Goal: Task Accomplishment & Management: Complete application form

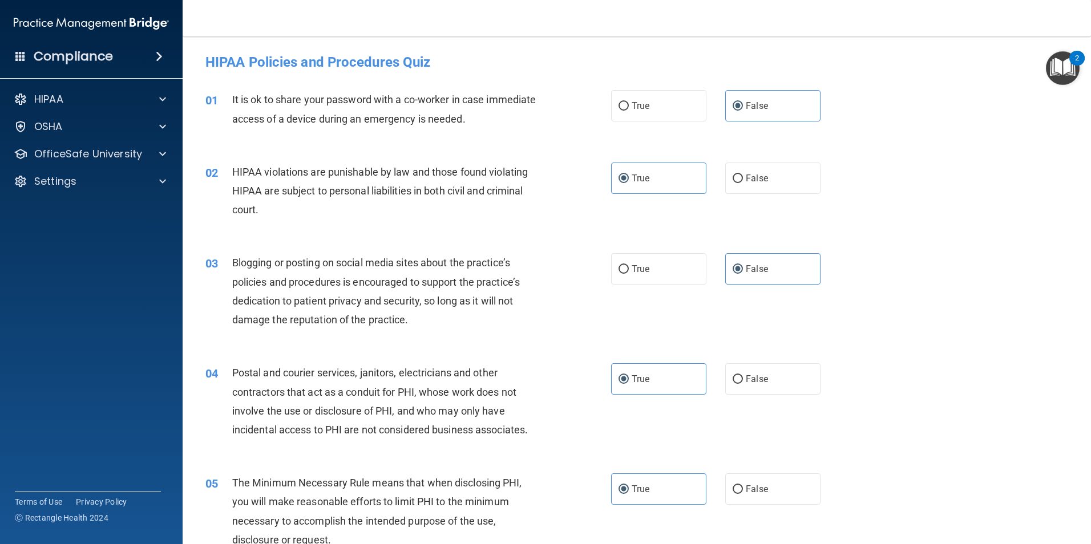
scroll to position [1484, 0]
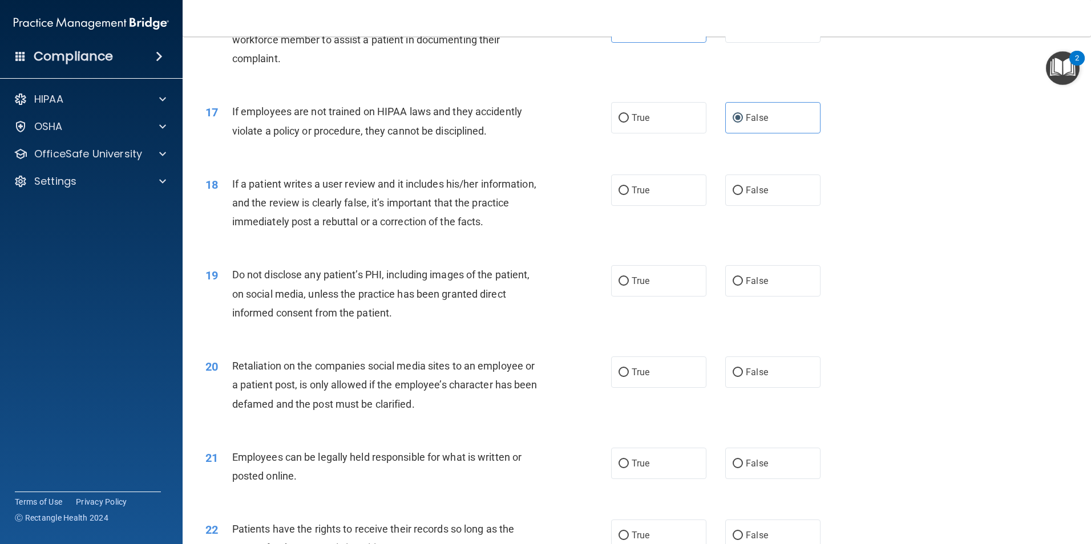
click at [232, 202] on span "If a patient writes a user review and it includes his/her information, and the …" at bounding box center [384, 203] width 304 height 50
drag, startPoint x: 232, startPoint y: 202, endPoint x: 750, endPoint y: 225, distance: 518.1
click at [750, 225] on div "18 If a patient writes a user review and it includes his/her information, and t…" at bounding box center [637, 205] width 880 height 91
click at [263, 207] on span "If a patient writes a user review and it includes his/her information, and the …" at bounding box center [384, 203] width 304 height 50
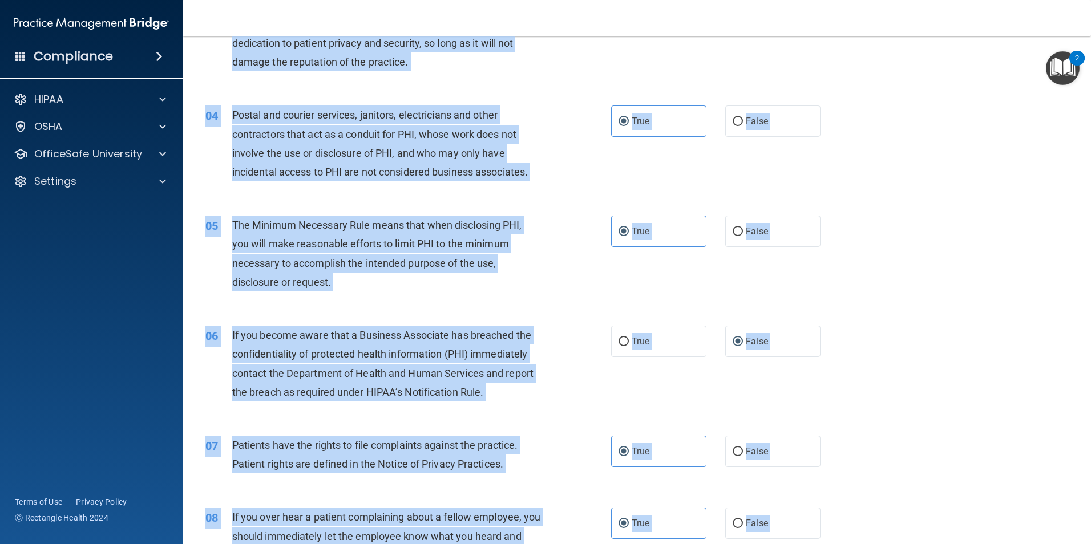
scroll to position [0, 0]
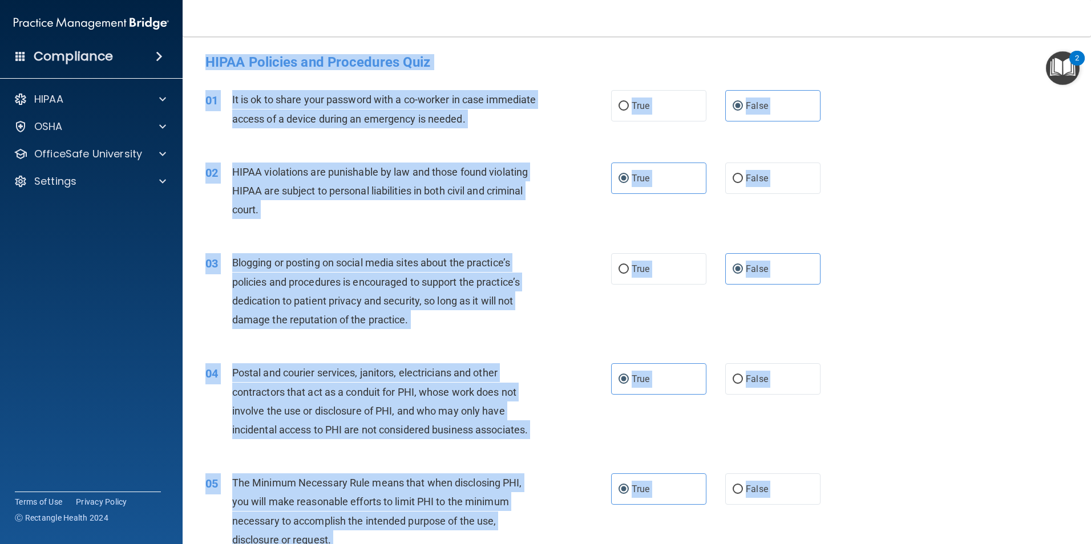
drag, startPoint x: 232, startPoint y: 200, endPoint x: 667, endPoint y: -38, distance: 495.7
click at [667, 0] on html "Compliance HIPAA Documents and Policies Report an Incident Business Associates …" at bounding box center [545, 272] width 1091 height 544
click at [462, 143] on div "01 It is ok to share your password with a co-worker in case immediate access of…" at bounding box center [637, 112] width 880 height 72
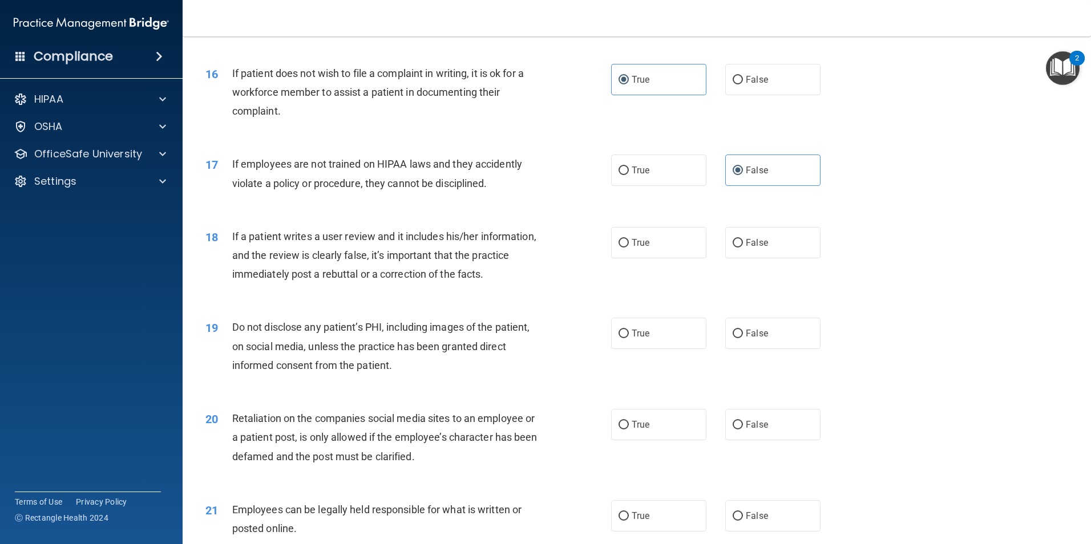
scroll to position [1541, 0]
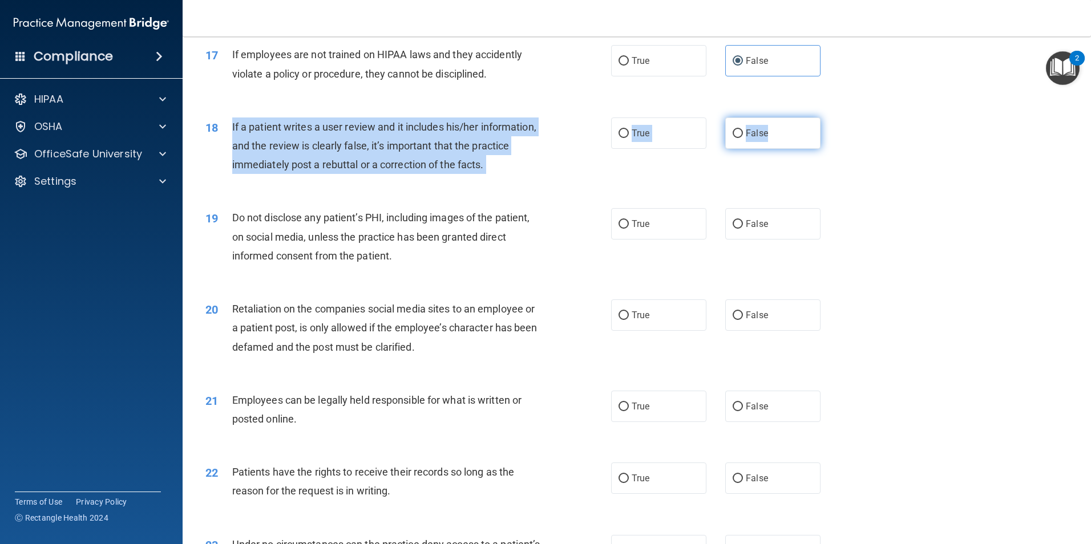
drag, startPoint x: 232, startPoint y: 144, endPoint x: 796, endPoint y: 154, distance: 563.9
click at [840, 118] on ng-form "18 If a patient writes a user review and it includes his/her information, and t…" at bounding box center [840, 118] width 0 height 0
copy ng-form "If a patient writes a user review and it includes his/her information, and the …"
click at [736, 138] on input "False" at bounding box center [738, 134] width 10 height 9
radio input "true"
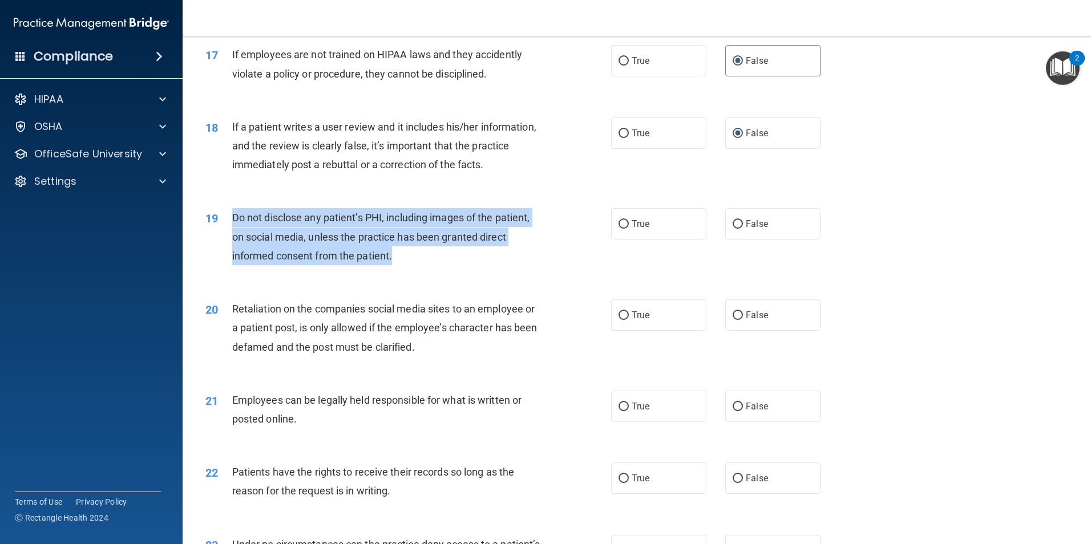
drag, startPoint x: 232, startPoint y: 235, endPoint x: 472, endPoint y: 280, distance: 244.5
click at [472, 265] on div "Do not disclose any patient’s PHI, including images of the patient, on social m…" at bounding box center [390, 236] width 317 height 57
drag, startPoint x: 472, startPoint y: 280, endPoint x: 459, endPoint y: 259, distance: 24.9
copy span "Do not disclose any patient’s PHI, including images of the patient, on social m…"
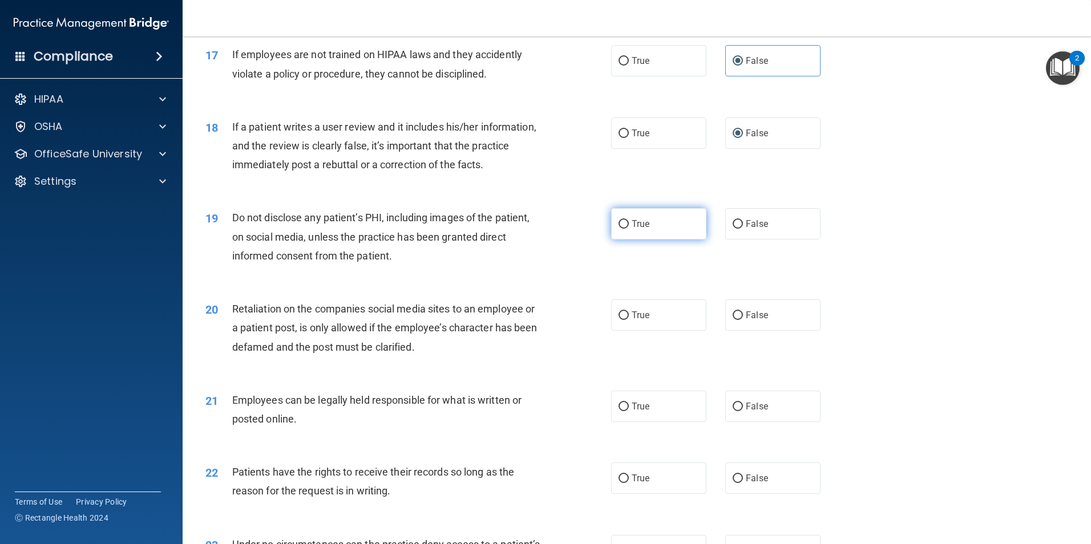
click at [645, 240] on label "True" at bounding box center [658, 223] width 95 height 31
click at [629, 229] on input "True" at bounding box center [624, 224] width 10 height 9
radio input "true"
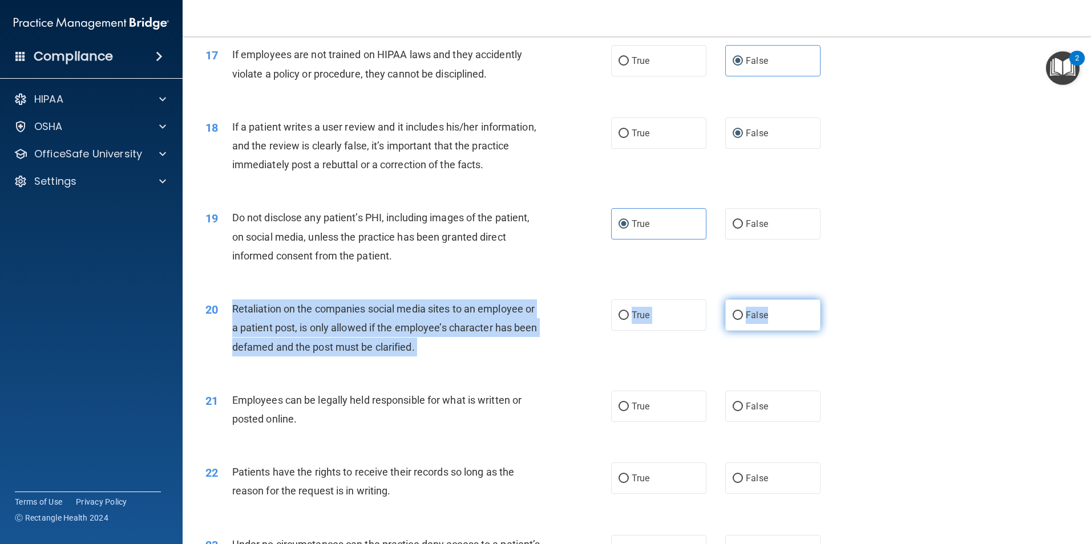
drag, startPoint x: 233, startPoint y: 329, endPoint x: 805, endPoint y: 328, distance: 571.3
click at [840, 300] on ng-form "20 Retaliation on the companies social media sites to an employee or a patient …" at bounding box center [840, 300] width 0 height 0
copy ng-form "Retaliation on the companies social media sites to an employee or a patient pos…"
click at [733, 320] on input "False" at bounding box center [738, 316] width 10 height 9
radio input "true"
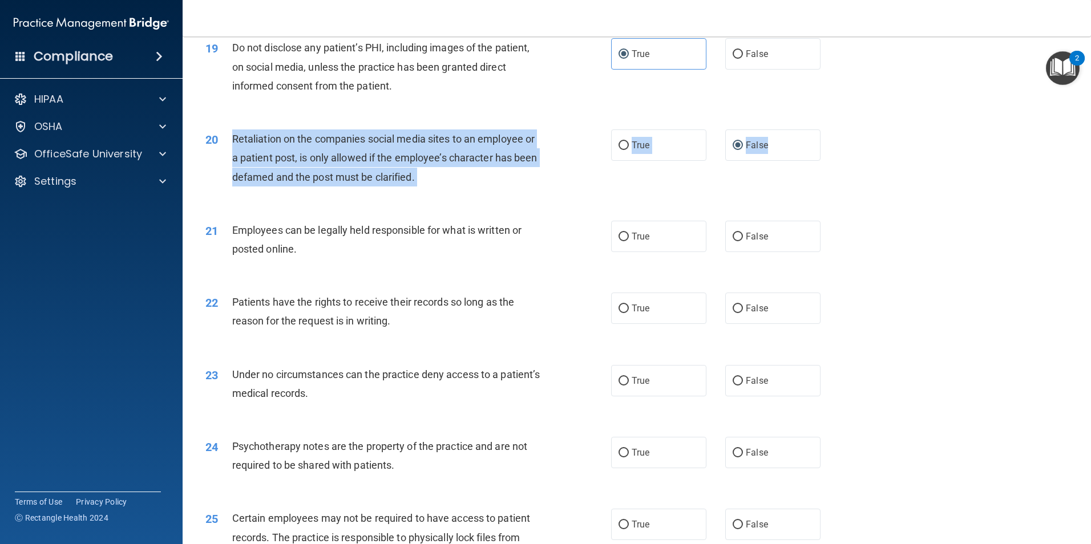
scroll to position [1769, 0]
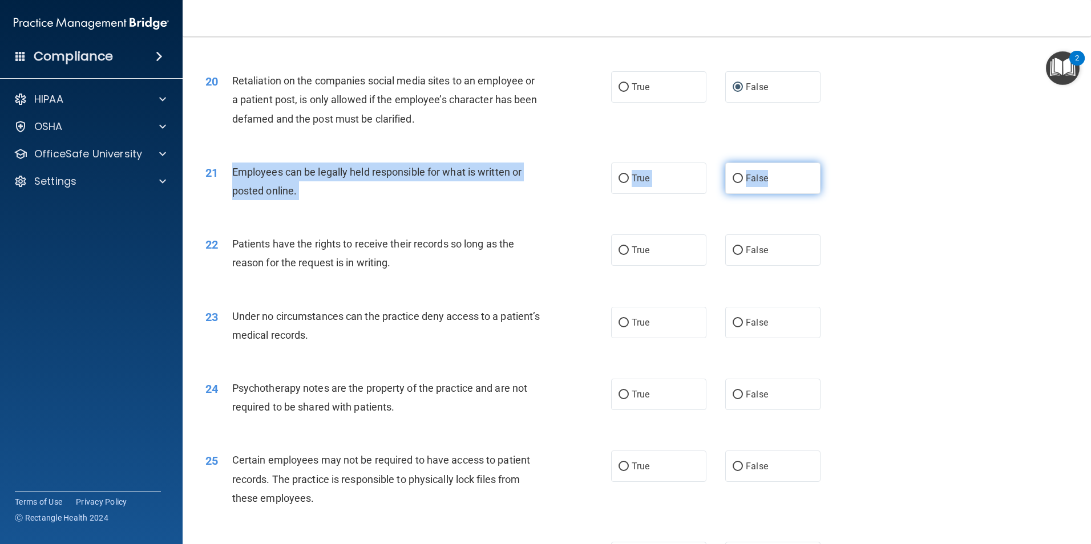
drag, startPoint x: 233, startPoint y: 189, endPoint x: 811, endPoint y: 200, distance: 577.7
click at [840, 163] on ng-form "21 Employees can be legally held responsible for what is written or posted onli…" at bounding box center [840, 163] width 0 height 0
copy ng-form "Employees can be legally held responsible for what is written or posted online.…"
click at [625, 194] on label "True" at bounding box center [658, 178] width 95 height 31
click at [625, 183] on input "True" at bounding box center [624, 179] width 10 height 9
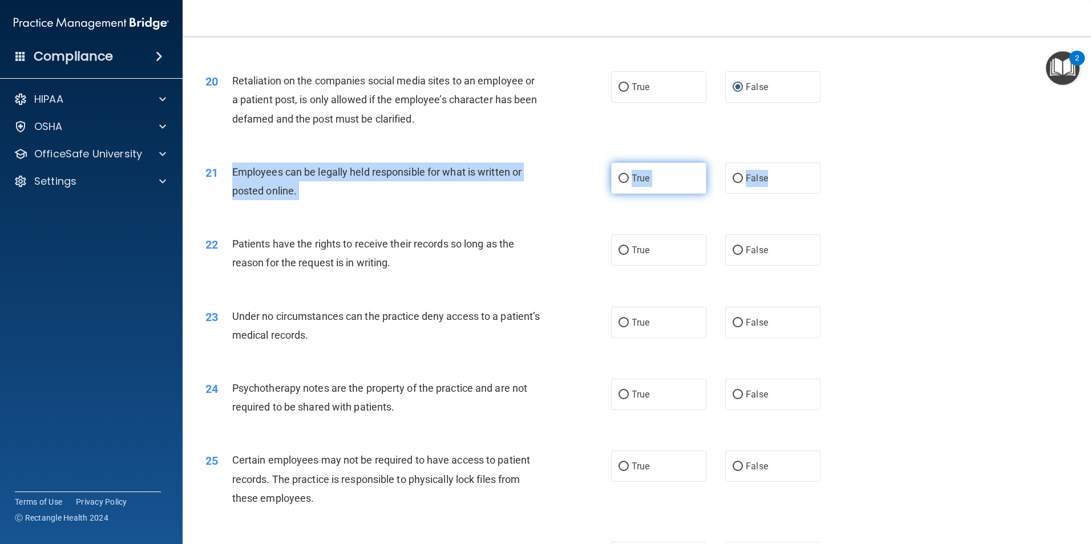
radio input "true"
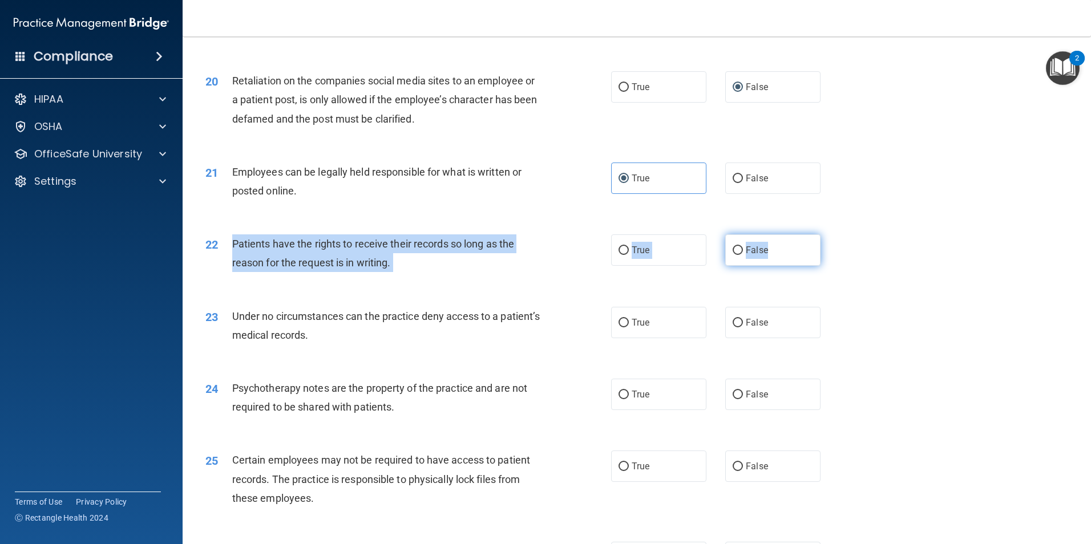
drag, startPoint x: 233, startPoint y: 257, endPoint x: 787, endPoint y: 276, distance: 553.9
click at [840, 235] on ng-form "22 Patients have the rights to receive their records so long as the reason for …" at bounding box center [840, 235] width 0 height 0
copy ng-form "Patients have the rights to receive their records so long as the reason for the…"
click at [740, 266] on label "False" at bounding box center [772, 250] width 95 height 31
click at [740, 255] on input "False" at bounding box center [738, 251] width 10 height 9
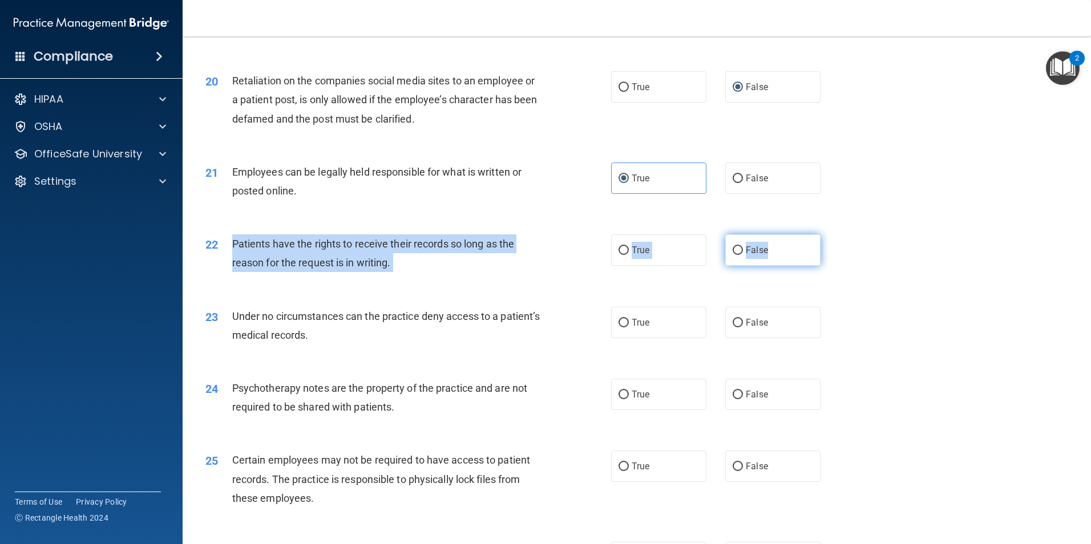
radio input "true"
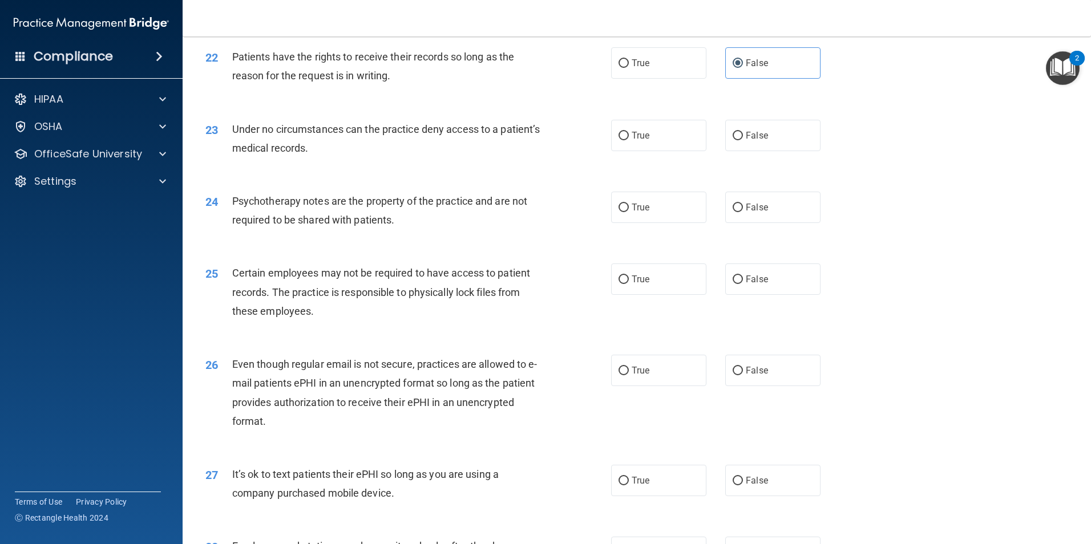
scroll to position [1997, 0]
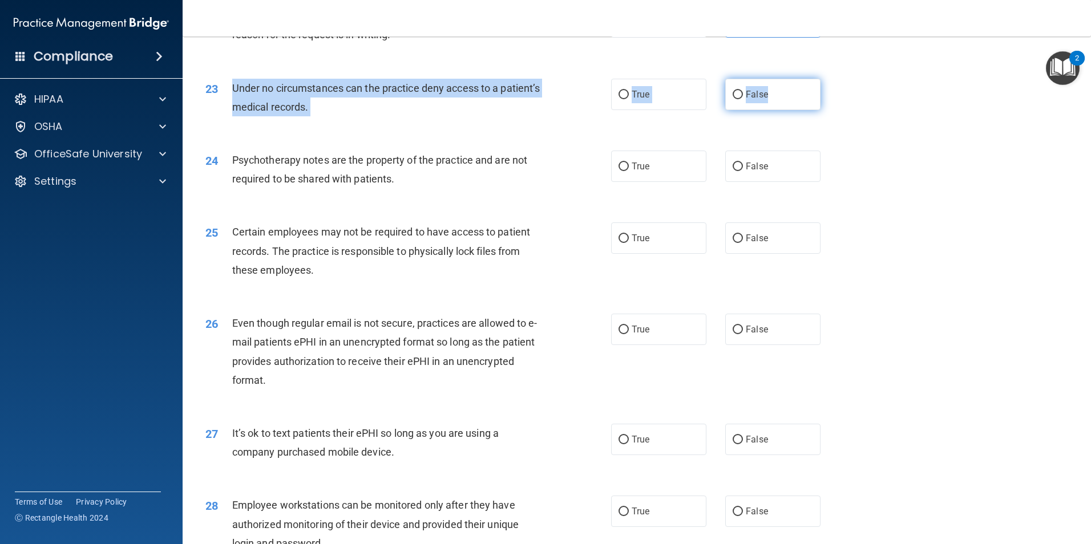
drag, startPoint x: 234, startPoint y: 107, endPoint x: 768, endPoint y: 112, distance: 533.6
click at [840, 79] on ng-form "23 Under no circumstances can the practice deny access to a patient’s medical r…" at bounding box center [840, 79] width 0 height 0
copy ng-form "Under no circumstances can the practice deny access to a patient’s medical reco…"
click at [733, 99] on input "False" at bounding box center [738, 95] width 10 height 9
radio input "true"
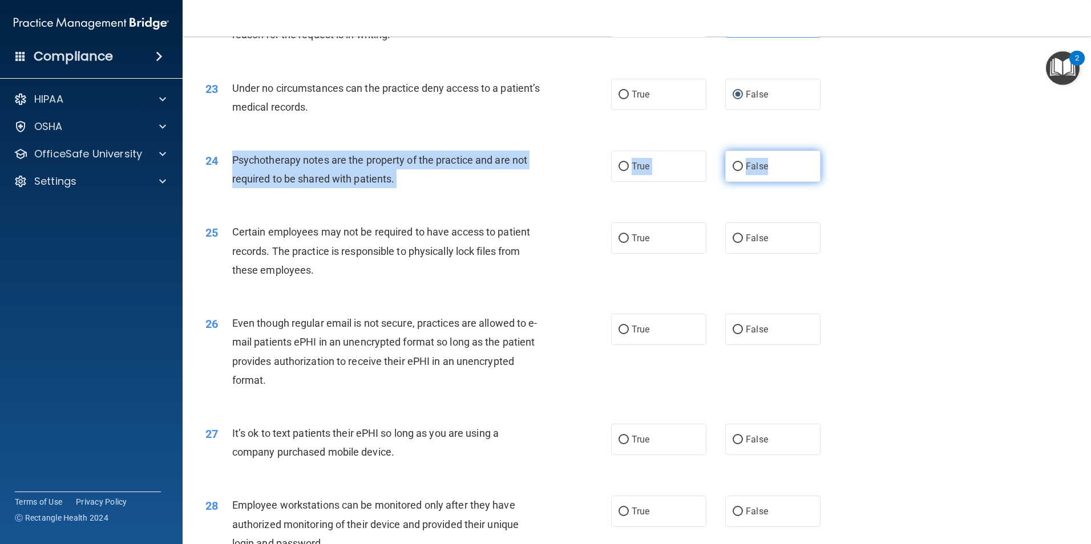
drag, startPoint x: 232, startPoint y: 179, endPoint x: 796, endPoint y: 189, distance: 564.0
click at [840, 151] on ng-form "24 Psychotherapy notes are the property of the practice and are not required to…" at bounding box center [840, 151] width 0 height 0
copy ng-form "Psychotherapy notes are the property of the practice and are not required to be…"
click at [737, 171] on input "False" at bounding box center [738, 167] width 10 height 9
radio input "true"
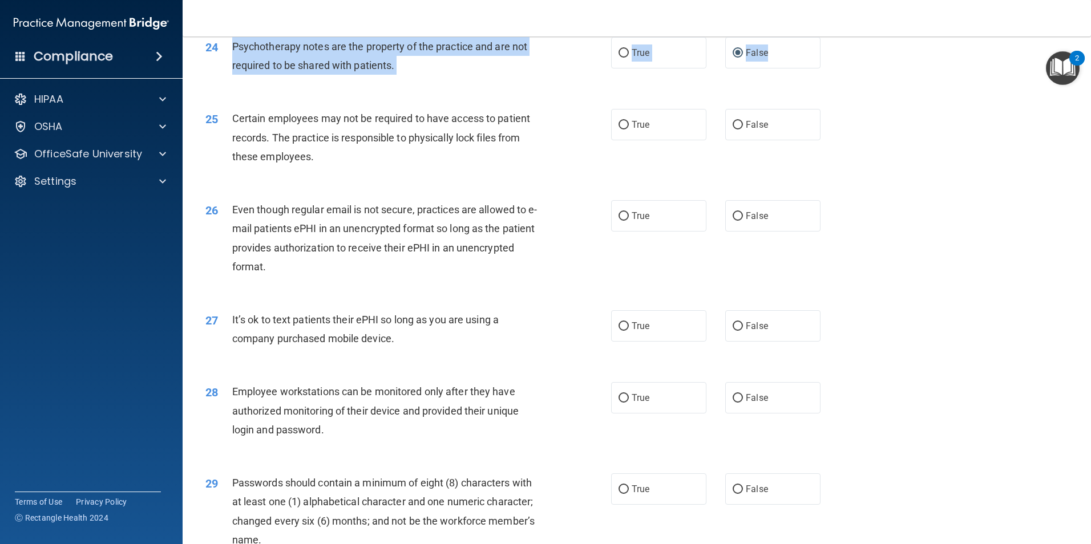
scroll to position [2112, 0]
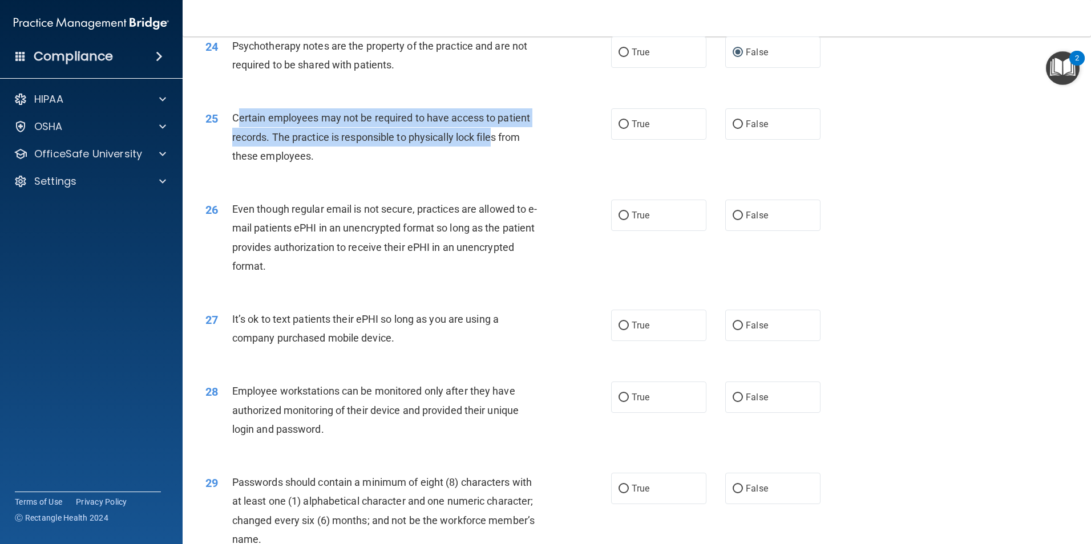
drag, startPoint x: 236, startPoint y: 138, endPoint x: 495, endPoint y: 155, distance: 259.6
click at [495, 155] on span "Certain employees may not be required to have access to patient records. The pr…" at bounding box center [381, 137] width 298 height 50
drag, startPoint x: 233, startPoint y: 135, endPoint x: 789, endPoint y: 144, distance: 555.4
click at [840, 108] on ng-form "25 Certain employees may not be required to have access to patient records. The…" at bounding box center [840, 108] width 0 height 0
copy ng-form "Certain employees may not be required to have access to patient records. The pr…"
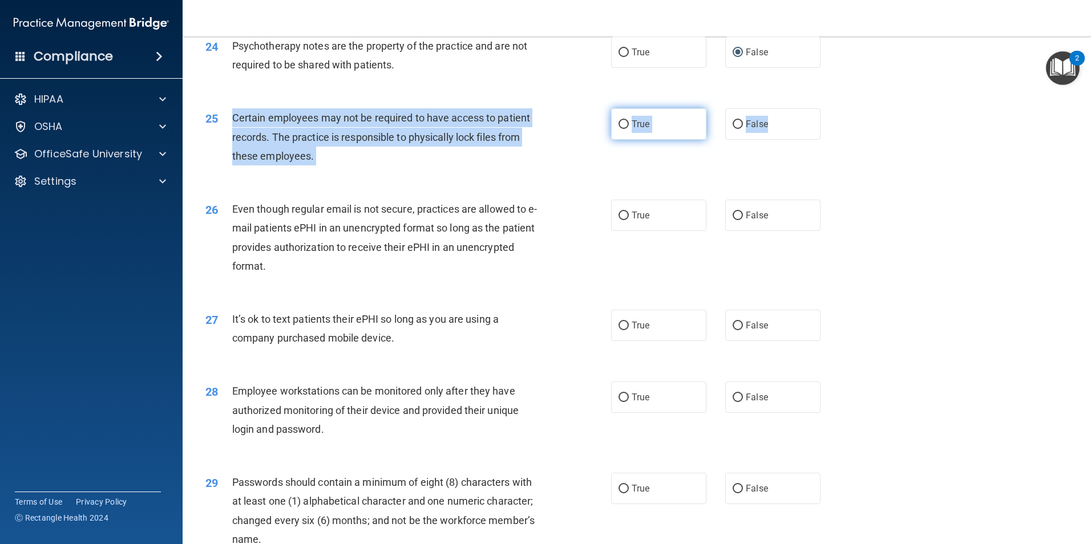
click at [626, 140] on label "True" at bounding box center [658, 123] width 95 height 31
click at [626, 129] on input "True" at bounding box center [624, 124] width 10 height 9
radio input "true"
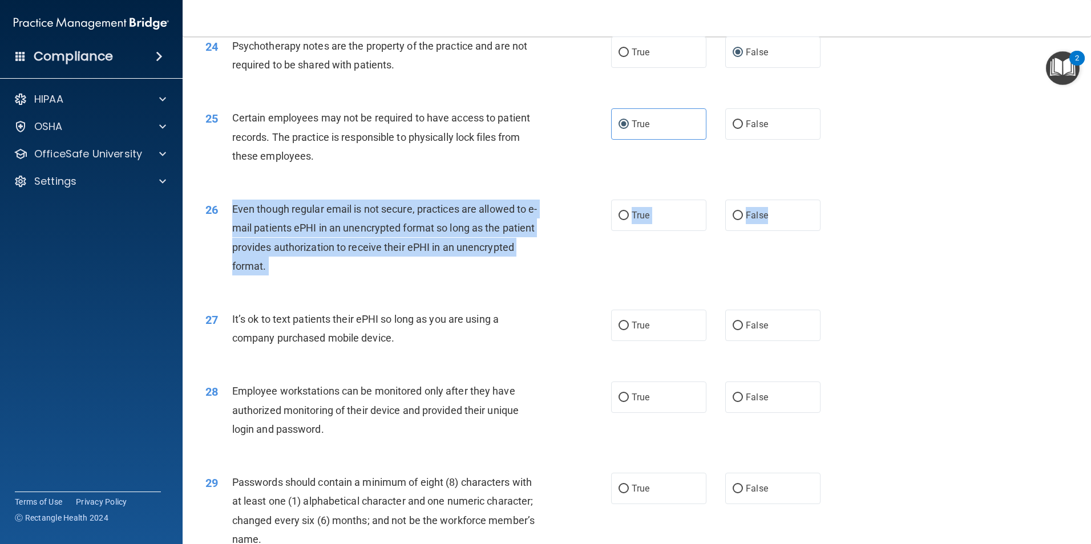
drag, startPoint x: 232, startPoint y: 223, endPoint x: 816, endPoint y: 239, distance: 583.5
click at [840, 200] on ng-form "26 Even though regular email is not secure, practices are allowed to e-mail pat…" at bounding box center [840, 200] width 0 height 0
copy ng-form "Even though regular email is not secure, practices are allowed to e-mail patien…"
click at [737, 225] on label "False" at bounding box center [772, 215] width 95 height 31
click at [737, 220] on input "False" at bounding box center [738, 216] width 10 height 9
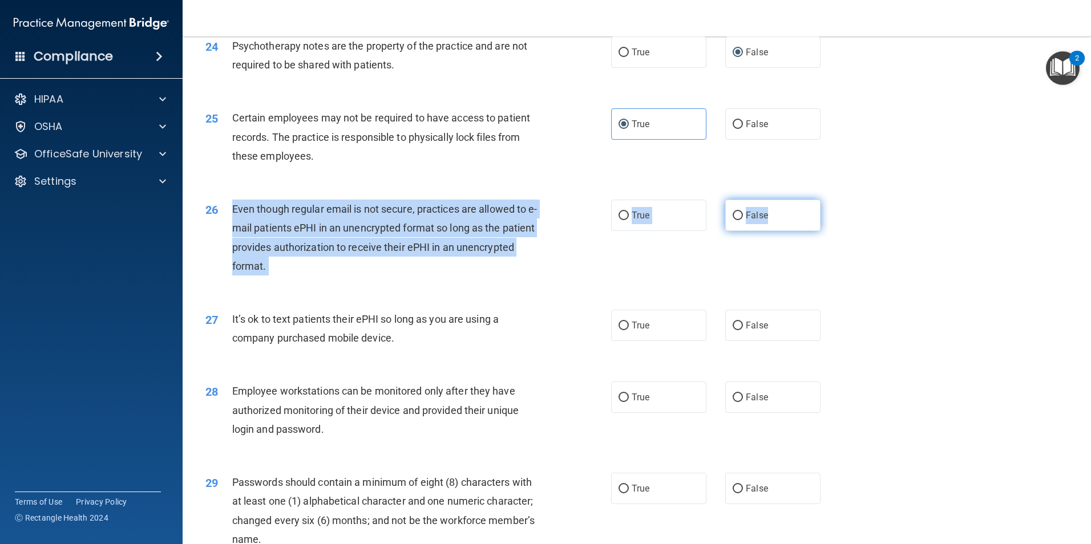
radio input "true"
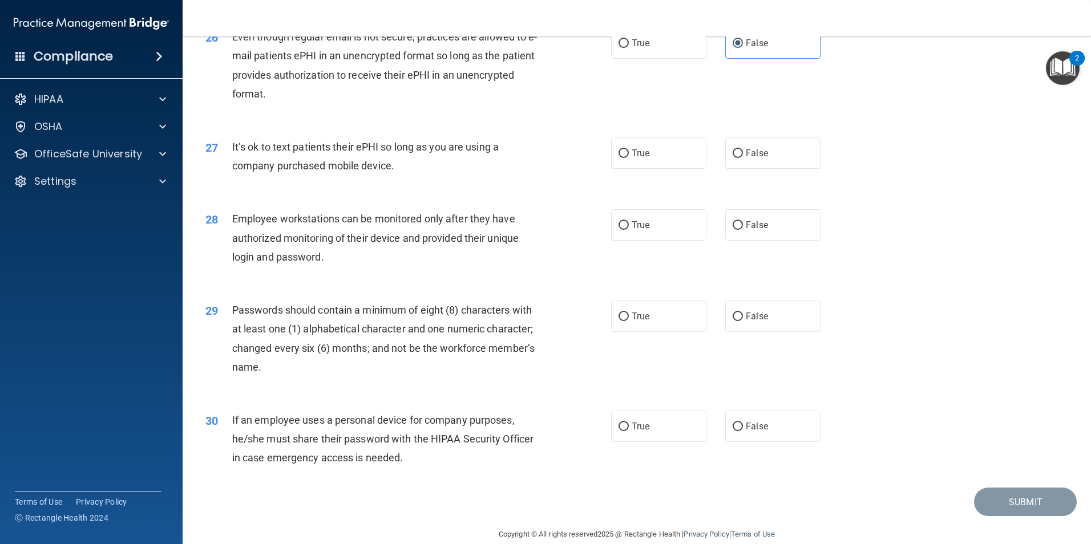
scroll to position [2263, 0]
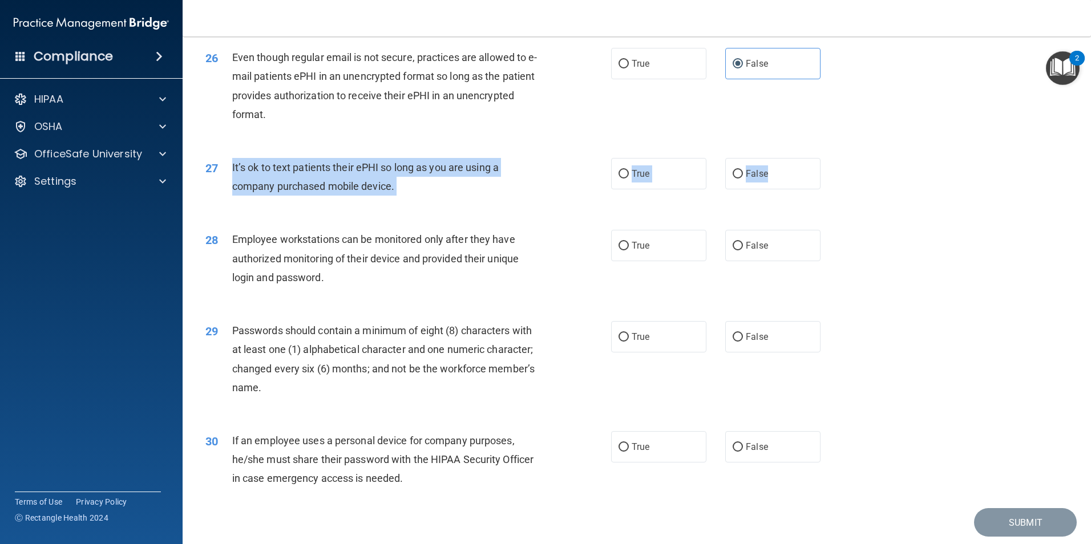
drag, startPoint x: 230, startPoint y: 181, endPoint x: 816, endPoint y: 196, distance: 585.7
click at [840, 158] on ng-form "27 It’s ok to text patients their ePHI so long as you are using a company purch…" at bounding box center [840, 158] width 0 height 0
copy ng-form "It’s ok to text patients their ePHI so long as you are using a company purchase…"
click at [734, 179] on input "False" at bounding box center [738, 174] width 10 height 9
radio input "true"
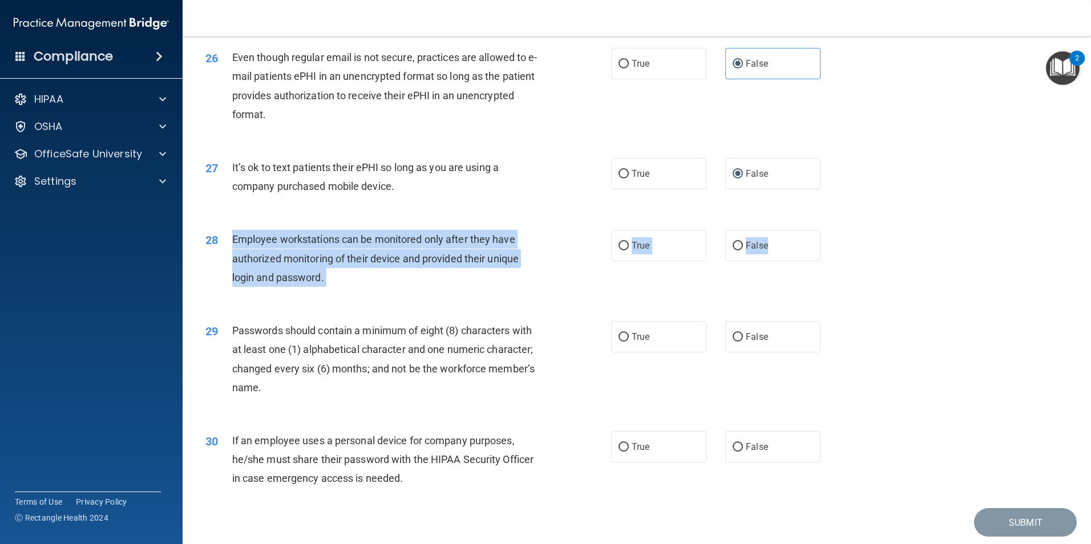
drag, startPoint x: 233, startPoint y: 259, endPoint x: 829, endPoint y: 263, distance: 595.8
click at [840, 230] on ng-form "28 Employee workstations can be monitored only after they have authorized monit…" at bounding box center [840, 230] width 0 height 0
click at [734, 251] on input "False" at bounding box center [738, 246] width 10 height 9
radio input "true"
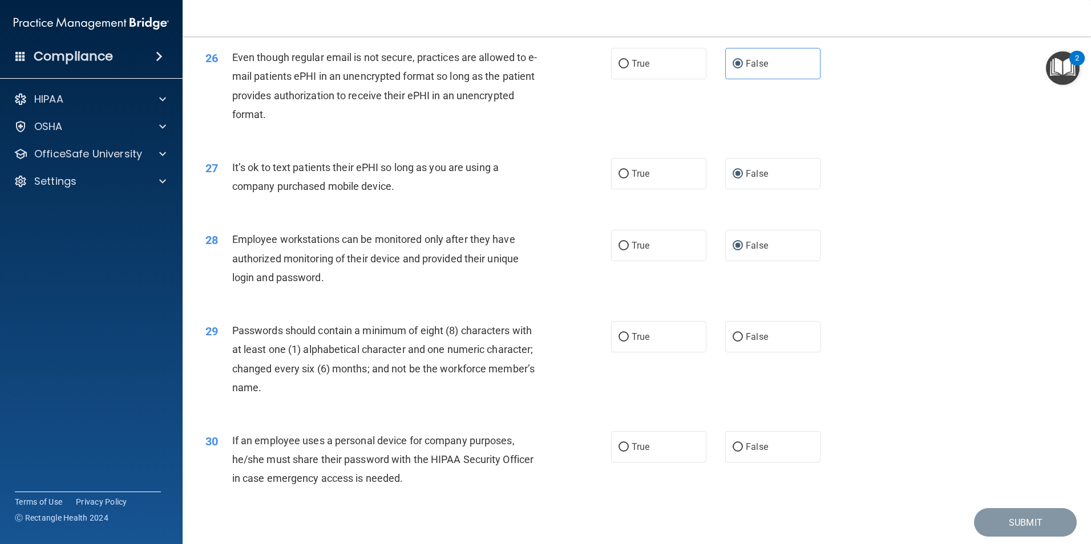
click at [418, 327] on div "29 Passwords should contain a minimum of eight (8) characters with at least one…" at bounding box center [637, 362] width 880 height 110
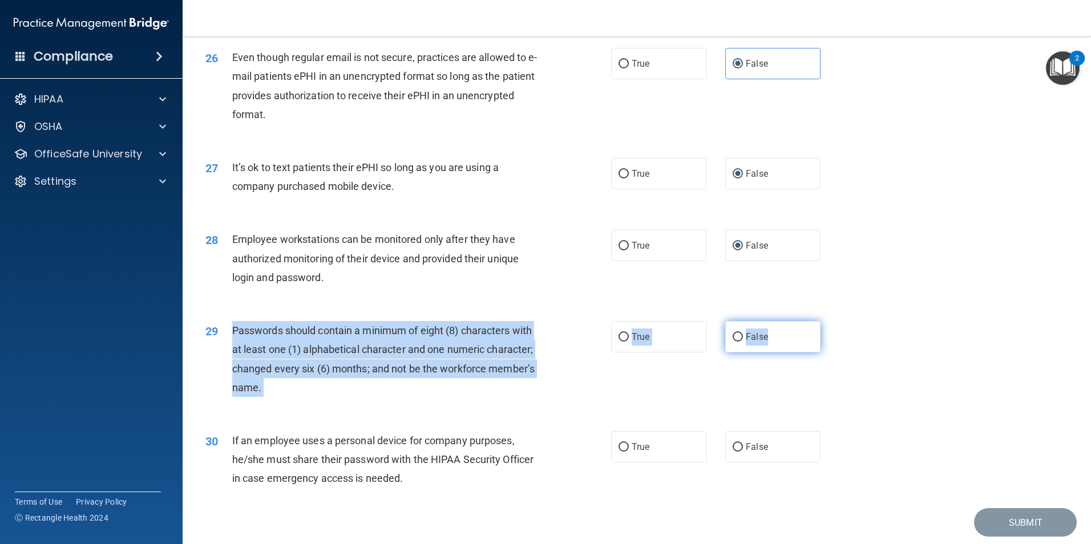
drag, startPoint x: 234, startPoint y: 347, endPoint x: 805, endPoint y: 357, distance: 571.4
click at [840, 321] on ng-form "29 Passwords should contain a minimum of eight (8) characters with at least one…" at bounding box center [840, 321] width 0 height 0
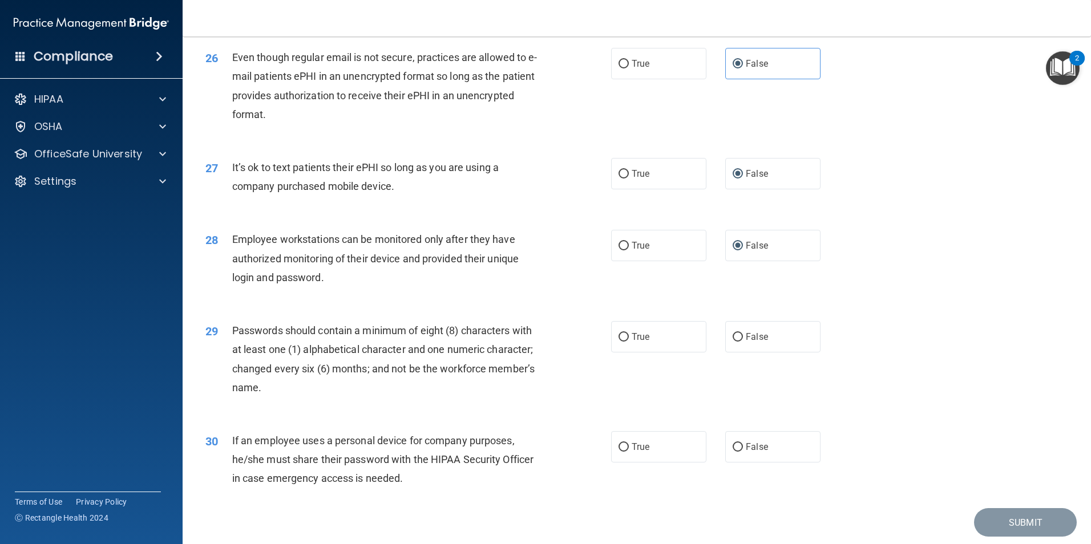
drag, startPoint x: 679, startPoint y: 385, endPoint x: 595, endPoint y: 368, distance: 85.1
drag, startPoint x: 595, startPoint y: 368, endPoint x: 235, endPoint y: 345, distance: 360.8
click at [235, 345] on span "Passwords should contain a minimum of eight (8) characters with at least one (1…" at bounding box center [383, 359] width 302 height 69
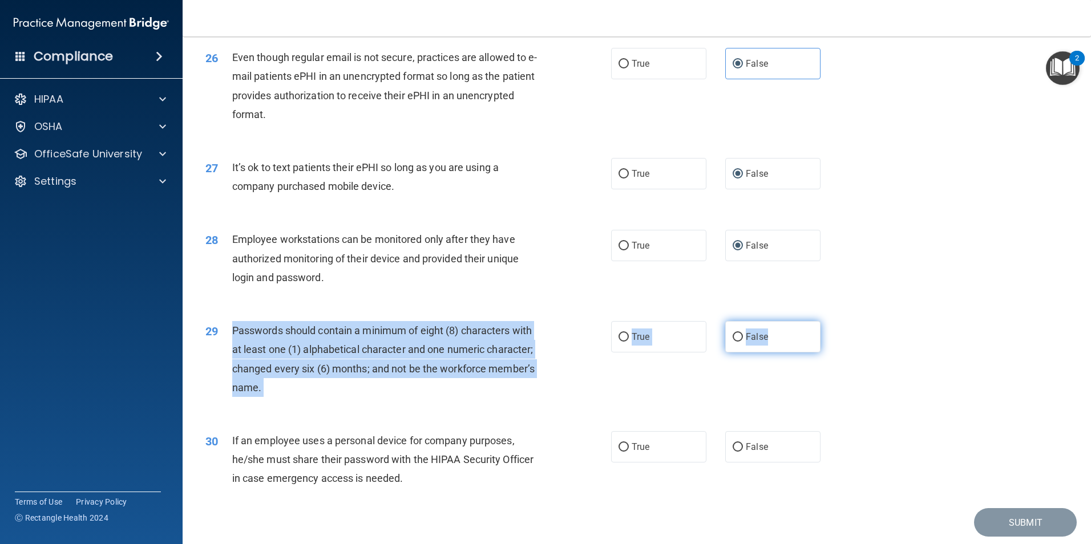
drag, startPoint x: 232, startPoint y: 348, endPoint x: 796, endPoint y: 362, distance: 564.0
click at [840, 321] on ng-form "29 Passwords should contain a minimum of eight (8) characters with at least one…" at bounding box center [840, 321] width 0 height 0
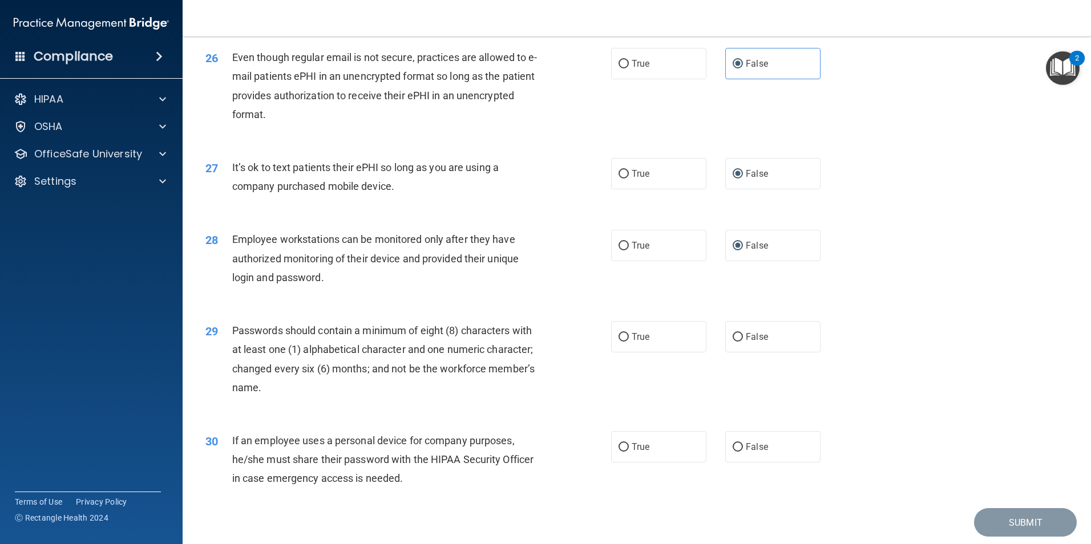
drag, startPoint x: 710, startPoint y: 326, endPoint x: 233, endPoint y: 346, distance: 477.5
click at [233, 346] on span "Passwords should contain a minimum of eight (8) characters with at least one (1…" at bounding box center [383, 359] width 302 height 69
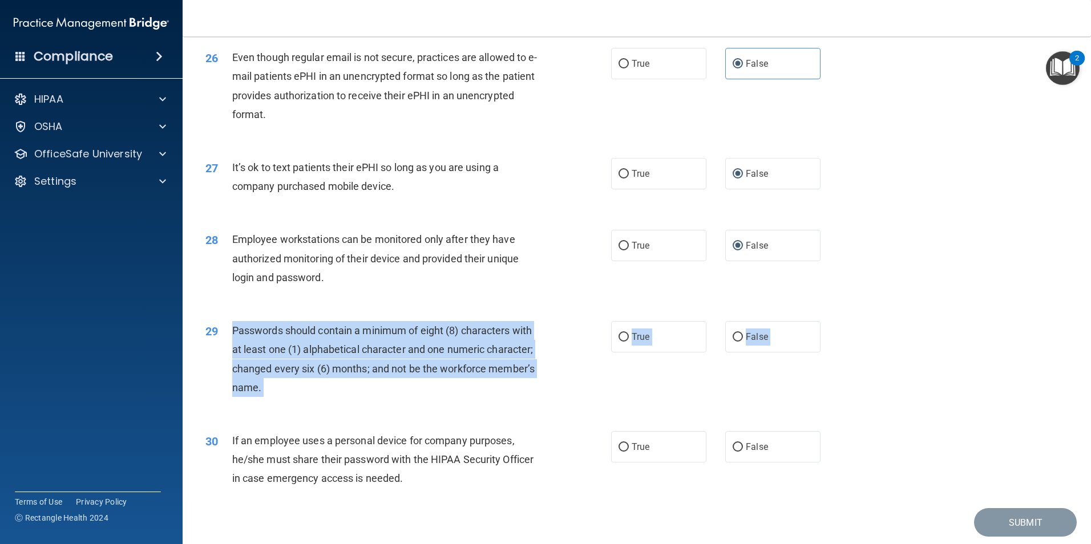
drag, startPoint x: 233, startPoint y: 347, endPoint x: 828, endPoint y: 362, distance: 595.4
click at [840, 321] on ng-form "29 Passwords should contain a minimum of eight (8) characters with at least one…" at bounding box center [840, 321] width 0 height 0
click at [741, 350] on label "False" at bounding box center [772, 336] width 95 height 31
click at [741, 342] on input "False" at bounding box center [738, 337] width 10 height 9
radio input "true"
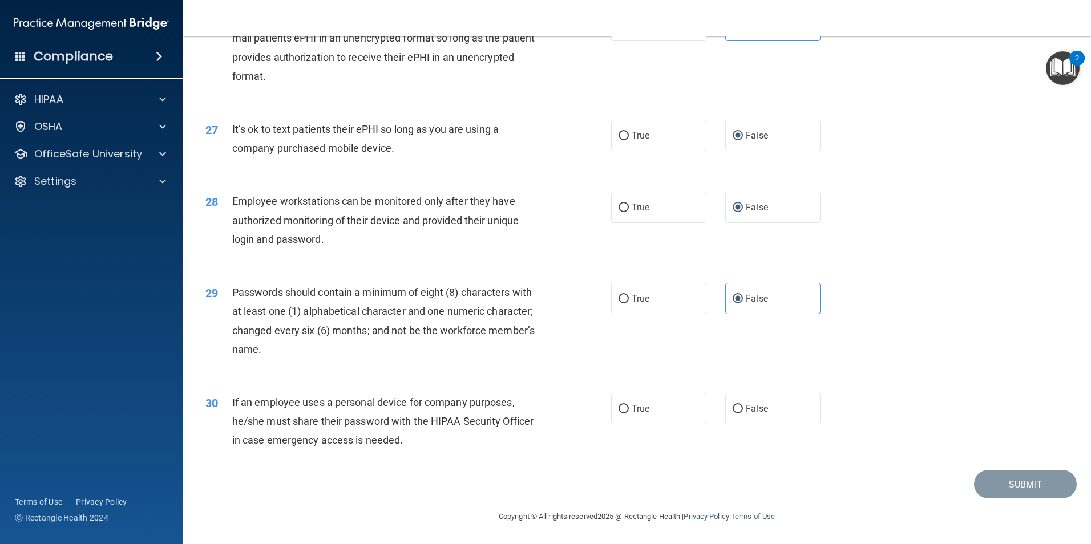
scroll to position [2320, 0]
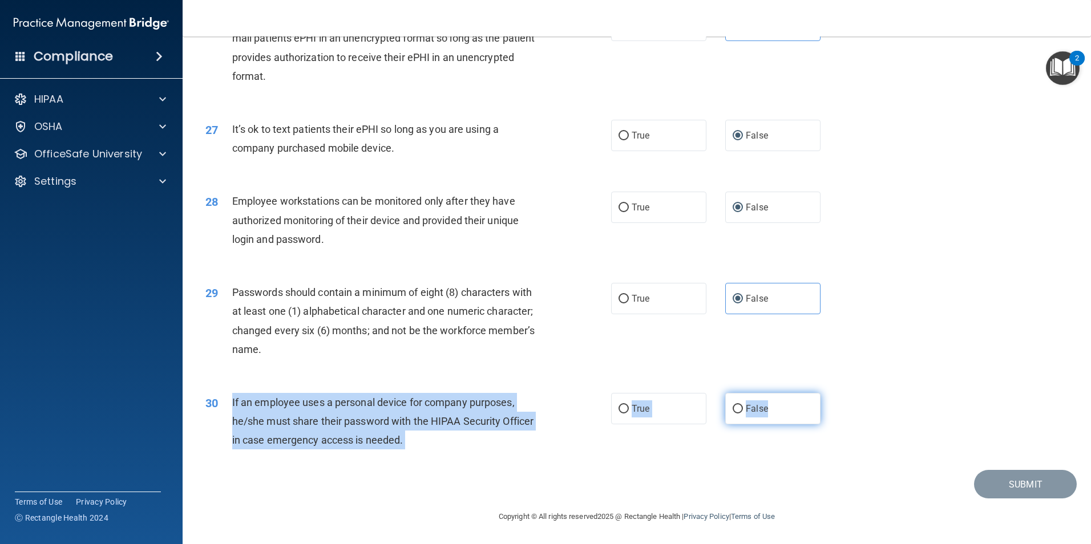
drag, startPoint x: 232, startPoint y: 400, endPoint x: 801, endPoint y: 422, distance: 569.4
click at [840, 393] on ng-form "30 If an employee uses a personal device for company purposes, he/she must shar…" at bounding box center [840, 393] width 0 height 0
click at [733, 398] on label "False" at bounding box center [772, 408] width 95 height 31
click at [733, 405] on input "False" at bounding box center [738, 409] width 10 height 9
radio input "true"
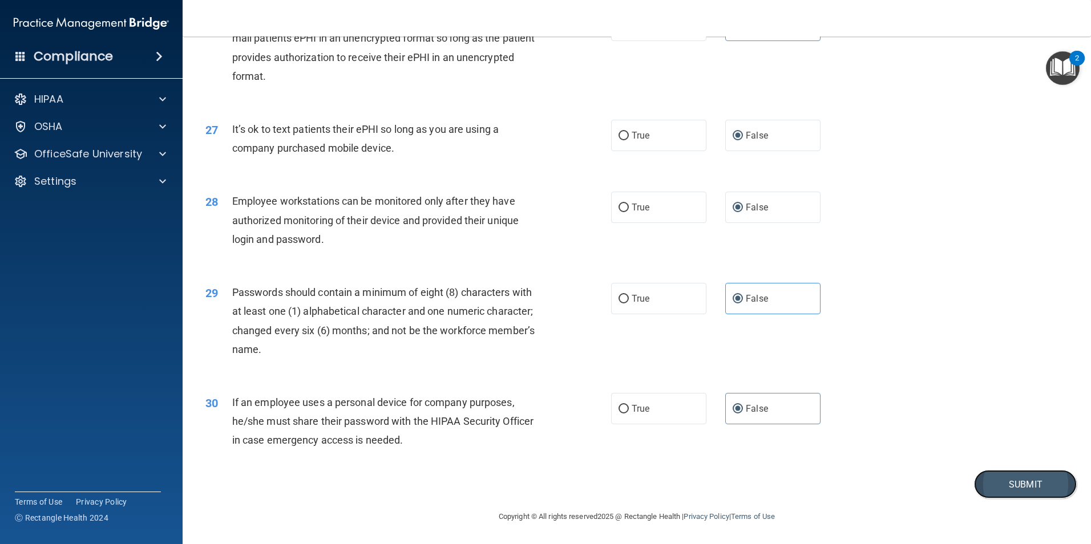
click at [1020, 485] on button "Submit" at bounding box center [1025, 484] width 103 height 29
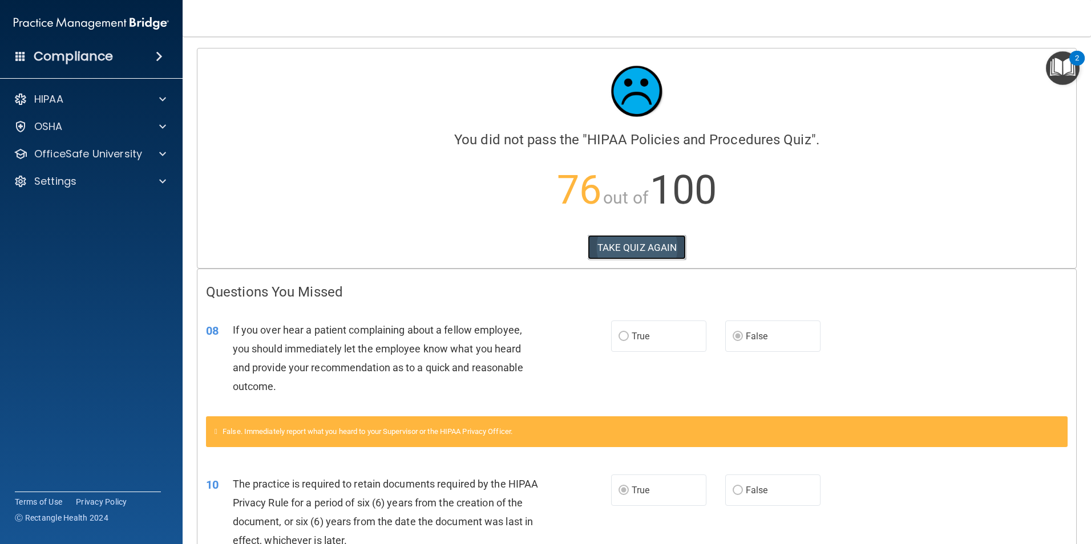
click at [618, 252] on button "TAKE QUIZ AGAIN" at bounding box center [637, 247] width 99 height 25
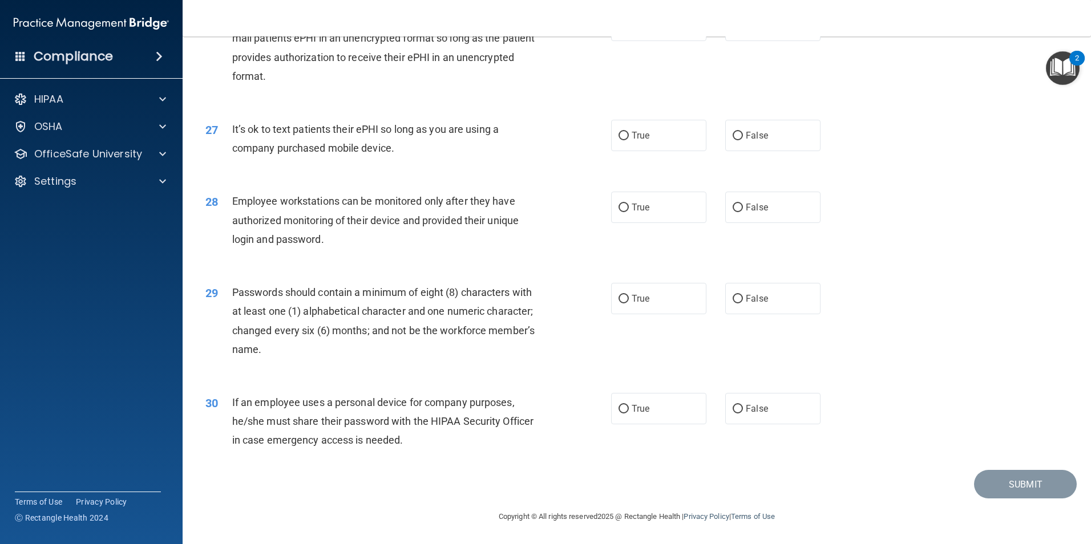
scroll to position [2320, 0]
click at [727, 410] on label "False" at bounding box center [772, 408] width 95 height 31
click at [733, 410] on input "False" at bounding box center [738, 409] width 10 height 9
radio input "true"
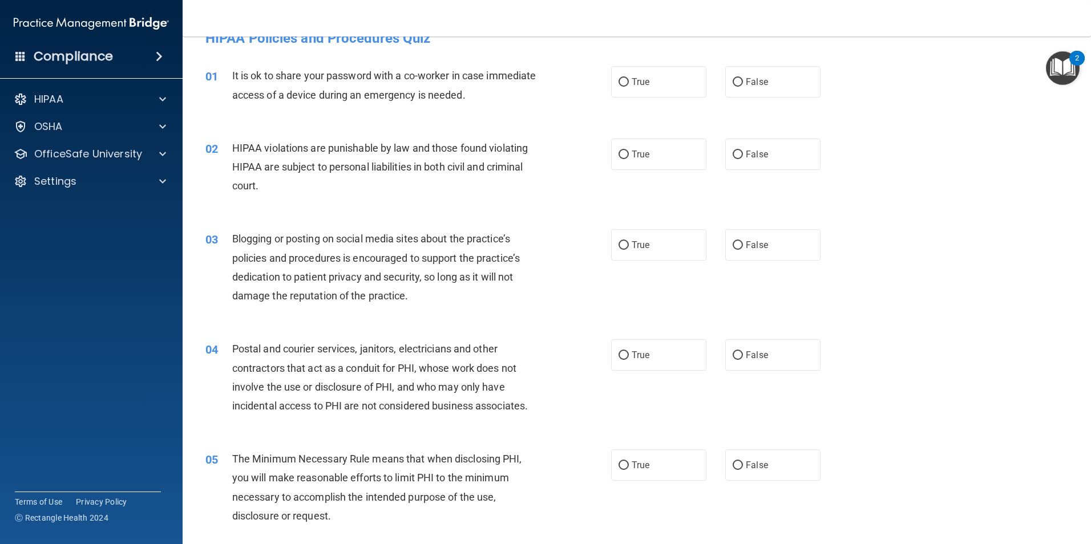
scroll to position [0, 0]
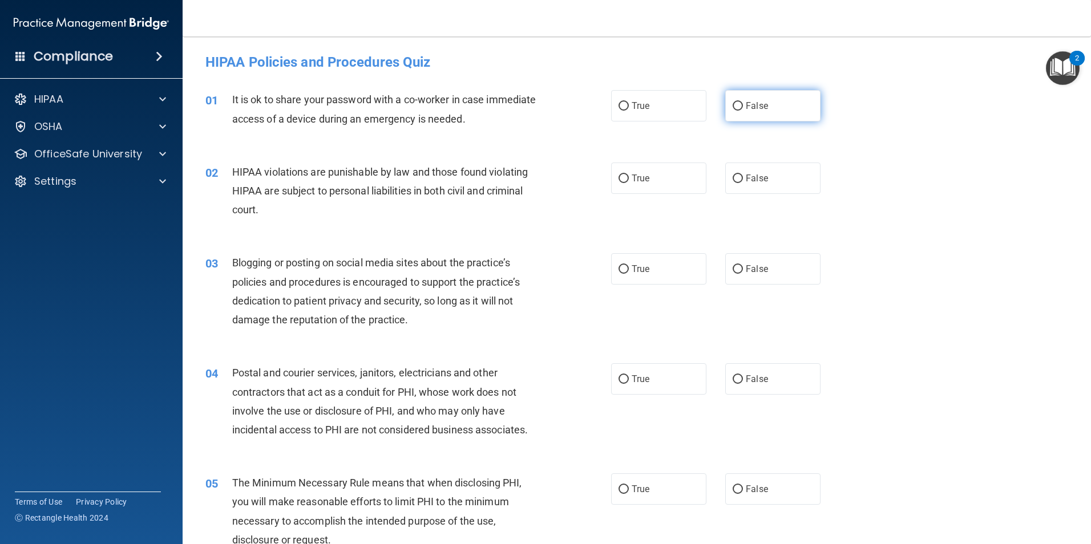
click at [746, 105] on span "False" at bounding box center [757, 105] width 22 height 11
click at [742, 105] on input "False" at bounding box center [738, 106] width 10 height 9
radio input "true"
click at [631, 188] on label "True" at bounding box center [658, 178] width 95 height 31
click at [629, 183] on input "True" at bounding box center [624, 179] width 10 height 9
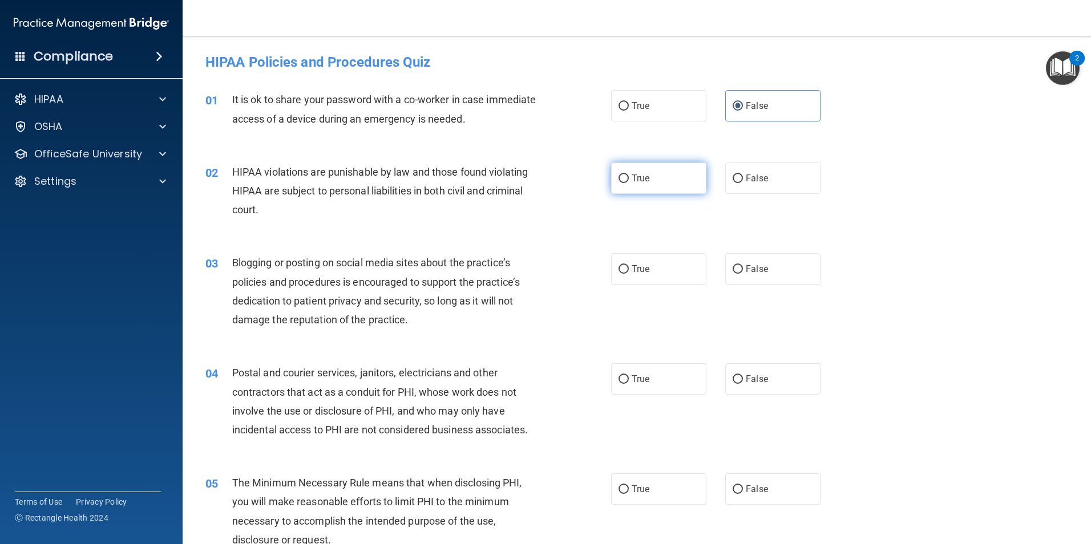
radio input "true"
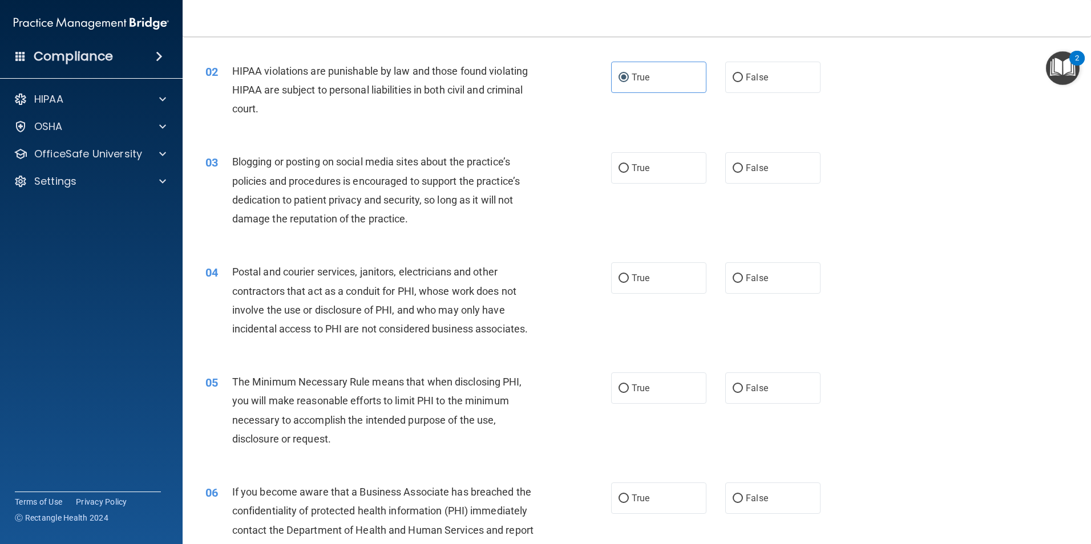
scroll to position [114, 0]
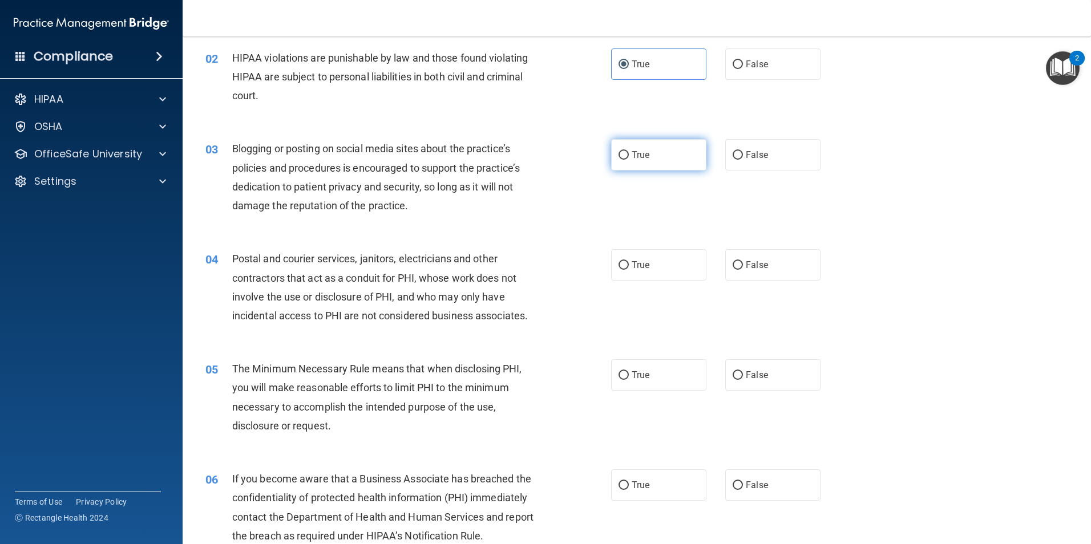
click at [611, 156] on label "True" at bounding box center [658, 154] width 95 height 31
click at [619, 156] on input "True" at bounding box center [624, 155] width 10 height 9
radio input "true"
click at [733, 263] on input "False" at bounding box center [738, 265] width 10 height 9
radio input "true"
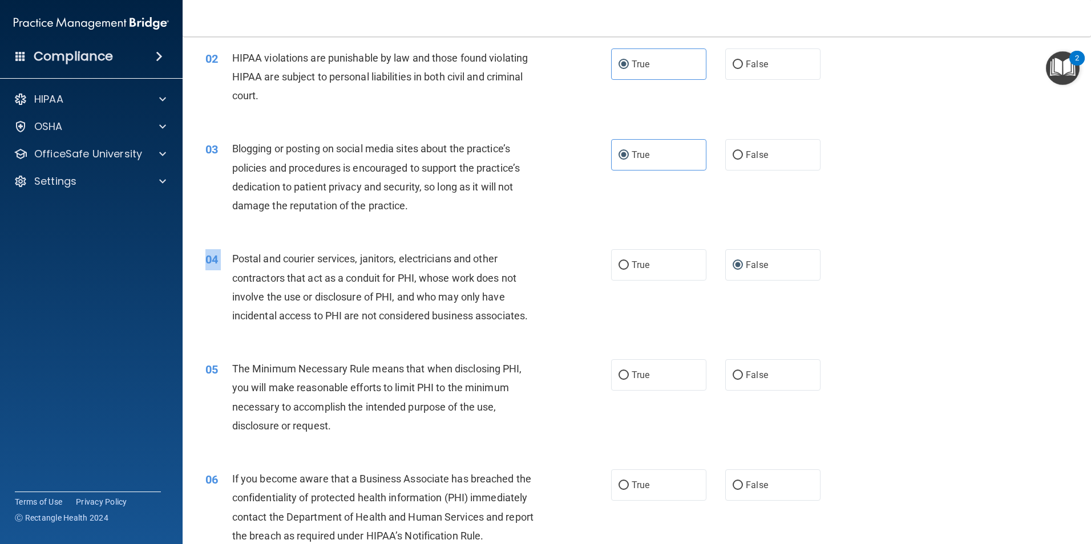
drag, startPoint x: 232, startPoint y: 259, endPoint x: 796, endPoint y: 289, distance: 564.6
click at [796, 289] on div "04 Postal and courier services, janitors, electricians and other contractors th…" at bounding box center [637, 290] width 880 height 110
drag, startPoint x: 481, startPoint y: 258, endPoint x: 464, endPoint y: 260, distance: 16.7
click at [480, 258] on span "Postal and courier services, janitors, electricians and other contractors that …" at bounding box center [380, 287] width 296 height 69
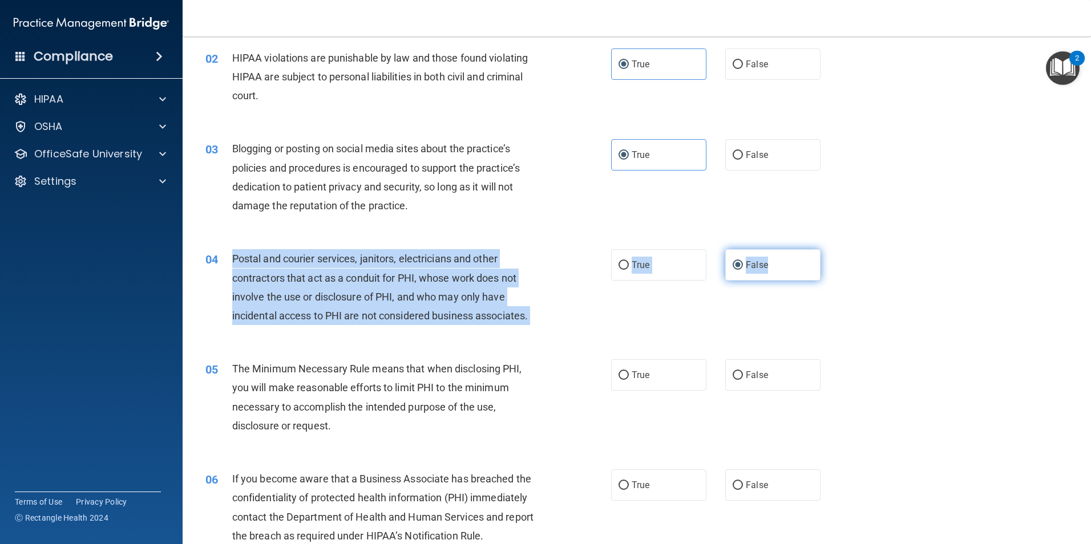
drag, startPoint x: 233, startPoint y: 255, endPoint x: 768, endPoint y: 272, distance: 535.0
click at [840, 249] on ng-form "04 Postal and courier services, janitors, electricians and other contractors th…" at bounding box center [840, 249] width 0 height 0
click at [622, 253] on label "True" at bounding box center [658, 264] width 95 height 31
click at [622, 261] on input "True" at bounding box center [624, 265] width 10 height 9
radio input "true"
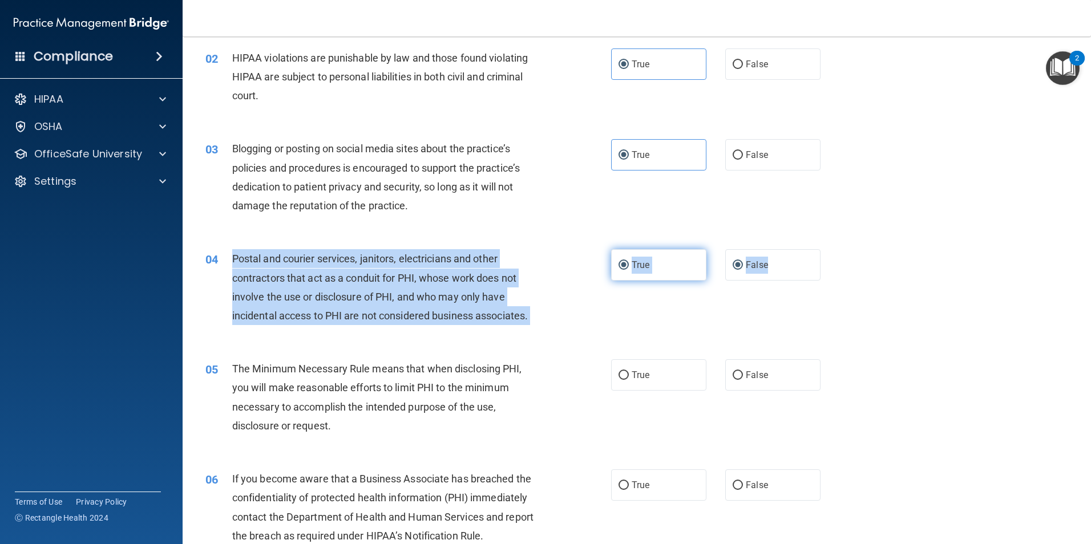
radio input "false"
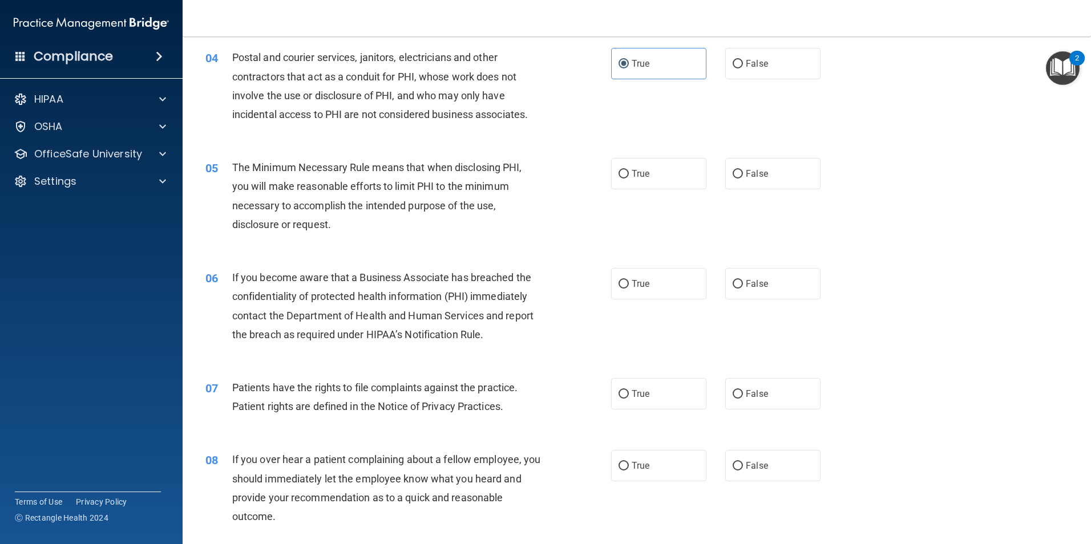
scroll to position [342, 0]
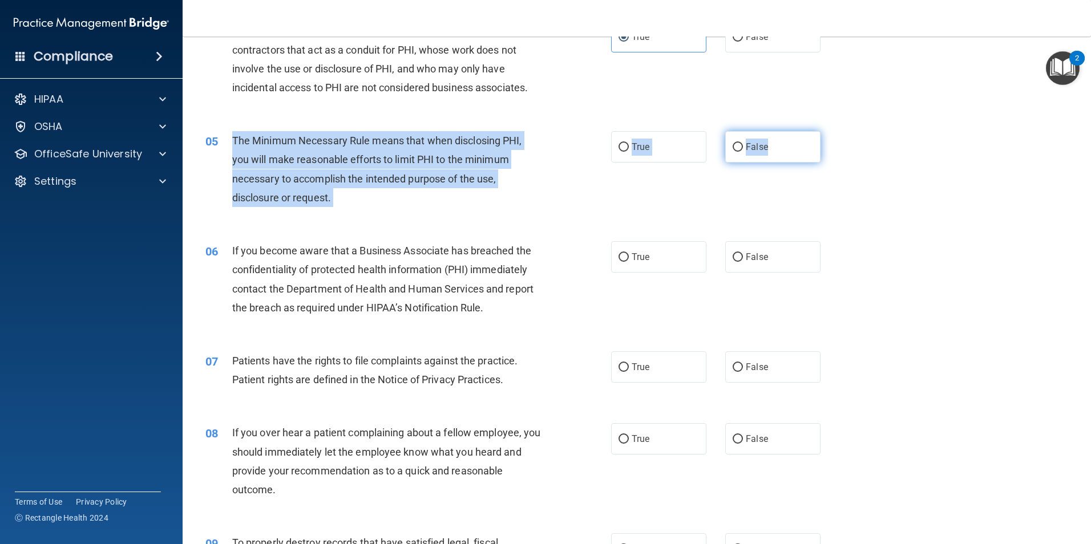
drag, startPoint x: 232, startPoint y: 140, endPoint x: 772, endPoint y: 152, distance: 540.0
click at [840, 131] on ng-form "05 The Minimum Necessary Rule means that when disclosing PHI, you will make rea…" at bounding box center [840, 131] width 0 height 0
click at [632, 144] on span "True" at bounding box center [641, 147] width 18 height 11
click at [629, 144] on input "True" at bounding box center [624, 147] width 10 height 9
radio input "true"
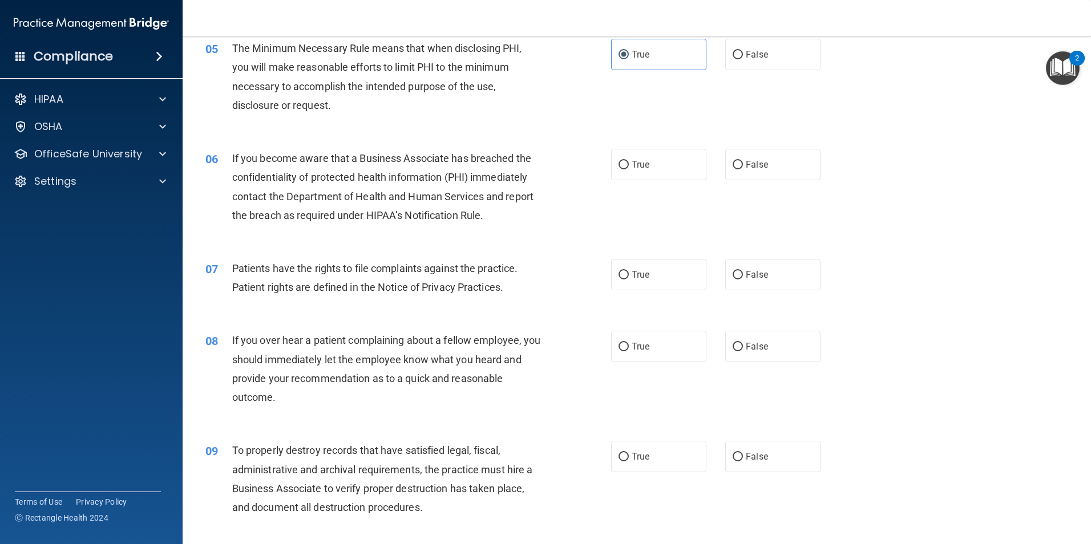
scroll to position [457, 0]
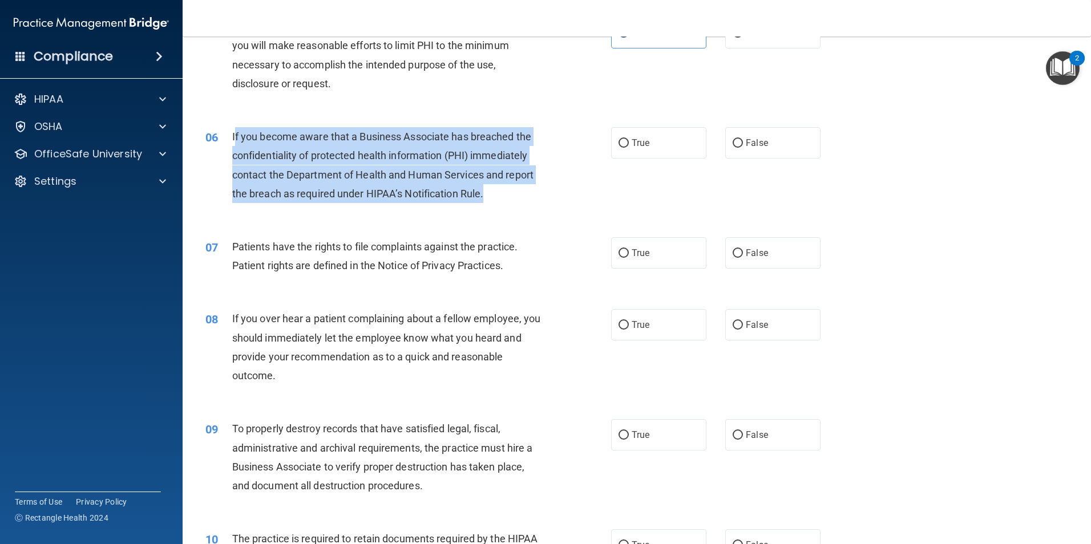
drag, startPoint x: 235, startPoint y: 134, endPoint x: 512, endPoint y: 201, distance: 286.0
click at [512, 201] on div "If you become aware that a Business Associate has breached the confidentiality …" at bounding box center [390, 165] width 317 height 76
drag, startPoint x: 512, startPoint y: 201, endPoint x: 497, endPoint y: 186, distance: 21.8
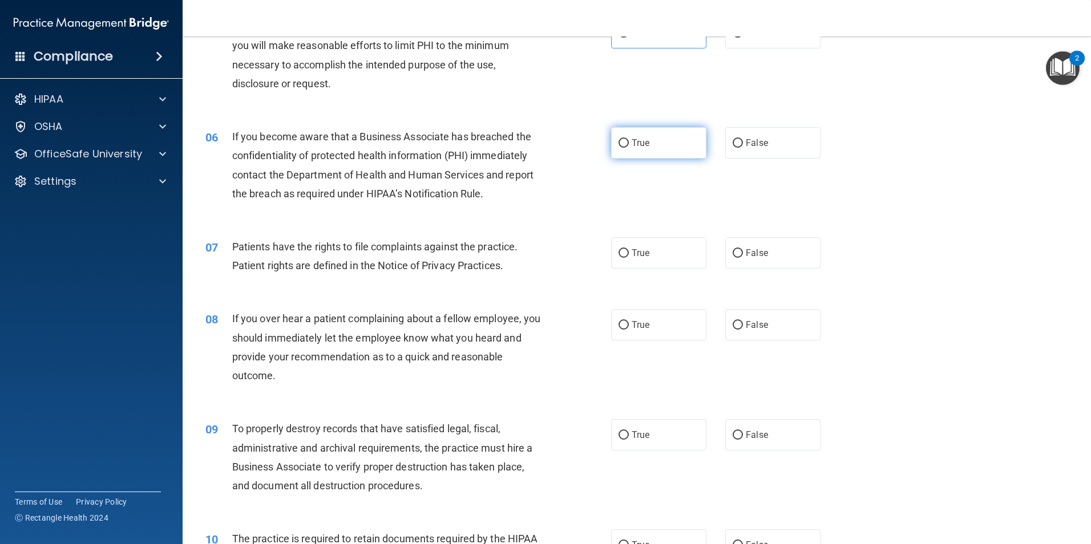
click at [695, 142] on label "True" at bounding box center [658, 142] width 95 height 31
click at [629, 142] on input "True" at bounding box center [624, 143] width 10 height 9
radio input "true"
click at [671, 260] on label "True" at bounding box center [658, 252] width 95 height 31
click at [629, 258] on input "True" at bounding box center [624, 253] width 10 height 9
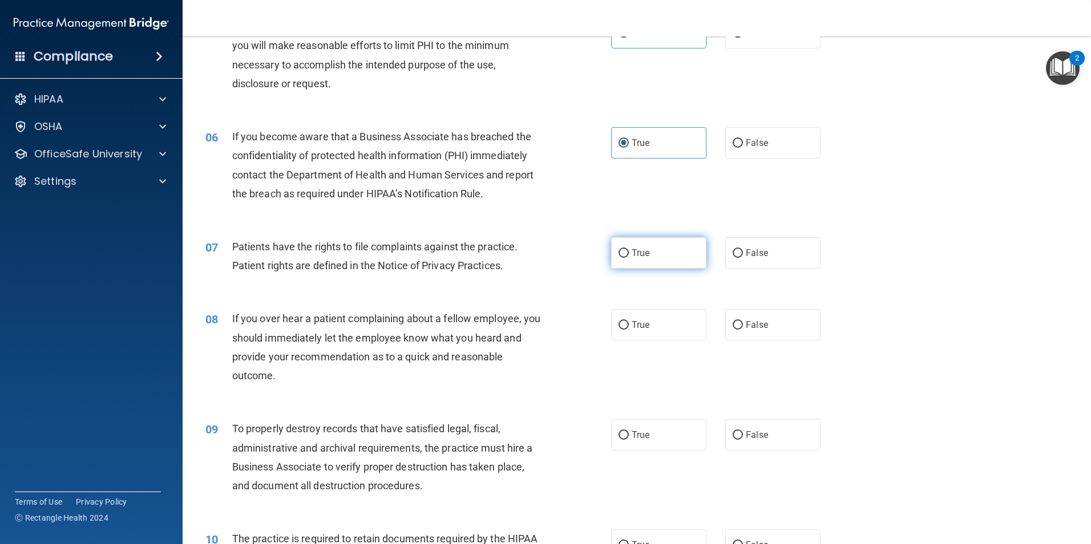
radio input "true"
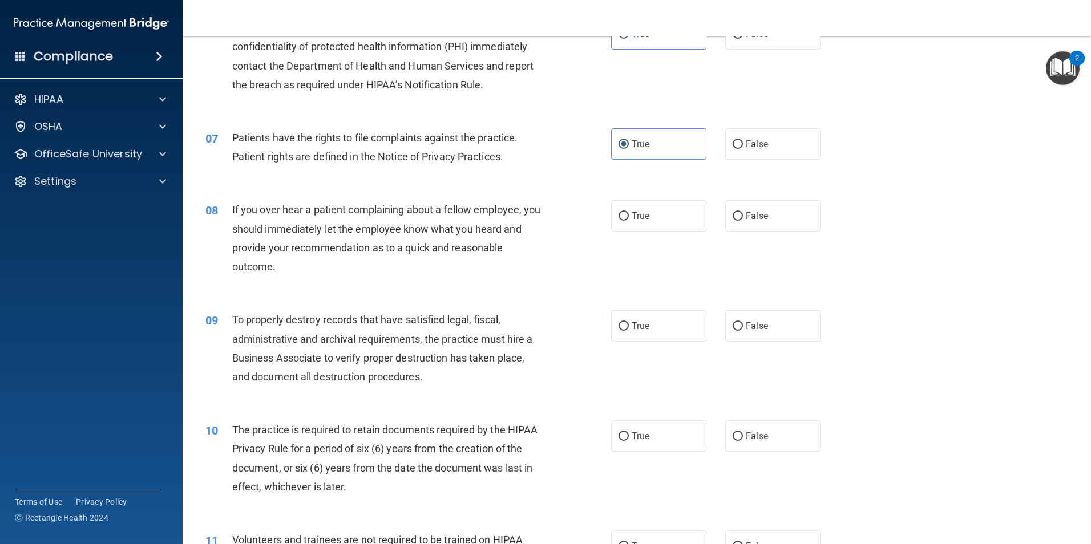
scroll to position [571, 0]
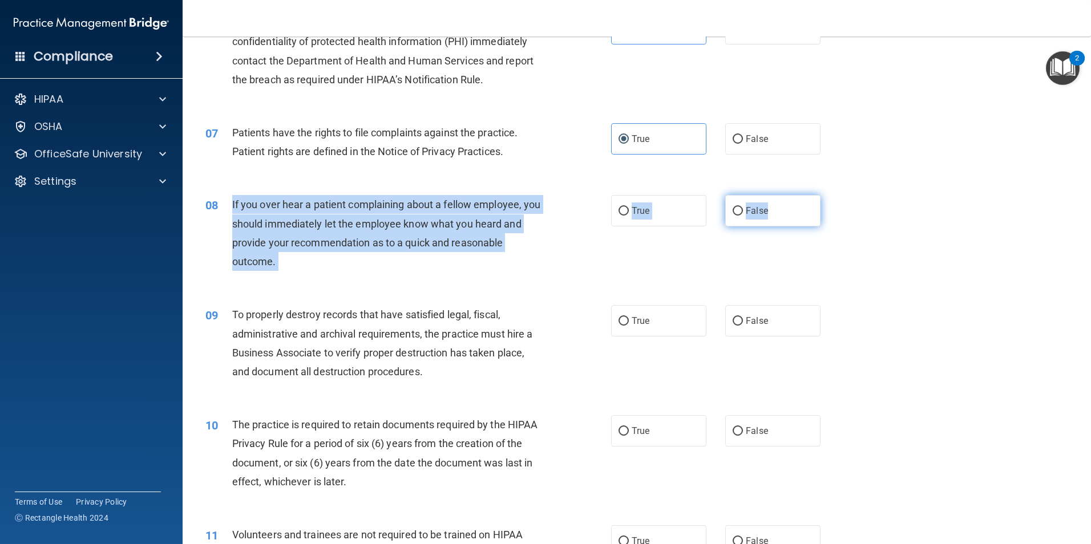
drag, startPoint x: 232, startPoint y: 200, endPoint x: 813, endPoint y: 217, distance: 581.2
click at [840, 195] on ng-form "08 If you over hear a patient complaining about a fellow employee, you should i…" at bounding box center [840, 195] width 0 height 0
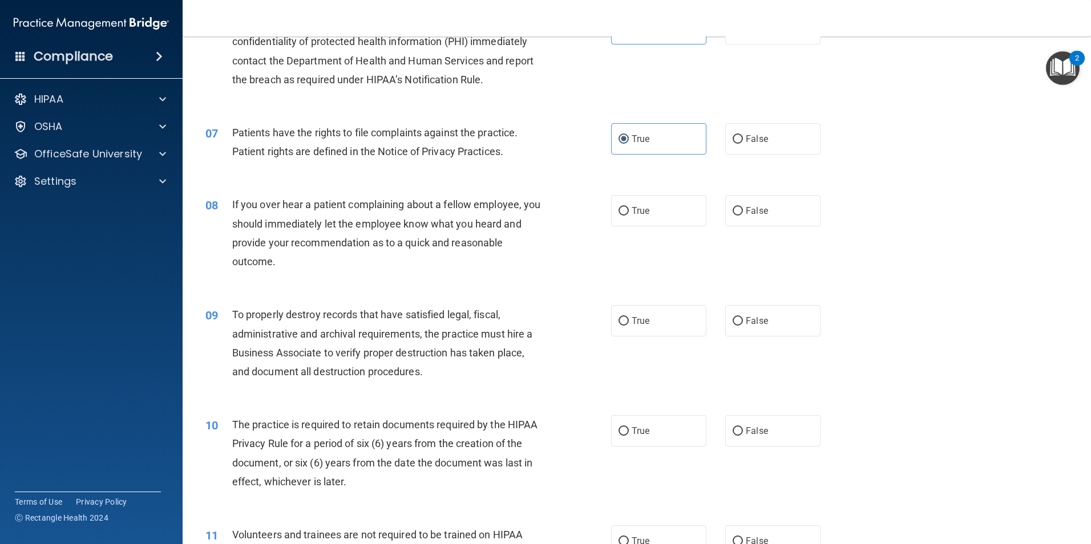
drag, startPoint x: 813, startPoint y: 217, endPoint x: 846, endPoint y: 220, distance: 33.3
drag, startPoint x: 846, startPoint y: 220, endPoint x: 239, endPoint y: 201, distance: 608.1
click at [240, 201] on span "If you over hear a patient complaining about a fellow employee, you should imme…" at bounding box center [386, 233] width 309 height 69
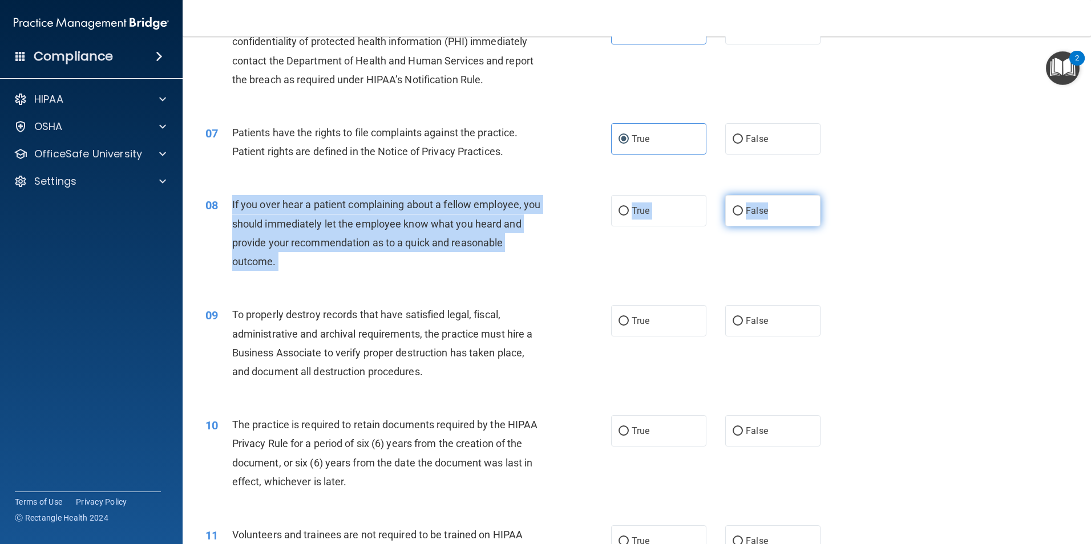
drag, startPoint x: 231, startPoint y: 202, endPoint x: 781, endPoint y: 223, distance: 550.5
click at [840, 195] on ng-form "08 If you over hear a patient complaining about a fellow employee, you should i…" at bounding box center [840, 195] width 0 height 0
click at [735, 209] on input "False" at bounding box center [738, 211] width 10 height 9
radio input "true"
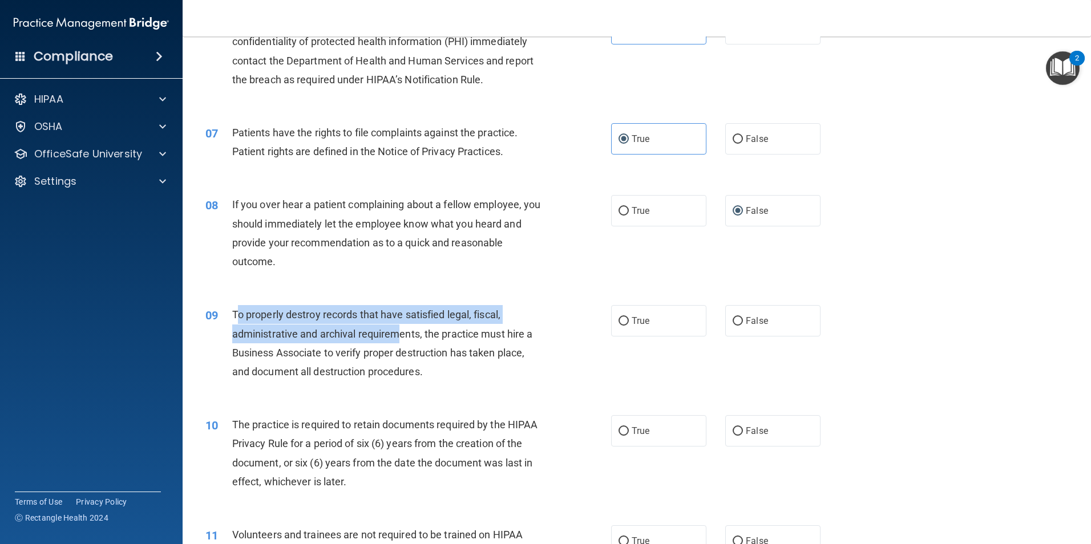
drag, startPoint x: 235, startPoint y: 314, endPoint x: 399, endPoint y: 325, distance: 164.7
click at [399, 325] on div "To properly destroy records that have satisfied legal, fiscal, administrative a…" at bounding box center [390, 343] width 317 height 76
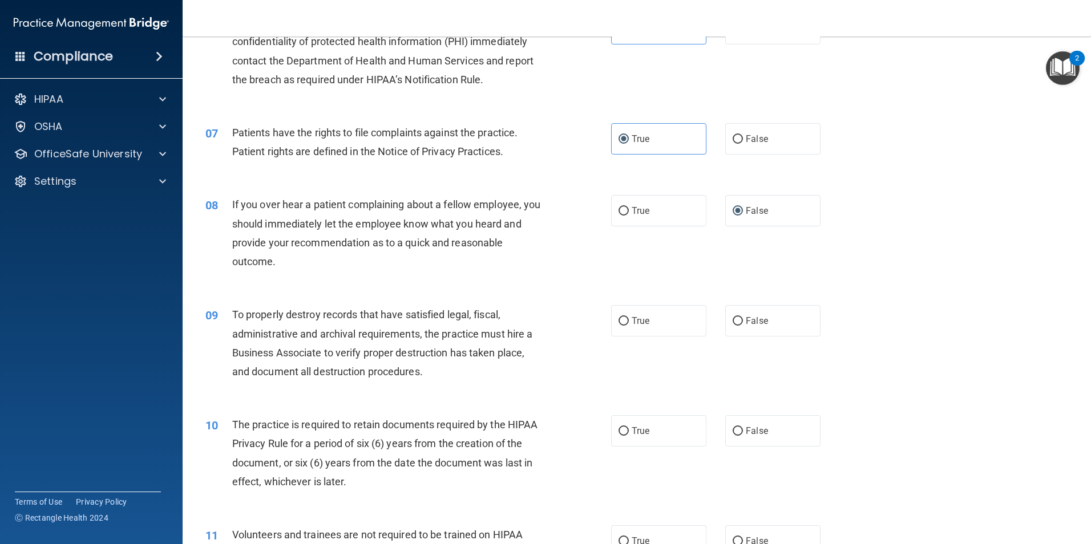
click at [234, 315] on span "To properly destroy records that have satisfied legal, fiscal, administrative a…" at bounding box center [382, 343] width 301 height 69
drag, startPoint x: 234, startPoint y: 315, endPoint x: 682, endPoint y: 340, distance: 448.7
click at [682, 340] on div "09 To properly destroy records that have satisfied legal, fiscal, administrativ…" at bounding box center [637, 346] width 880 height 110
drag, startPoint x: 682, startPoint y: 340, endPoint x: 624, endPoint y: 382, distance: 71.5
click at [624, 382] on div "09 To properly destroy records that have satisfied legal, fiscal, administrativ…" at bounding box center [637, 346] width 880 height 110
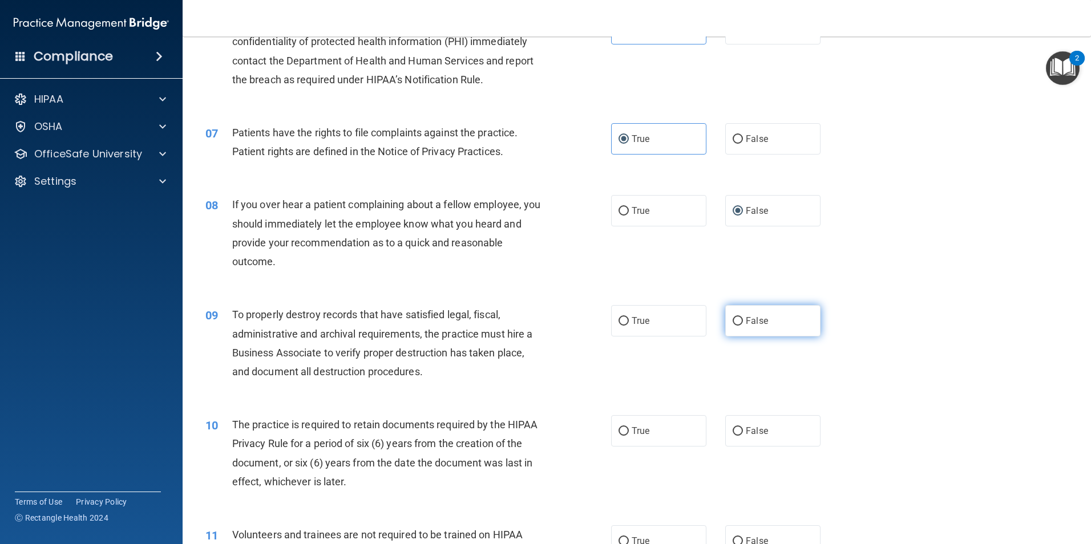
click at [772, 321] on label "False" at bounding box center [772, 320] width 95 height 31
click at [743, 321] on input "False" at bounding box center [738, 321] width 10 height 9
radio input "true"
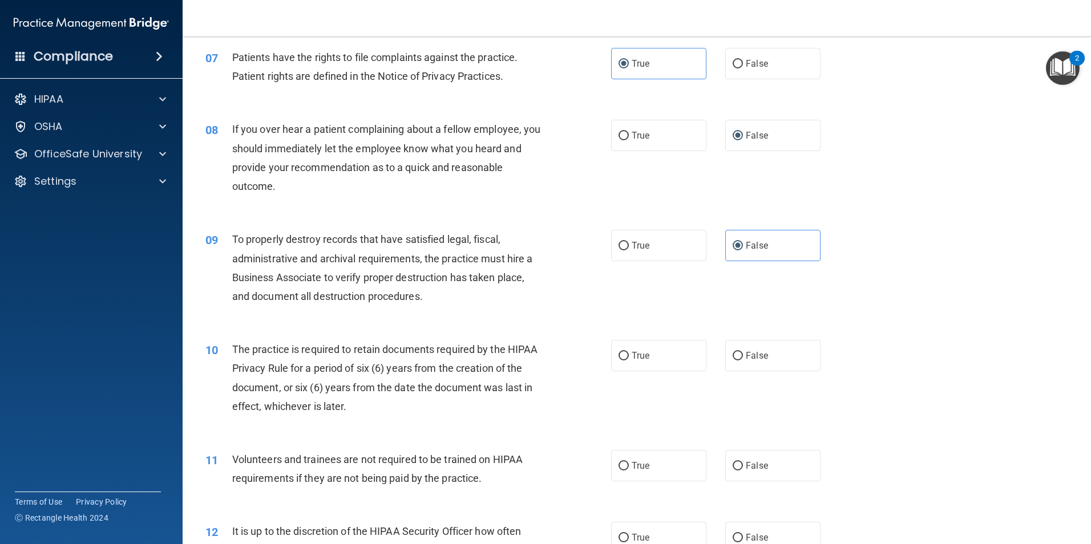
scroll to position [742, 0]
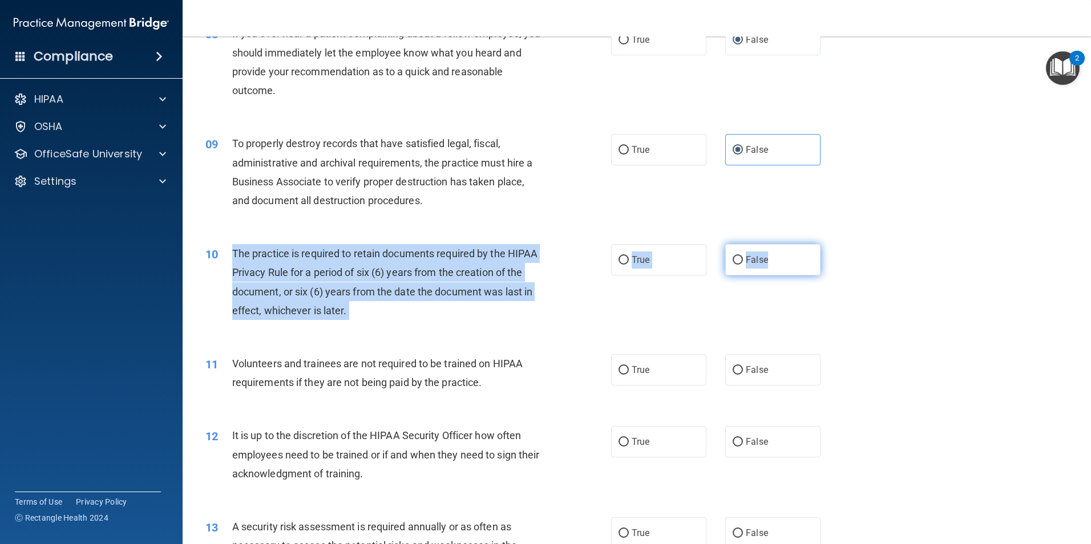
drag, startPoint x: 233, startPoint y: 253, endPoint x: 792, endPoint y: 274, distance: 559.7
click at [840, 244] on ng-form "10 The practice is required to retain documents required by the HIPAA Privacy R…" at bounding box center [840, 244] width 0 height 0
drag, startPoint x: 792, startPoint y: 274, endPoint x: 785, endPoint y: 274, distance: 6.8
click at [632, 267] on label "True" at bounding box center [658, 259] width 95 height 31
click at [629, 265] on input "True" at bounding box center [624, 260] width 10 height 9
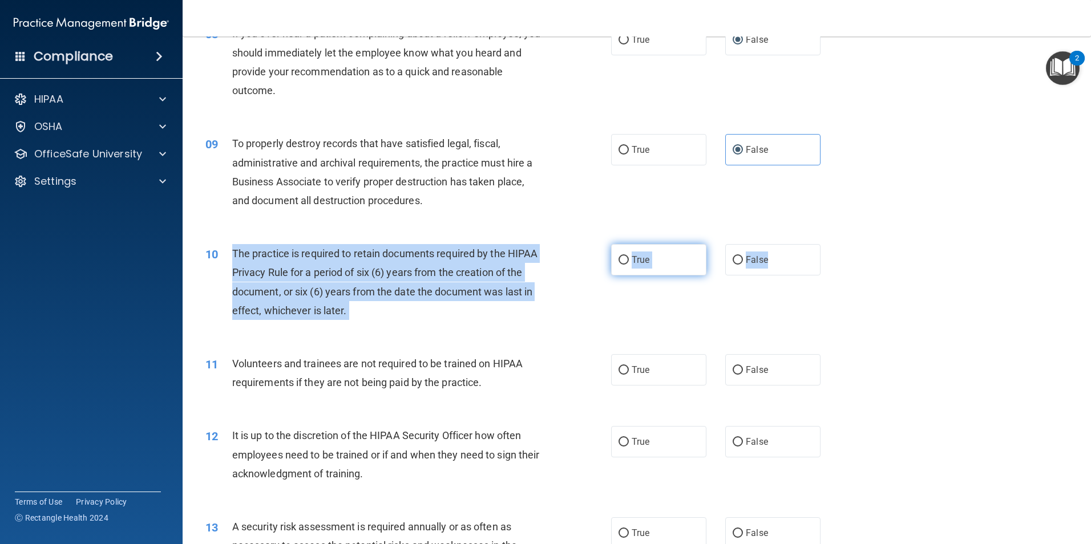
radio input "true"
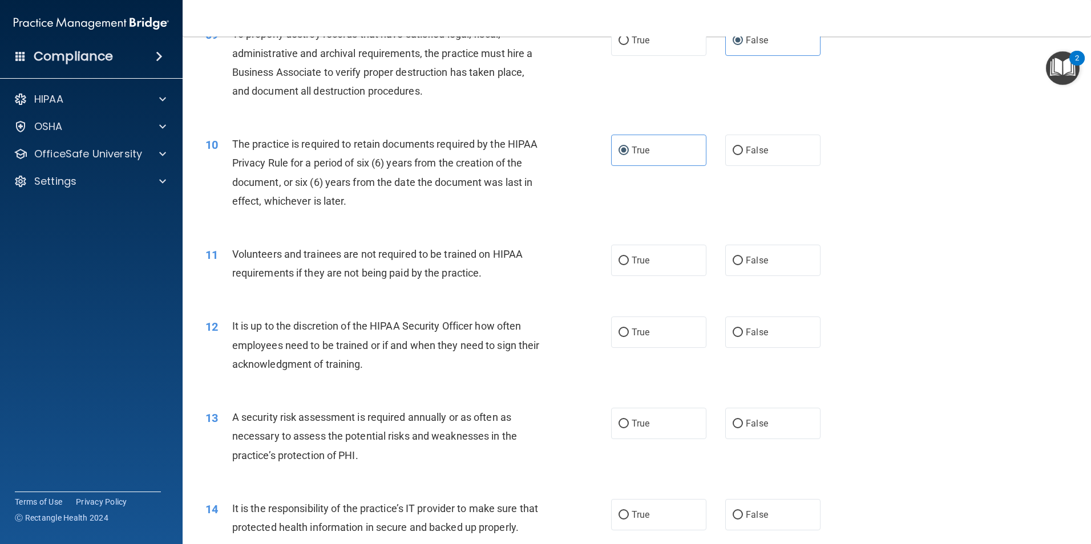
scroll to position [856, 0]
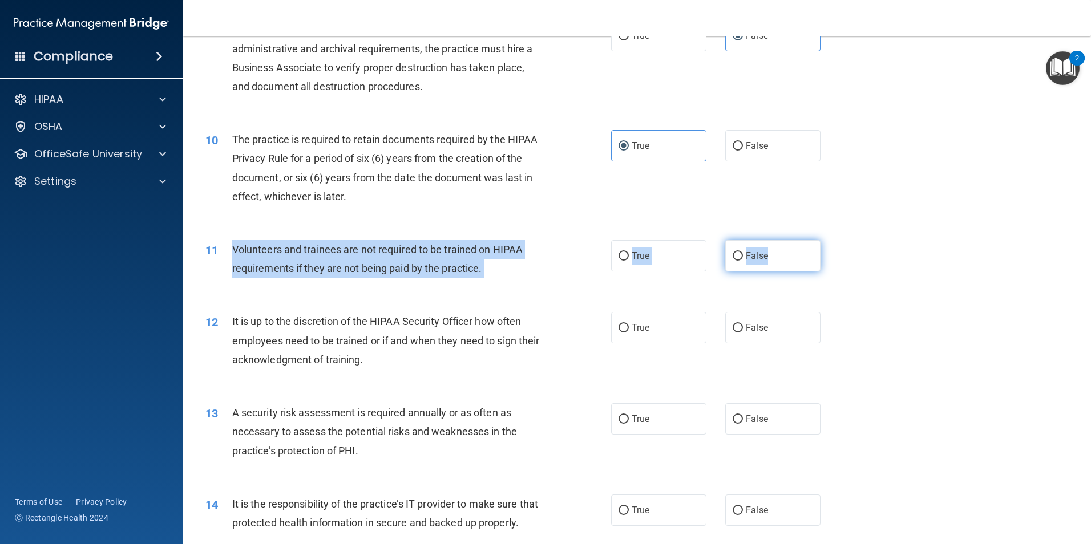
drag, startPoint x: 235, startPoint y: 249, endPoint x: 805, endPoint y: 265, distance: 570.9
click at [840, 240] on ng-form "11 Volunteers and trainees are not required to be trained on HIPAA requirements…" at bounding box center [840, 240] width 0 height 0
click at [733, 252] on input "False" at bounding box center [738, 256] width 10 height 9
radio input "true"
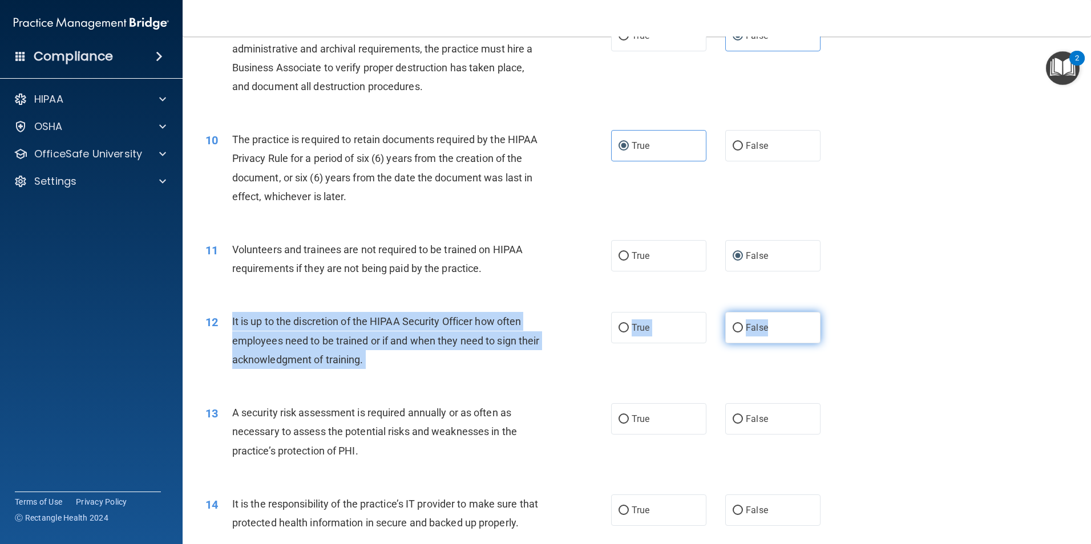
drag, startPoint x: 233, startPoint y: 320, endPoint x: 782, endPoint y: 333, distance: 549.7
click at [840, 312] on ng-form "12 It is up to the discretion of the HIPAA Security Officer how often employees…" at bounding box center [840, 312] width 0 height 0
click at [729, 321] on label "False" at bounding box center [772, 327] width 95 height 31
click at [733, 324] on input "False" at bounding box center [738, 328] width 10 height 9
radio input "true"
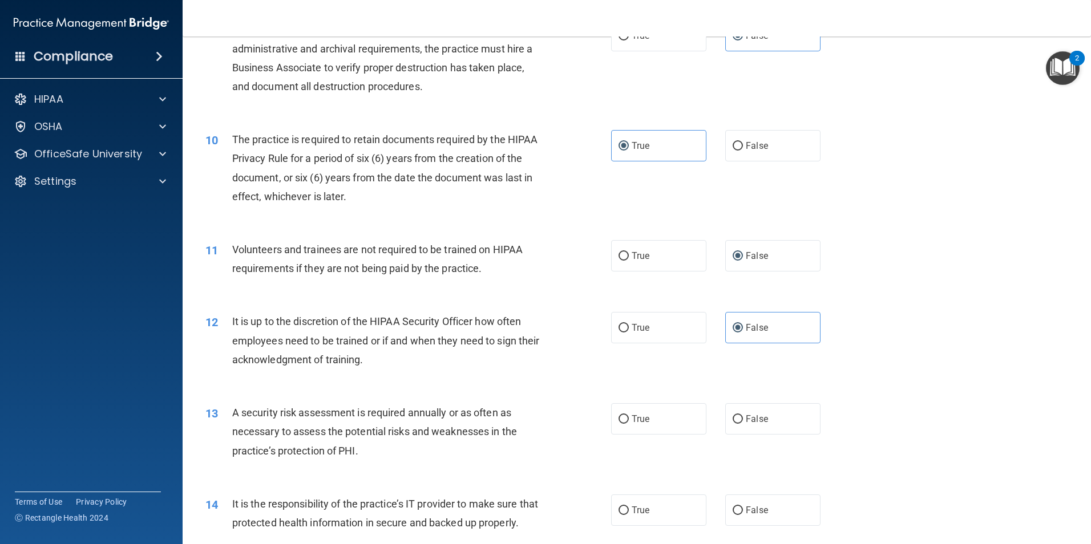
click at [503, 398] on div "13 A security risk assessment is required annually or as often as necessary to …" at bounding box center [637, 434] width 880 height 91
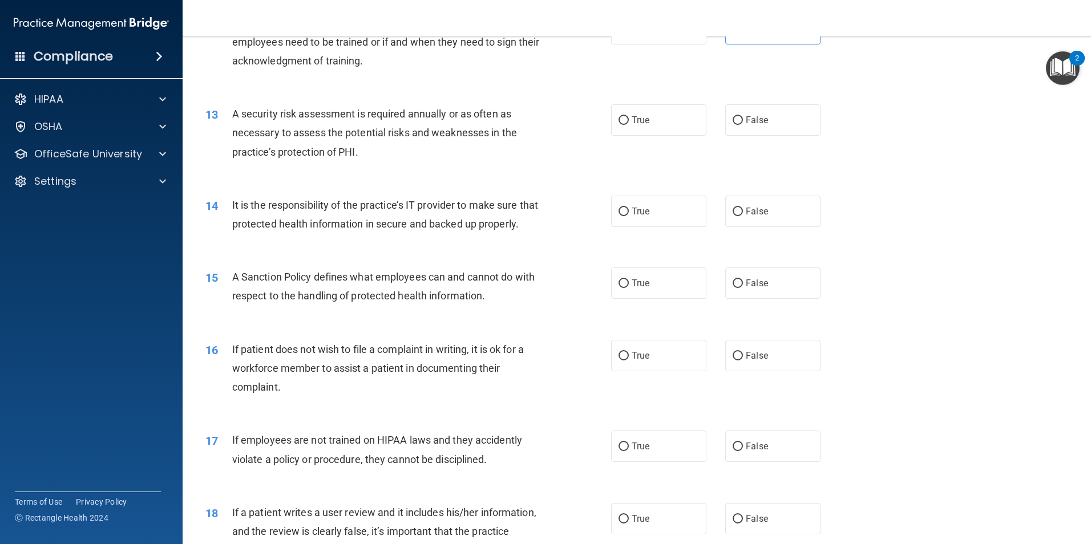
scroll to position [1198, 0]
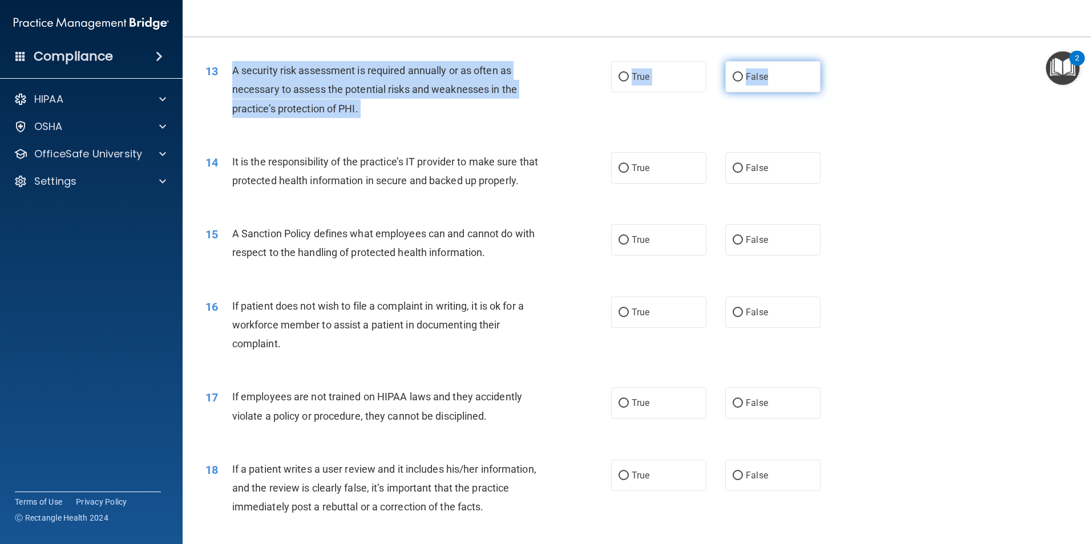
drag, startPoint x: 241, startPoint y: 71, endPoint x: 766, endPoint y: 90, distance: 524.8
click at [840, 61] on ng-form "13 A security risk assessment is required annually or as often as necessary to …" at bounding box center [840, 61] width 0 height 0
click at [619, 79] on input "True" at bounding box center [624, 77] width 10 height 9
radio input "true"
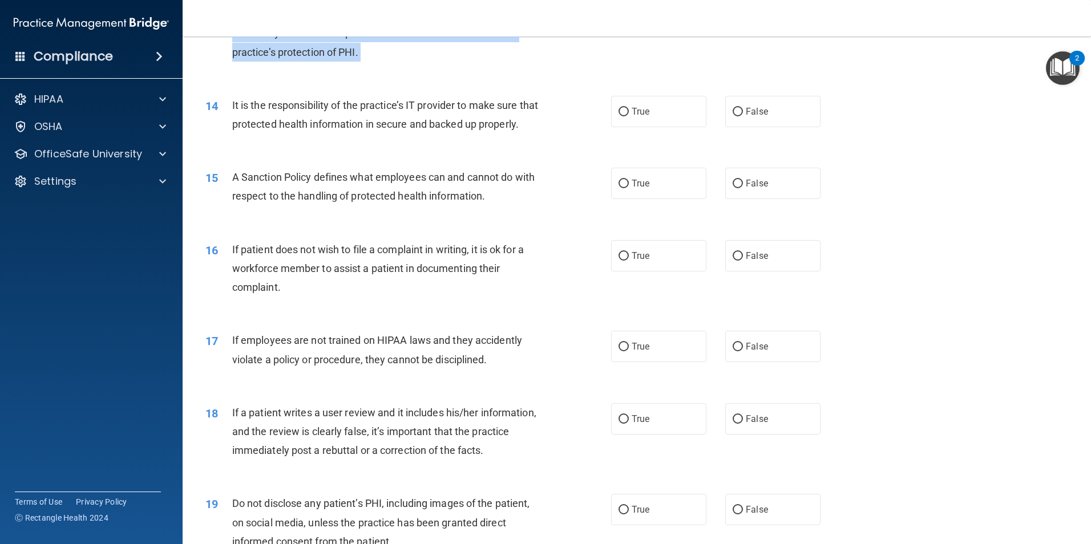
scroll to position [1256, 0]
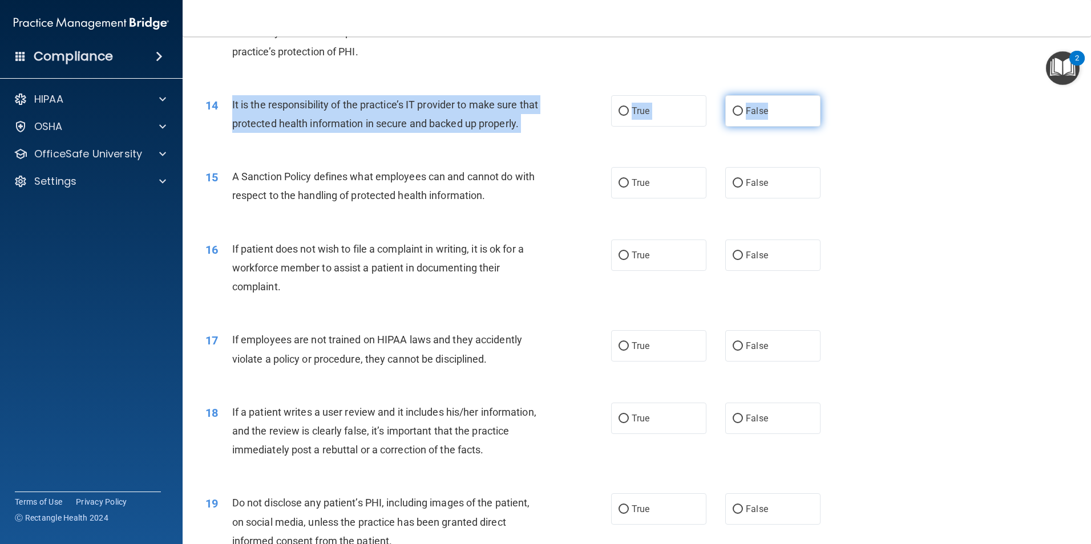
drag, startPoint x: 232, startPoint y: 105, endPoint x: 780, endPoint y: 119, distance: 548.6
click at [840, 95] on ng-form "14 It is the responsibility of the practice’s IT provider to make sure that pro…" at bounding box center [840, 95] width 0 height 0
click at [733, 114] on input "False" at bounding box center [738, 111] width 10 height 9
radio input "true"
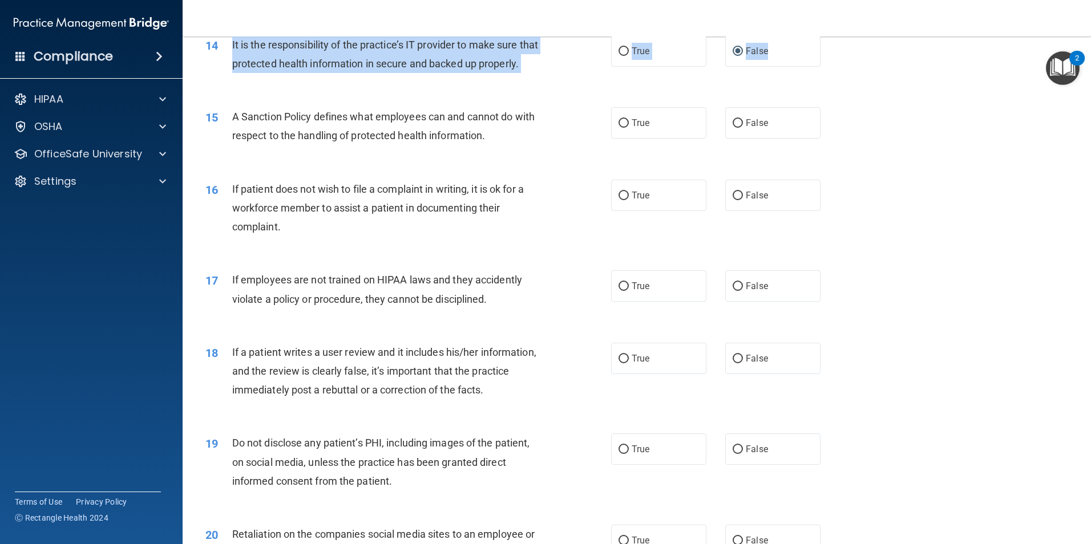
scroll to position [1313, 0]
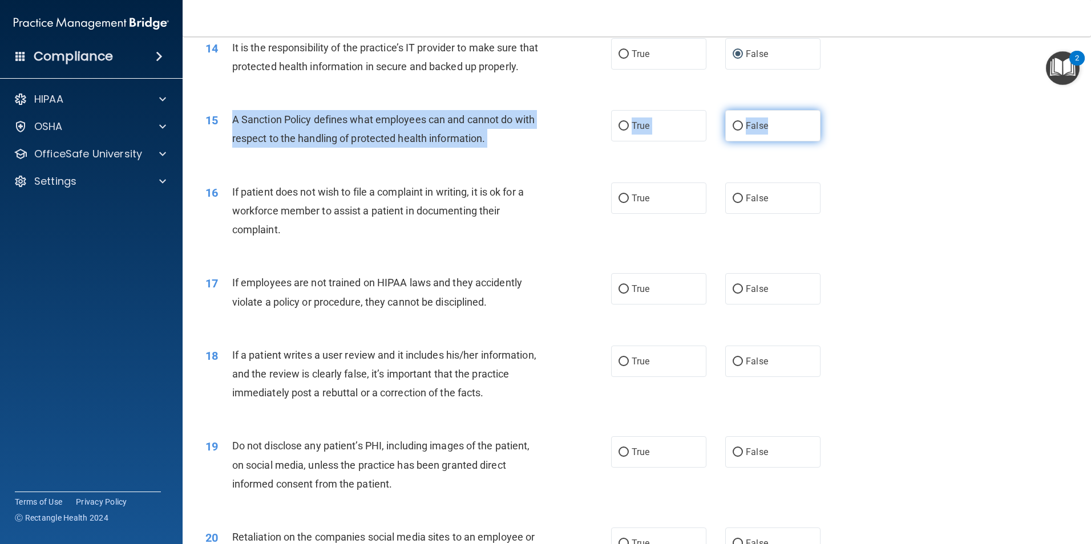
drag, startPoint x: 233, startPoint y: 138, endPoint x: 789, endPoint y: 155, distance: 556.1
click at [840, 110] on ng-form "15 A Sanction Policy defines what employees can and cannot do with respect to t…" at bounding box center [840, 110] width 0 height 0
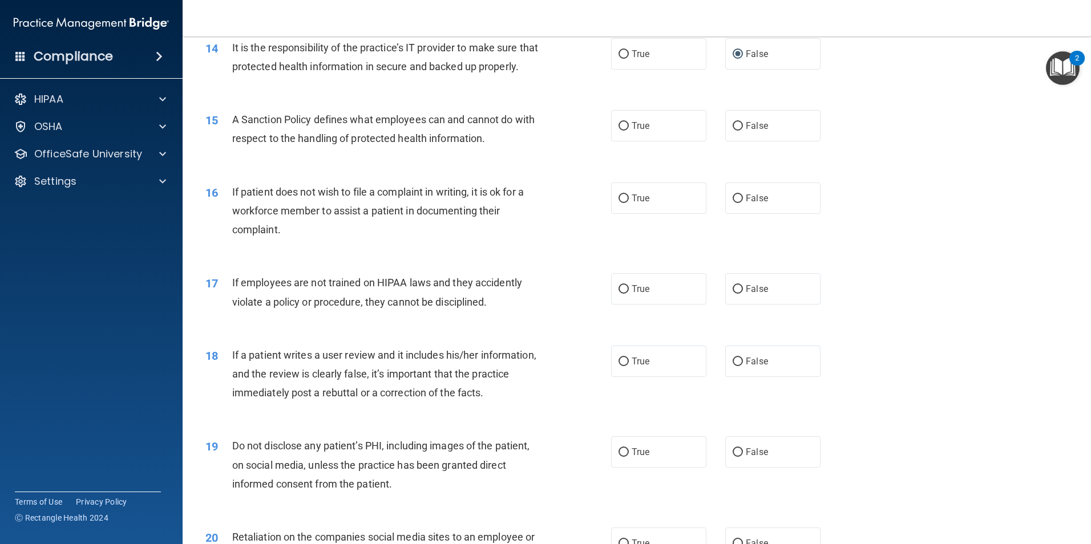
drag, startPoint x: 578, startPoint y: 174, endPoint x: 239, endPoint y: 135, distance: 340.6
click at [239, 135] on span "A Sanction Policy defines what employees can and cannot do with respect to the …" at bounding box center [383, 129] width 302 height 31
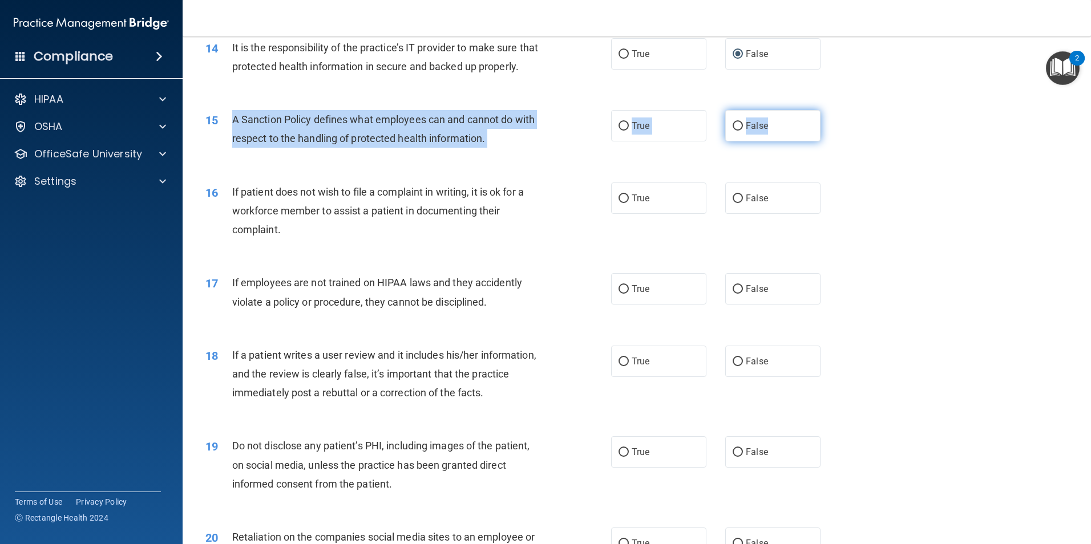
drag, startPoint x: 233, startPoint y: 138, endPoint x: 776, endPoint y: 148, distance: 543.4
click at [840, 110] on ng-form "15 A Sanction Policy defines what employees can and cannot do with respect to t…" at bounding box center [840, 110] width 0 height 0
click at [632, 131] on span "True" at bounding box center [641, 125] width 18 height 11
click at [629, 131] on input "True" at bounding box center [624, 126] width 10 height 9
radio input "true"
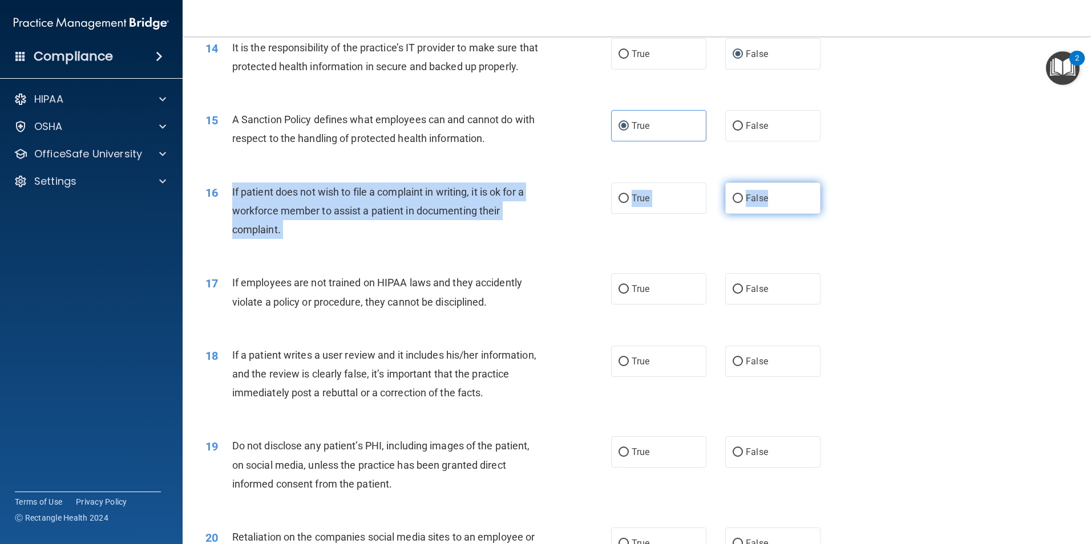
drag, startPoint x: 231, startPoint y: 209, endPoint x: 783, endPoint y: 223, distance: 552.1
click at [840, 183] on ng-form "16 If patient does not wish to file a complaint in writing, it is ok for a work…" at bounding box center [840, 183] width 0 height 0
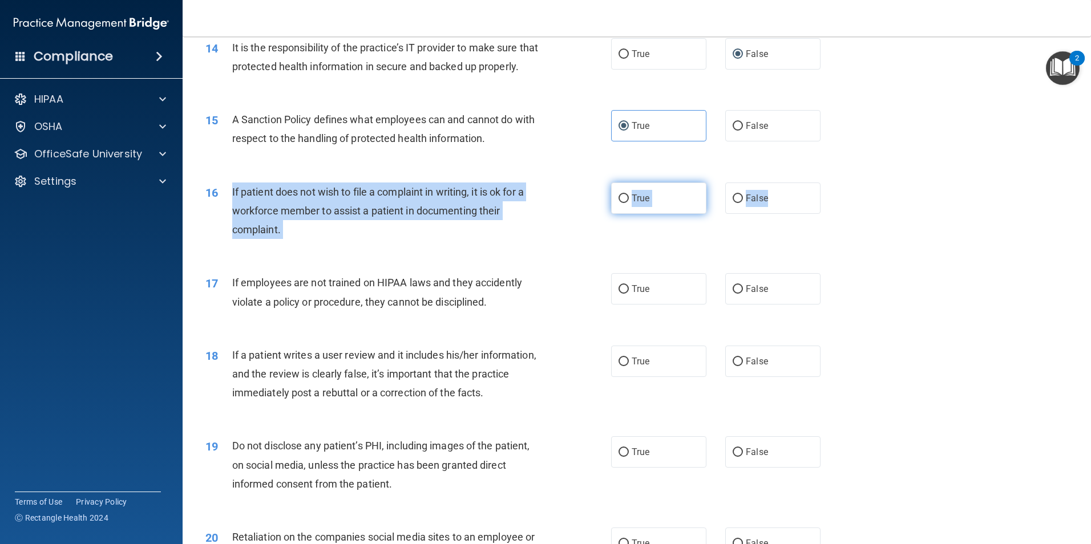
click at [619, 203] on input "True" at bounding box center [624, 199] width 10 height 9
radio input "true"
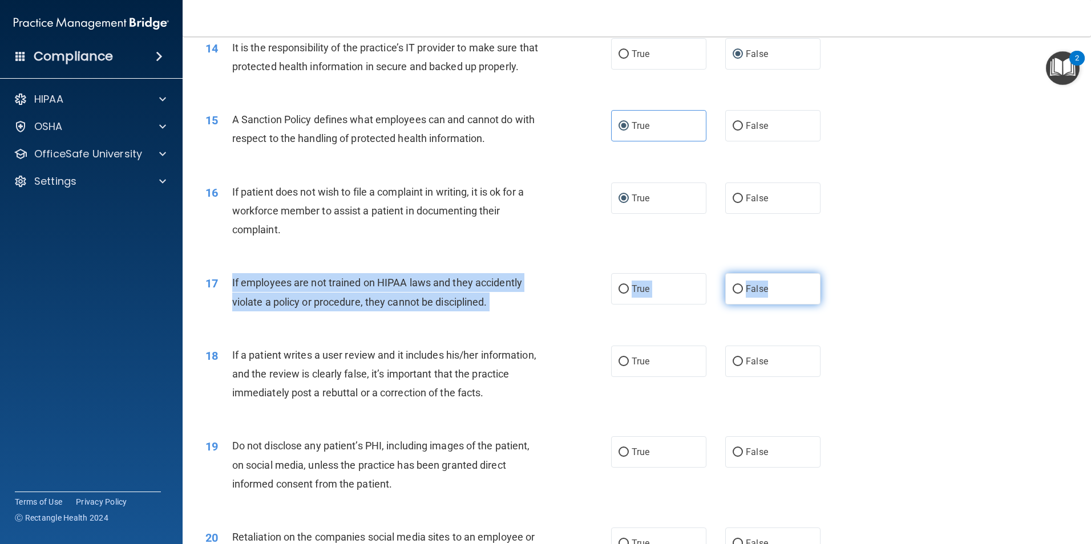
drag, startPoint x: 233, startPoint y: 302, endPoint x: 775, endPoint y: 314, distance: 542.3
click at [840, 273] on ng-form "17 If employees are not trained on HIPAA laws and they accidently violate a pol…" at bounding box center [840, 273] width 0 height 0
click at [728, 297] on label "False" at bounding box center [772, 288] width 95 height 31
click at [733, 294] on input "False" at bounding box center [738, 289] width 10 height 9
radio input "true"
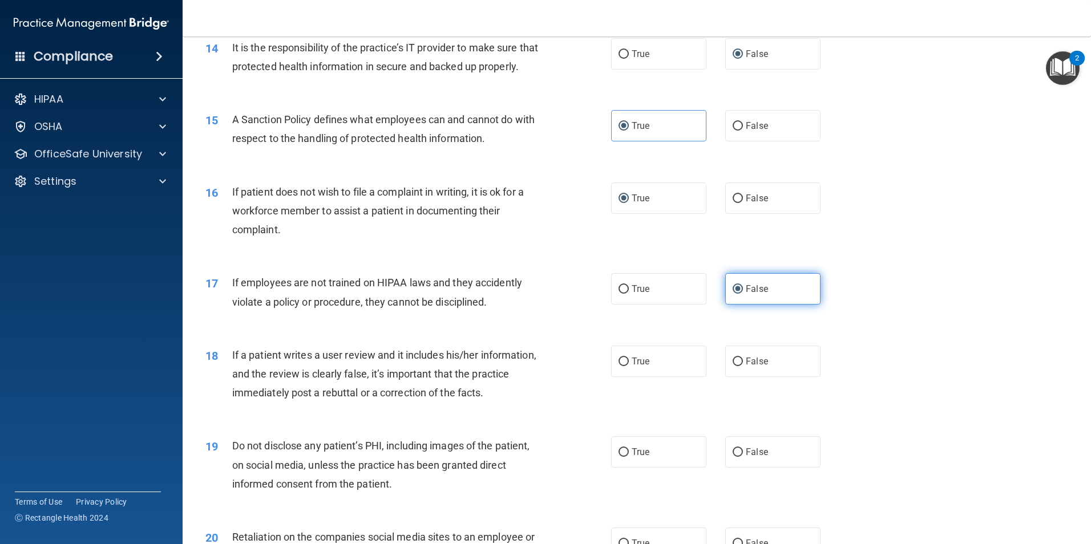
click at [733, 294] on input "False" at bounding box center [738, 289] width 10 height 9
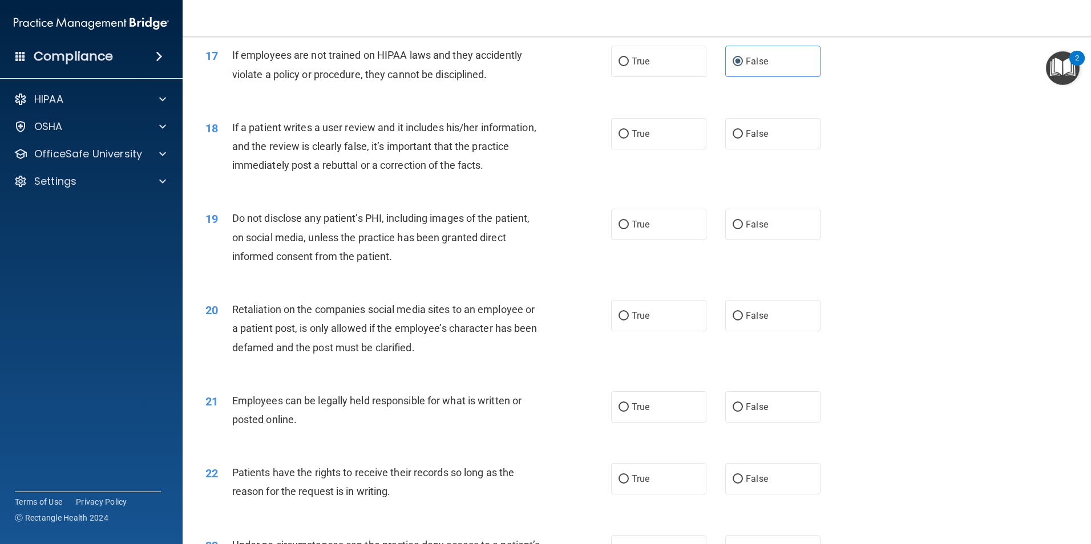
scroll to position [1541, 0]
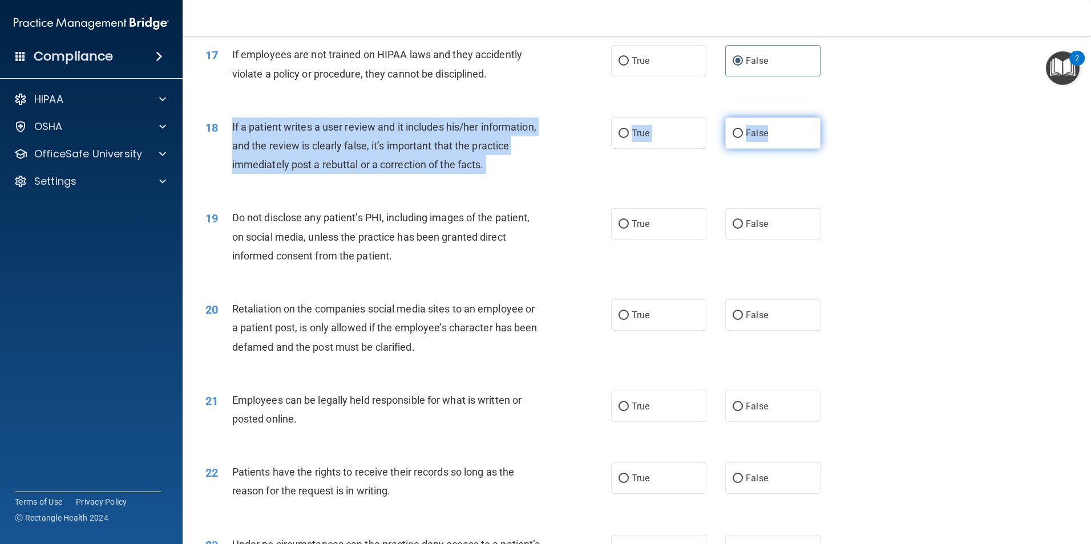
drag, startPoint x: 232, startPoint y: 145, endPoint x: 782, endPoint y: 154, distance: 549.7
click at [840, 118] on ng-form "18 If a patient writes a user review and it includes his/her information, and t…" at bounding box center [840, 118] width 0 height 0
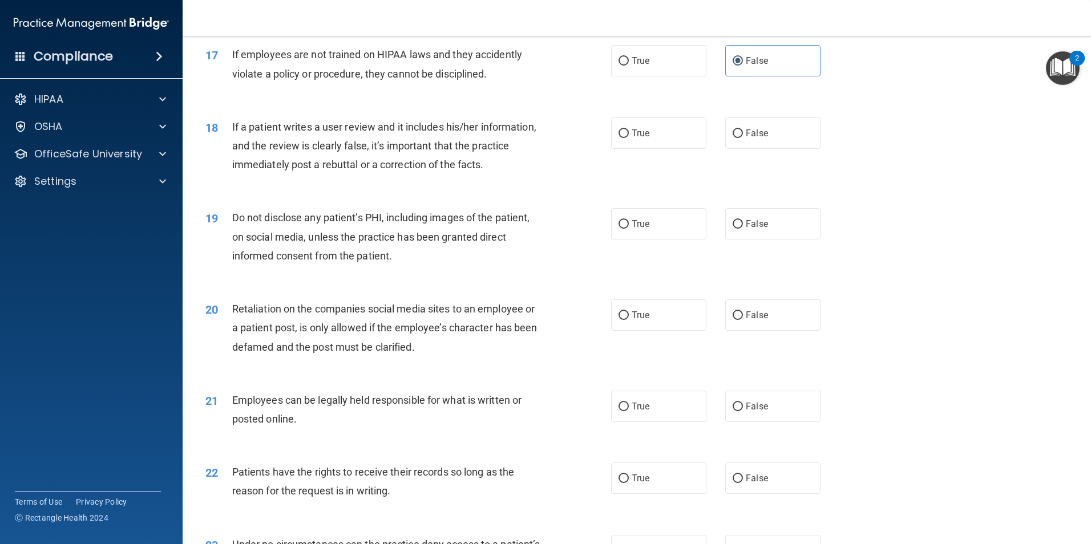
drag, startPoint x: 567, startPoint y: 201, endPoint x: 236, endPoint y: 143, distance: 335.4
click at [236, 143] on span "If a patient writes a user review and it includes his/her information, and the …" at bounding box center [384, 146] width 304 height 50
click at [231, 139] on div "18" at bounding box center [214, 128] width 35 height 21
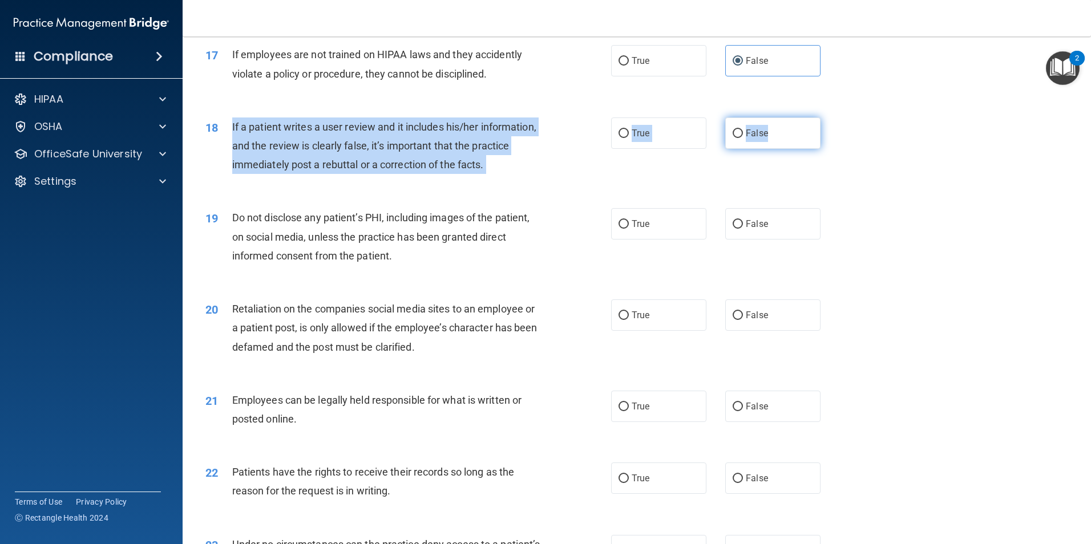
drag, startPoint x: 232, startPoint y: 144, endPoint x: 773, endPoint y: 167, distance: 541.5
click at [840, 118] on ng-form "18 If a patient writes a user review and it includes his/her information, and t…" at bounding box center [840, 118] width 0 height 0
click at [733, 138] on input "False" at bounding box center [738, 134] width 10 height 9
radio input "true"
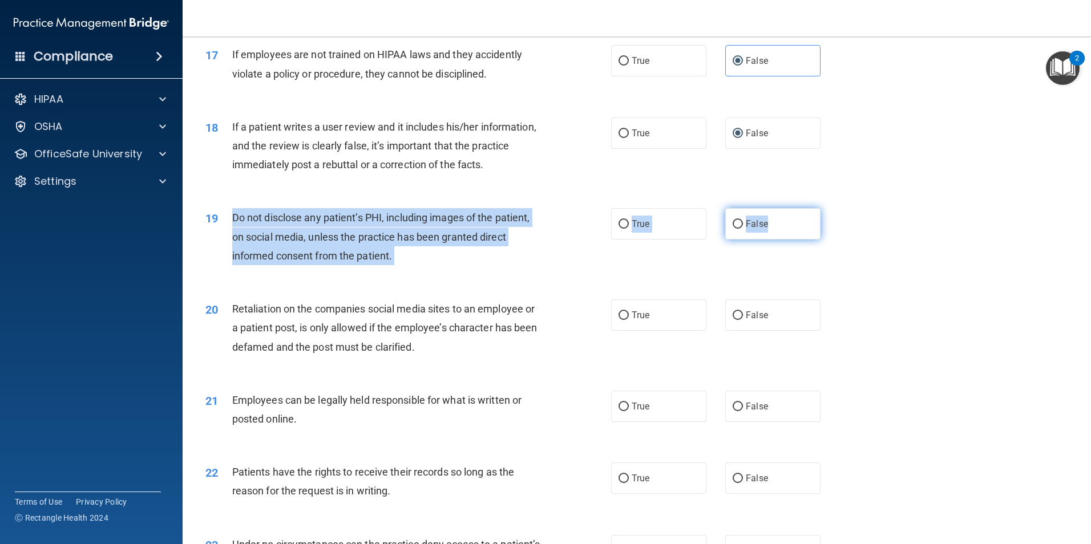
drag, startPoint x: 232, startPoint y: 236, endPoint x: 782, endPoint y: 250, distance: 550.3
click at [840, 208] on ng-form "19 Do not disclose any patient’s PHI, including images of the patient, on socia…" at bounding box center [840, 208] width 0 height 0
click at [624, 229] on input "True" at bounding box center [624, 224] width 10 height 9
radio input "true"
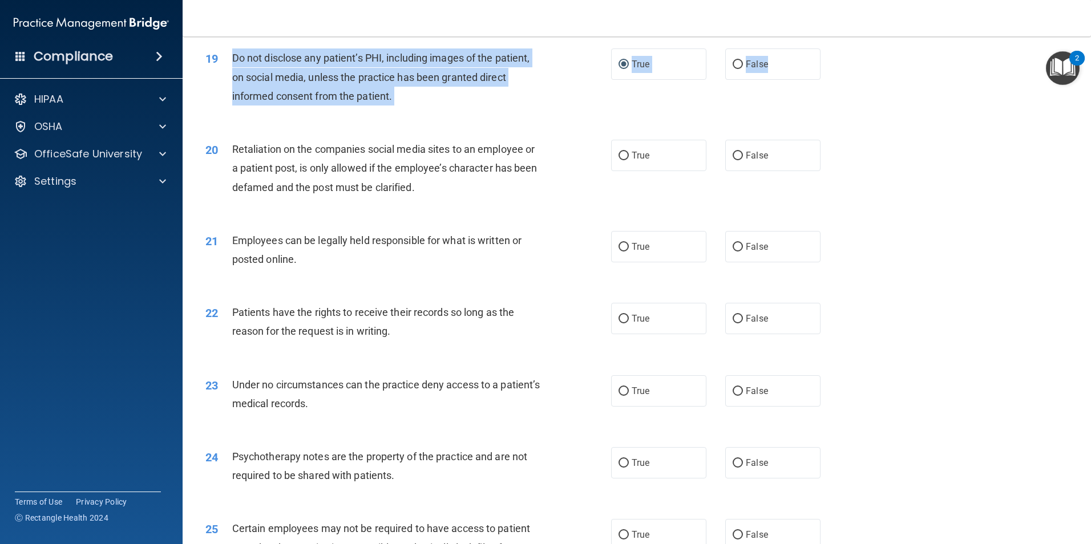
scroll to position [1712, 0]
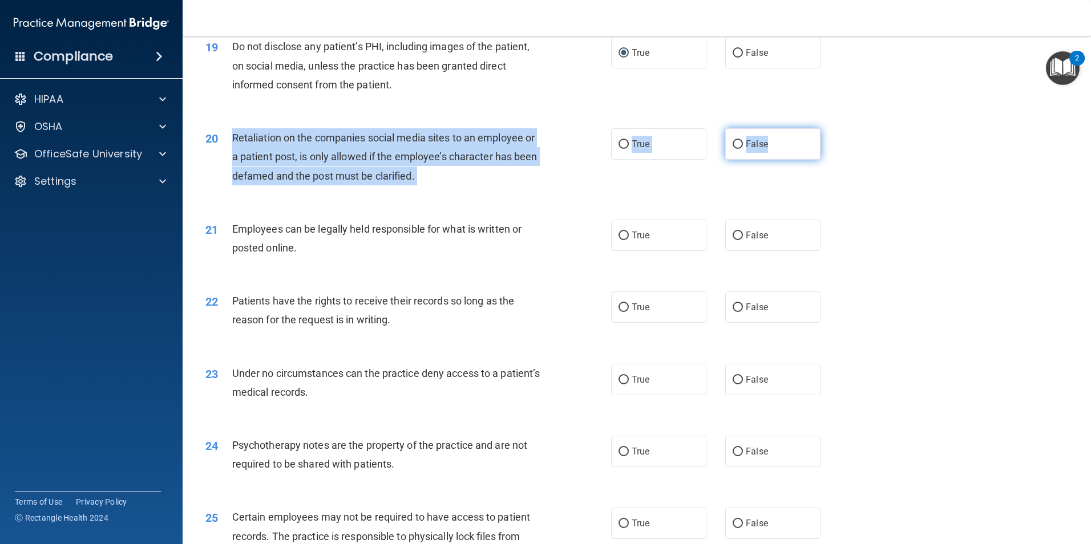
drag, startPoint x: 233, startPoint y: 156, endPoint x: 789, endPoint y: 175, distance: 556.8
click at [840, 128] on ng-form "20 Retaliation on the companies social media sites to an employee or a patient …" at bounding box center [840, 128] width 0 height 0
click at [746, 150] on span "False" at bounding box center [757, 144] width 22 height 11
click at [743, 149] on input "False" at bounding box center [738, 144] width 10 height 9
radio input "true"
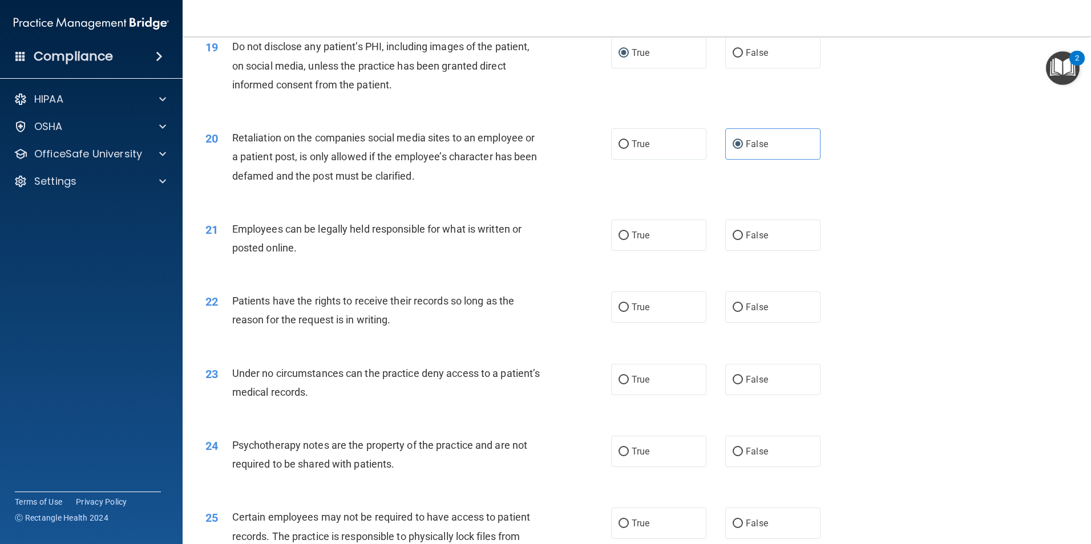
scroll to position [1826, 0]
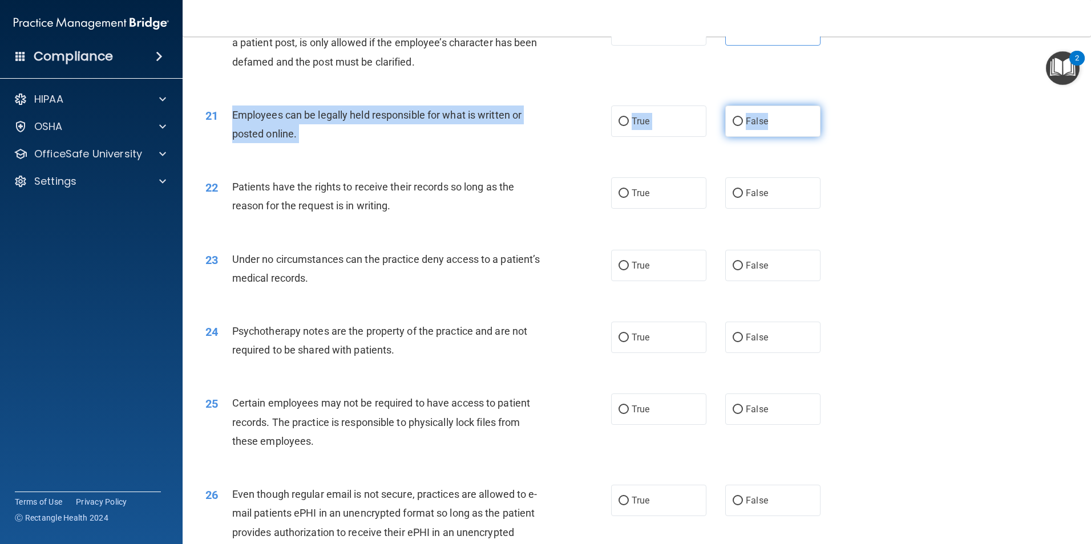
drag, startPoint x: 235, startPoint y: 133, endPoint x: 774, endPoint y: 140, distance: 539.9
click at [840, 106] on ng-form "21 Employees can be legally held responsible for what is written or posted onli…" at bounding box center [840, 106] width 0 height 0
click at [623, 126] on input "True" at bounding box center [624, 122] width 10 height 9
radio input "true"
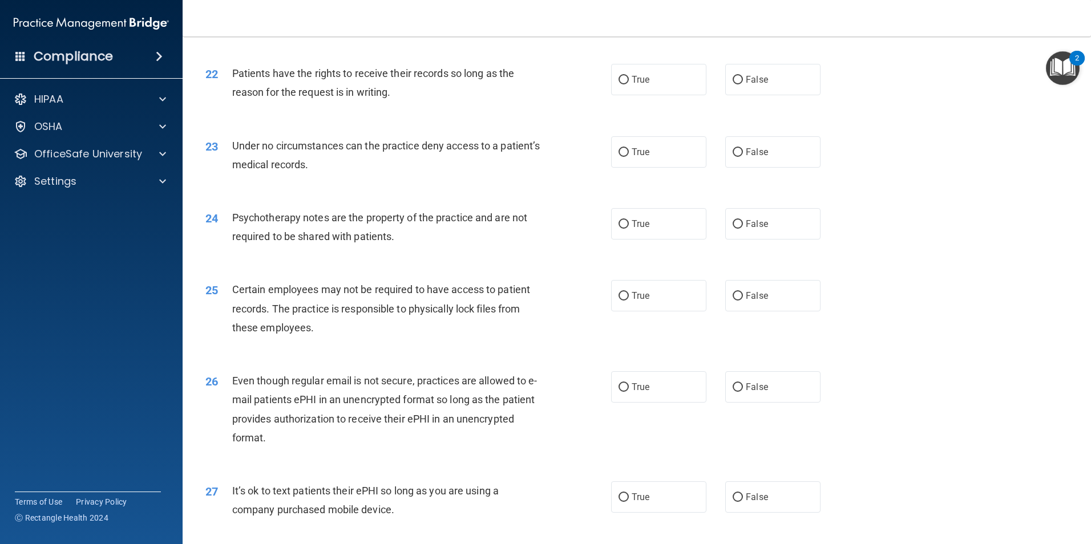
scroll to position [1940, 0]
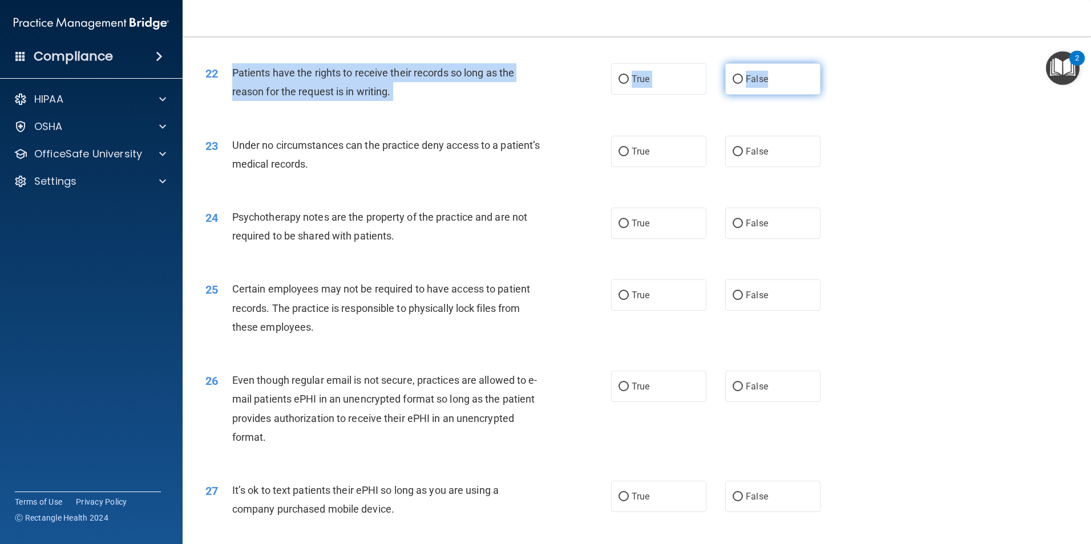
drag, startPoint x: 232, startPoint y: 90, endPoint x: 766, endPoint y: 103, distance: 534.3
click at [840, 63] on ng-form "22 Patients have the rights to receive their records so long as the reason for …" at bounding box center [840, 63] width 0 height 0
click at [739, 95] on label "False" at bounding box center [772, 78] width 95 height 31
click at [739, 84] on input "False" at bounding box center [738, 79] width 10 height 9
radio input "true"
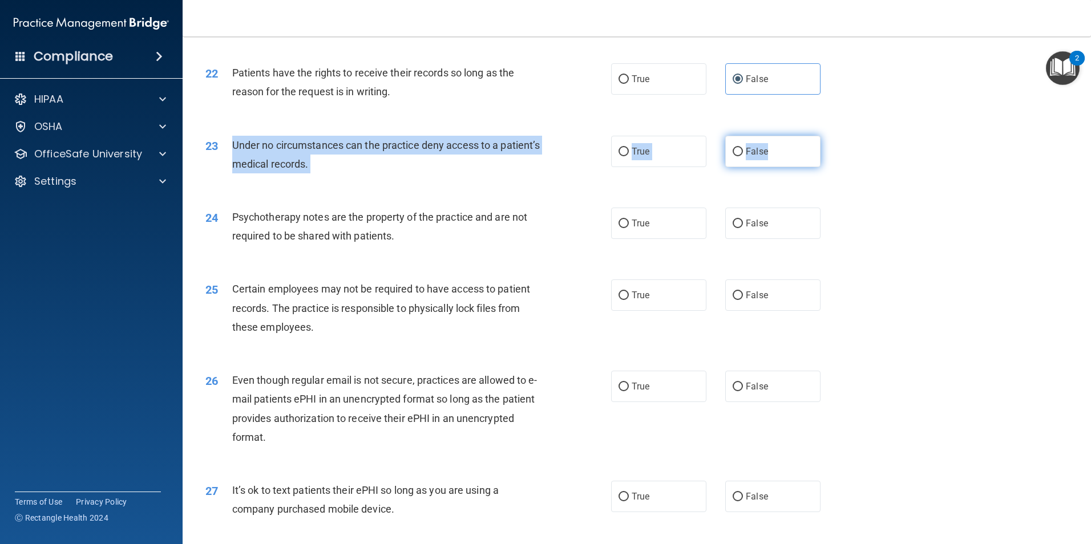
drag, startPoint x: 232, startPoint y: 166, endPoint x: 784, endPoint y: 181, distance: 551.5
click at [840, 136] on ng-form "23 Under no circumstances can the practice deny access to a patient’s medical r…" at bounding box center [840, 136] width 0 height 0
click at [733, 156] on input "False" at bounding box center [738, 152] width 10 height 9
radio input "true"
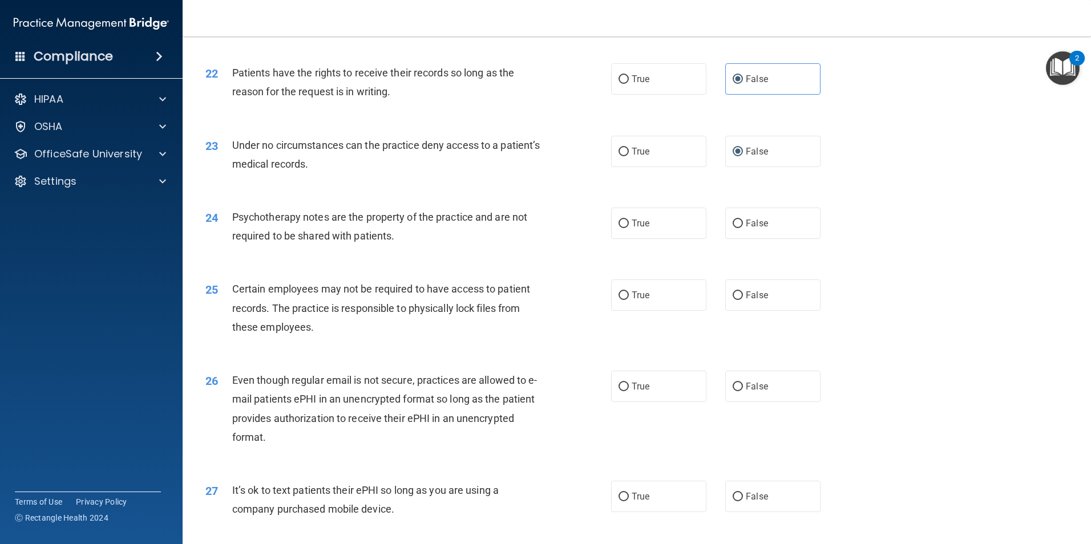
click at [497, 193] on div "23 Under no circumstances can the practice deny access to a patient’s medical r…" at bounding box center [637, 158] width 880 height 72
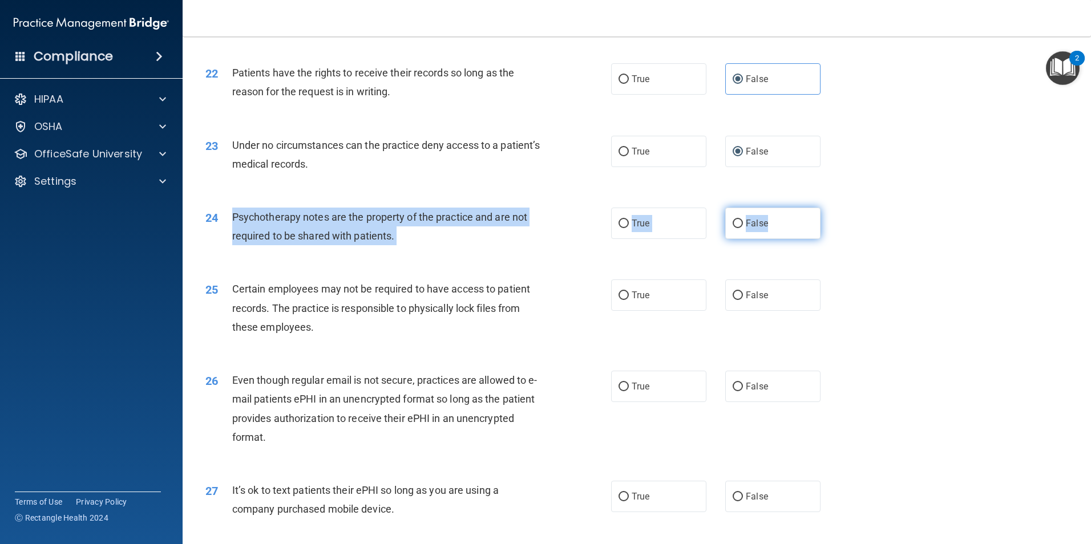
drag, startPoint x: 233, startPoint y: 236, endPoint x: 781, endPoint y: 245, distance: 548.5
click at [840, 208] on ng-form "24 Psychotherapy notes are the property of the practice and are not required to…" at bounding box center [840, 208] width 0 height 0
click at [733, 228] on input "False" at bounding box center [738, 224] width 10 height 9
radio input "true"
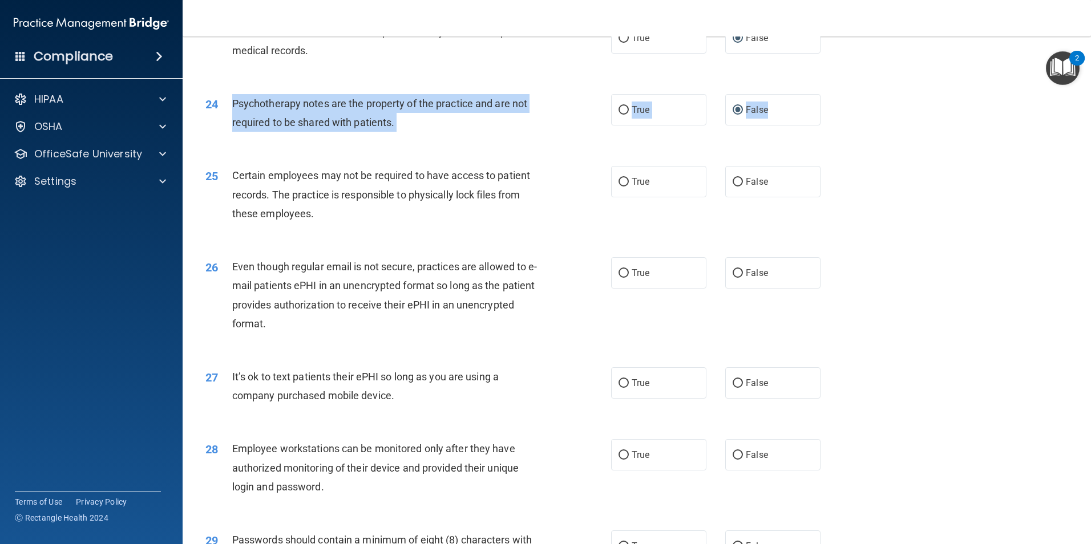
scroll to position [2055, 0]
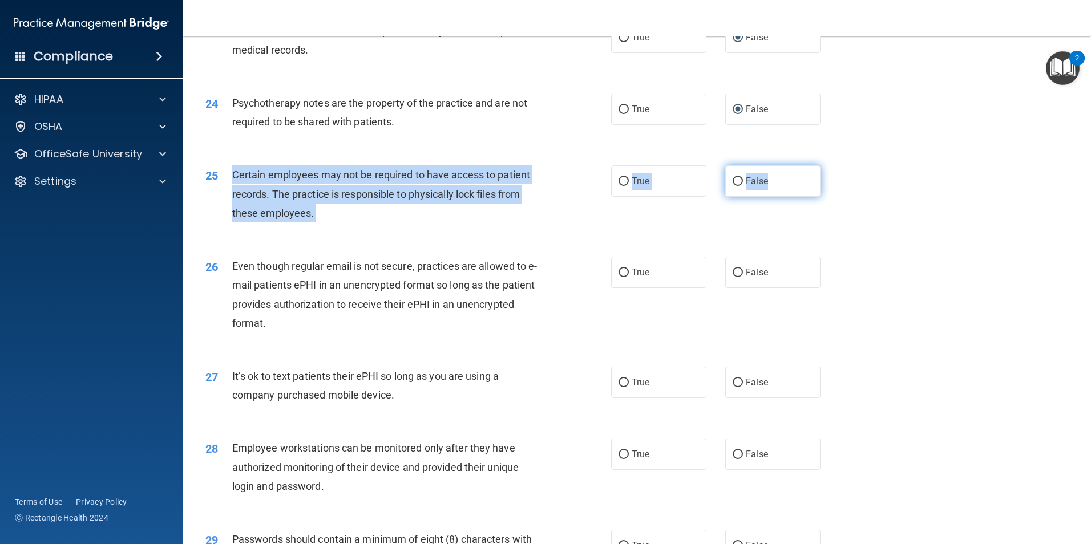
drag, startPoint x: 235, startPoint y: 192, endPoint x: 800, endPoint y: 210, distance: 565.3
click at [840, 166] on ng-form "25 Certain employees may not be required to have access to patient records. The…" at bounding box center [840, 166] width 0 height 0
click at [623, 186] on input "True" at bounding box center [624, 181] width 10 height 9
radio input "true"
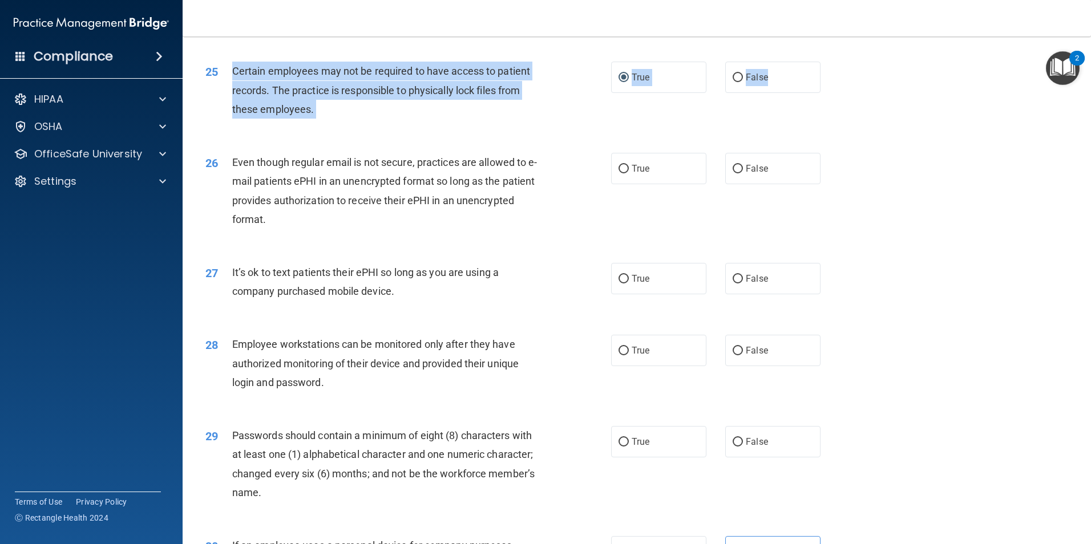
scroll to position [2169, 0]
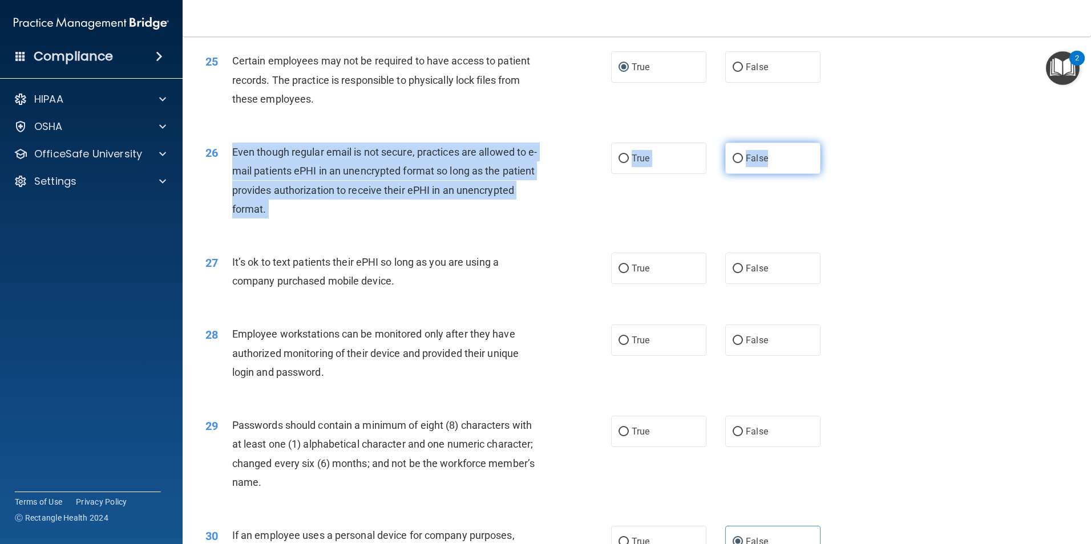
drag, startPoint x: 232, startPoint y: 171, endPoint x: 773, endPoint y: 184, distance: 541.8
click at [840, 143] on ng-form "26 Even though regular email is not secure, practices are allowed to e-mail pat…" at bounding box center [840, 143] width 0 height 0
click at [746, 164] on span "False" at bounding box center [757, 158] width 22 height 11
click at [743, 163] on input "False" at bounding box center [738, 159] width 10 height 9
radio input "true"
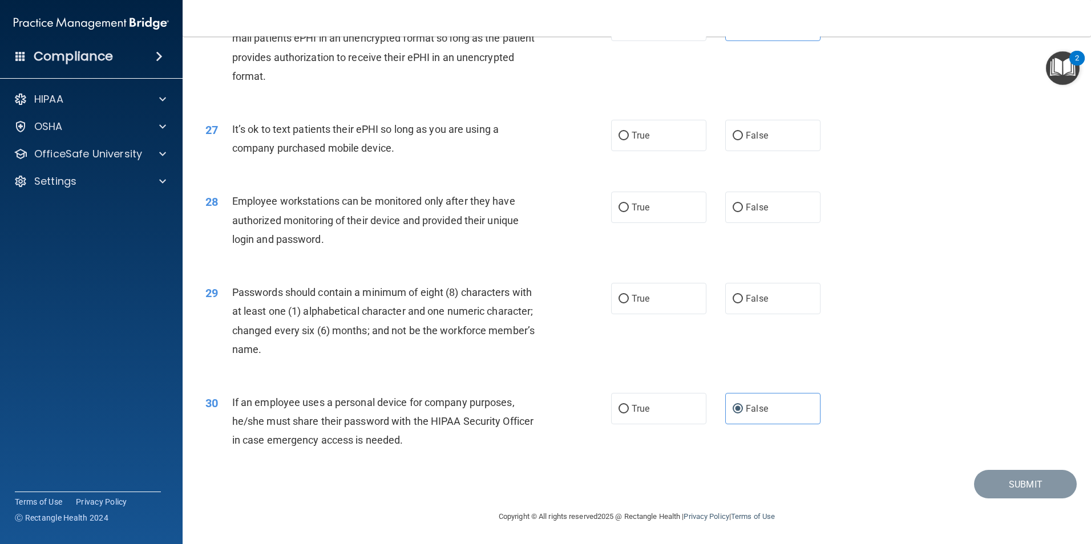
scroll to position [2320, 0]
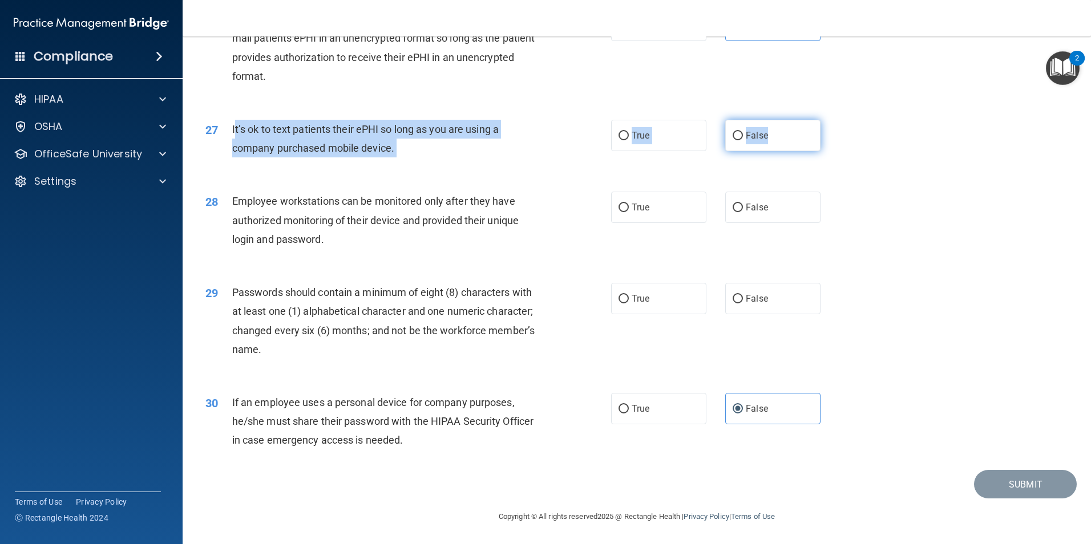
drag, startPoint x: 232, startPoint y: 127, endPoint x: 776, endPoint y: 146, distance: 544.2
click at [840, 120] on ng-form "27 It’s ok to text patients their ePHI so long as you are using a company purch…" at bounding box center [840, 120] width 0 height 0
click at [716, 143] on div "True False" at bounding box center [725, 135] width 229 height 31
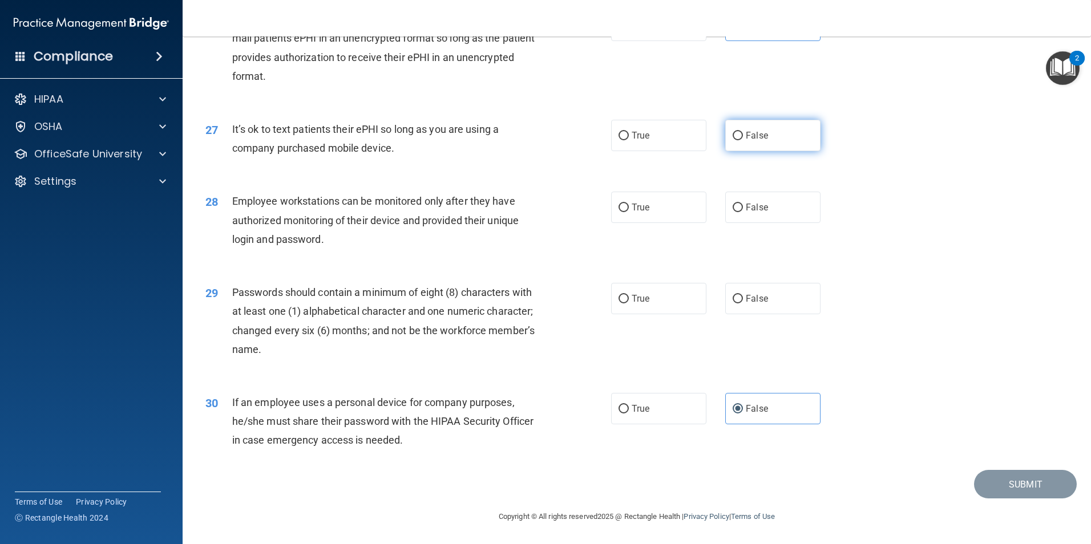
click at [737, 137] on input "False" at bounding box center [738, 136] width 10 height 9
radio input "true"
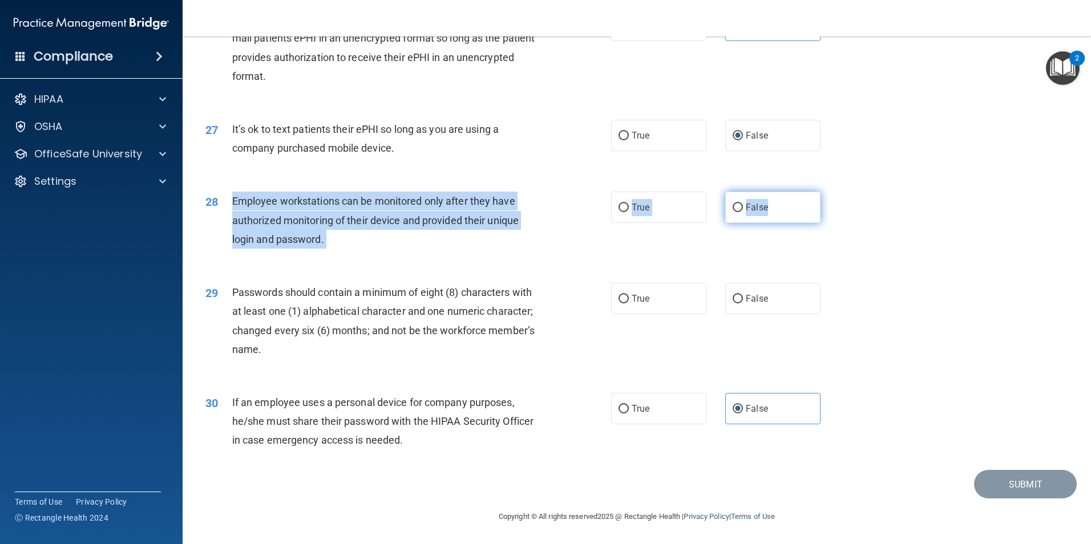
drag, startPoint x: 233, startPoint y: 200, endPoint x: 773, endPoint y: 207, distance: 540.5
click at [840, 192] on ng-form "28 Employee workstations can be monitored only after they have authorized monit…" at bounding box center [840, 192] width 0 height 0
click at [733, 205] on input "False" at bounding box center [738, 208] width 10 height 9
radio input "true"
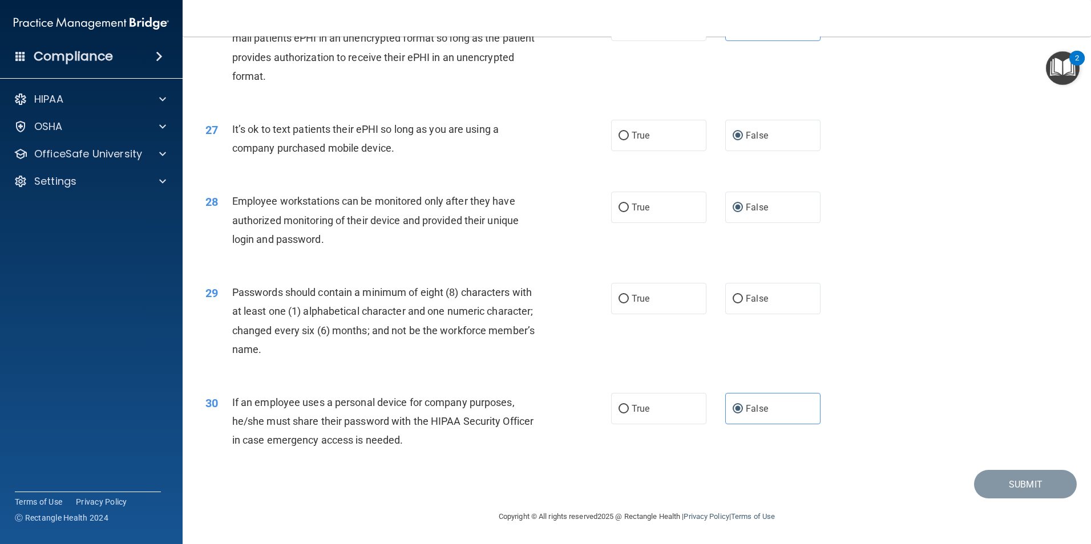
click at [232, 286] on div "29 Passwords should contain a minimum of eight (8) characters with at least one…" at bounding box center [408, 324] width 440 height 82
click at [338, 251] on div "28 Employee workstations can be monitored only after they have authorized monit…" at bounding box center [408, 223] width 440 height 63
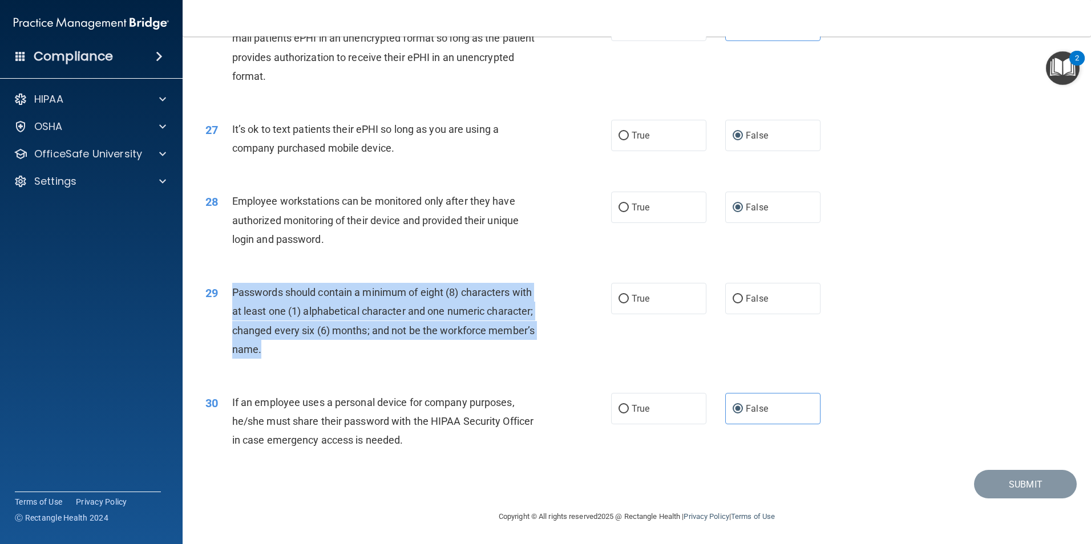
drag, startPoint x: 233, startPoint y: 289, endPoint x: 503, endPoint y: 347, distance: 276.6
click at [503, 347] on div "Passwords should contain a minimum of eight (8) characters with at least one (1…" at bounding box center [390, 321] width 317 height 76
drag, startPoint x: 503, startPoint y: 347, endPoint x: 498, endPoint y: 333, distance: 15.2
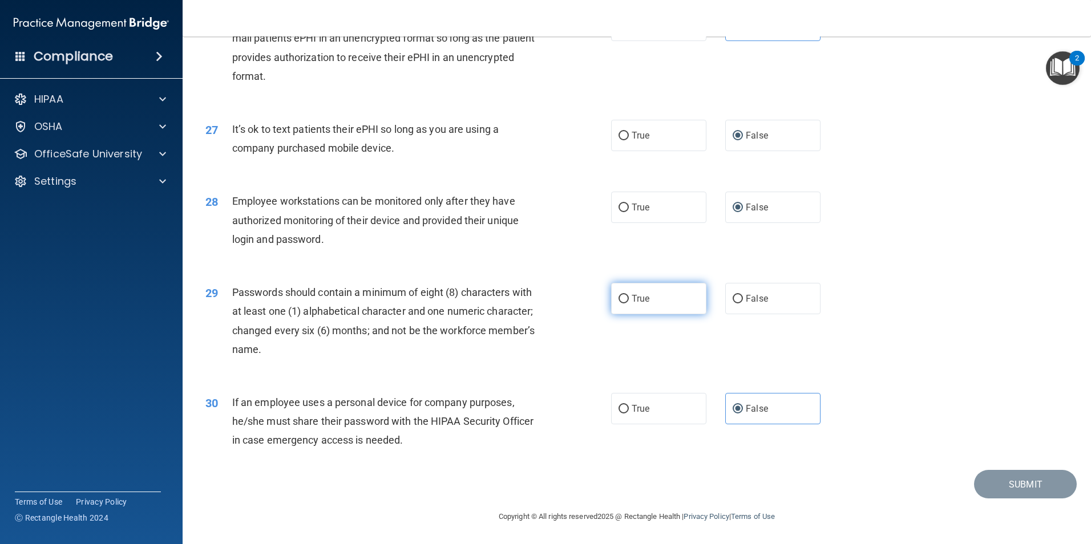
click at [620, 288] on label "True" at bounding box center [658, 298] width 95 height 31
click at [620, 295] on input "True" at bounding box center [624, 299] width 10 height 9
radio input "true"
click at [998, 481] on button "Submit" at bounding box center [1025, 484] width 103 height 29
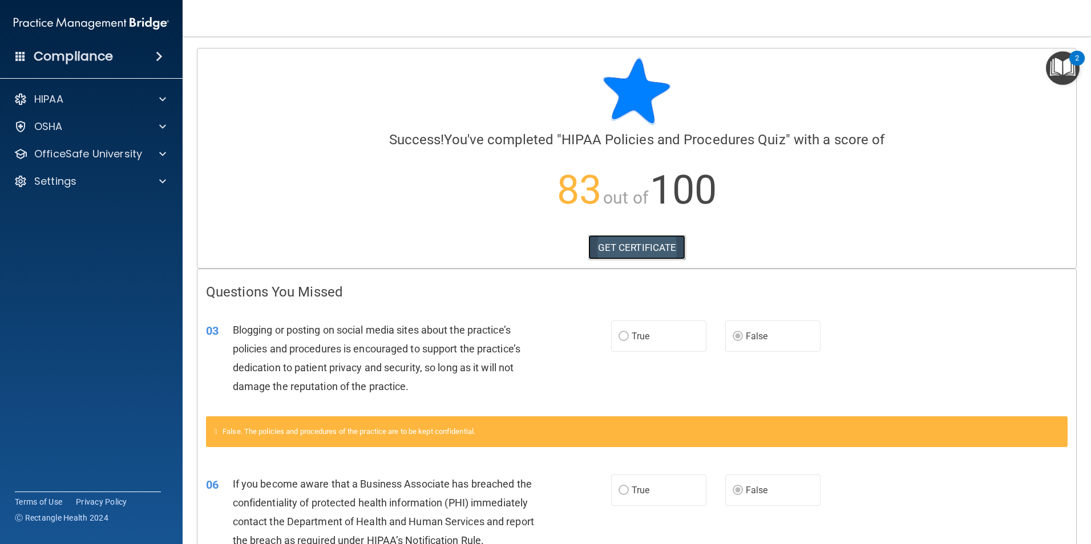
click at [663, 239] on link "GET CERTIFICATE" at bounding box center [637, 247] width 98 height 25
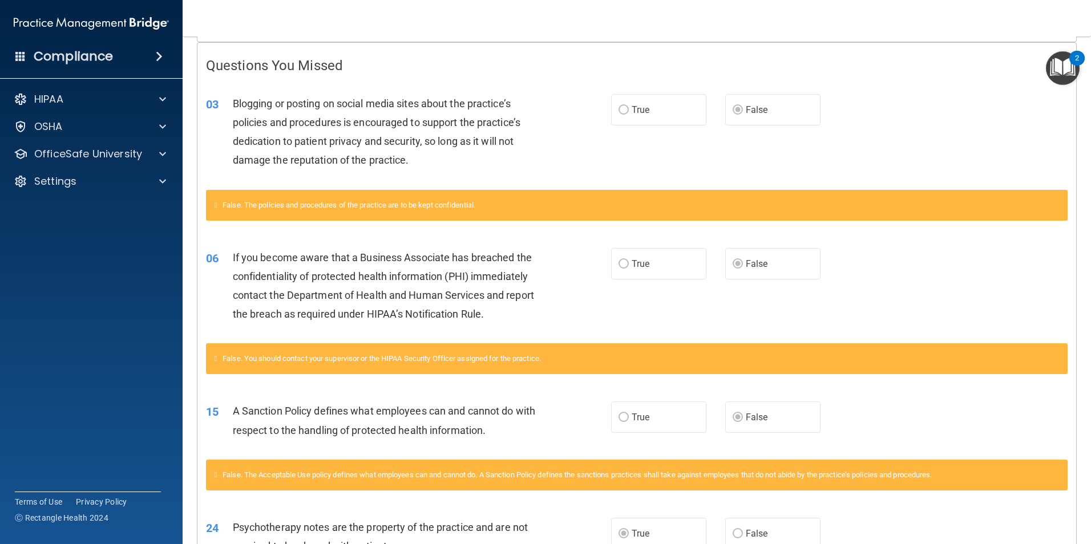
scroll to position [228, 0]
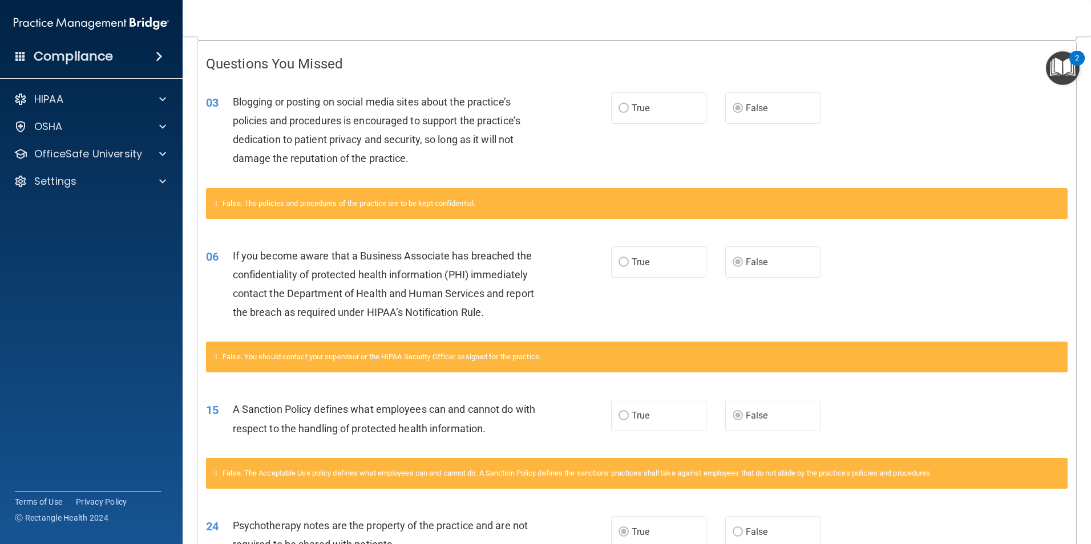
click at [1052, 56] on img "Open Resource Center, 2 new notifications" at bounding box center [1063, 68] width 34 height 34
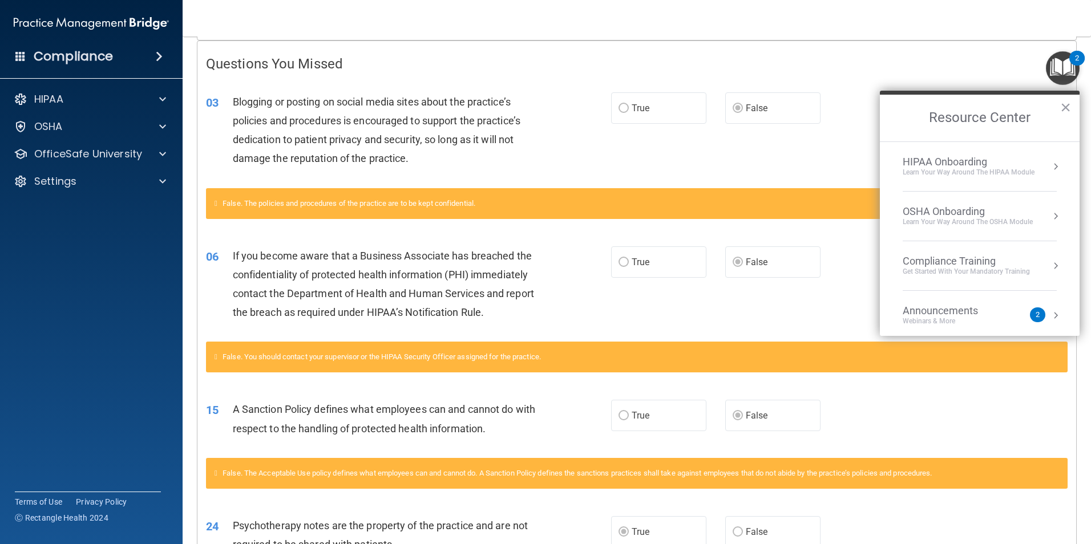
click at [995, 156] on div "HIPAA Onboarding" at bounding box center [969, 162] width 132 height 13
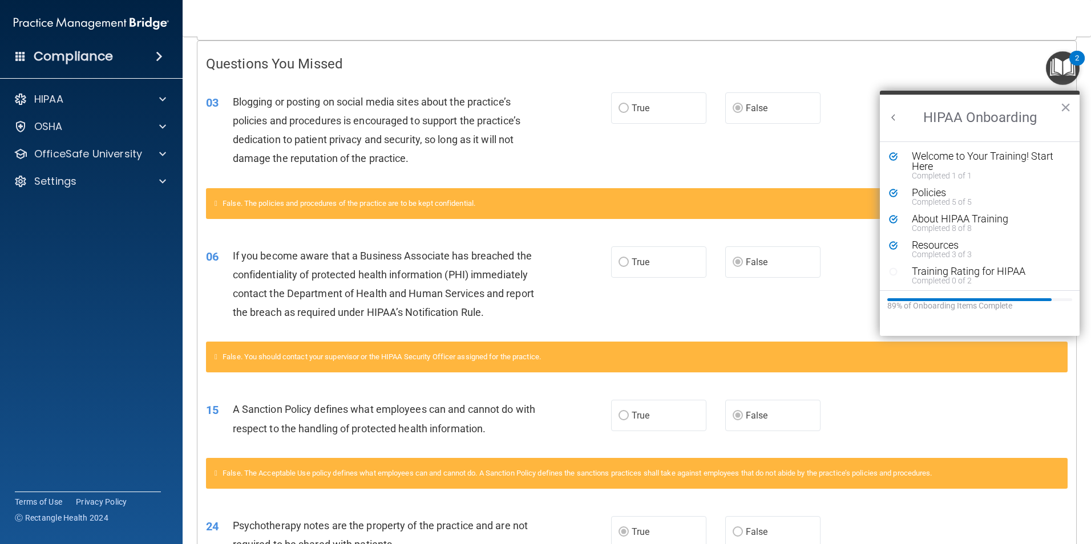
scroll to position [0, 0]
click at [953, 225] on div "Completed 8 of 8" at bounding box center [984, 228] width 144 height 8
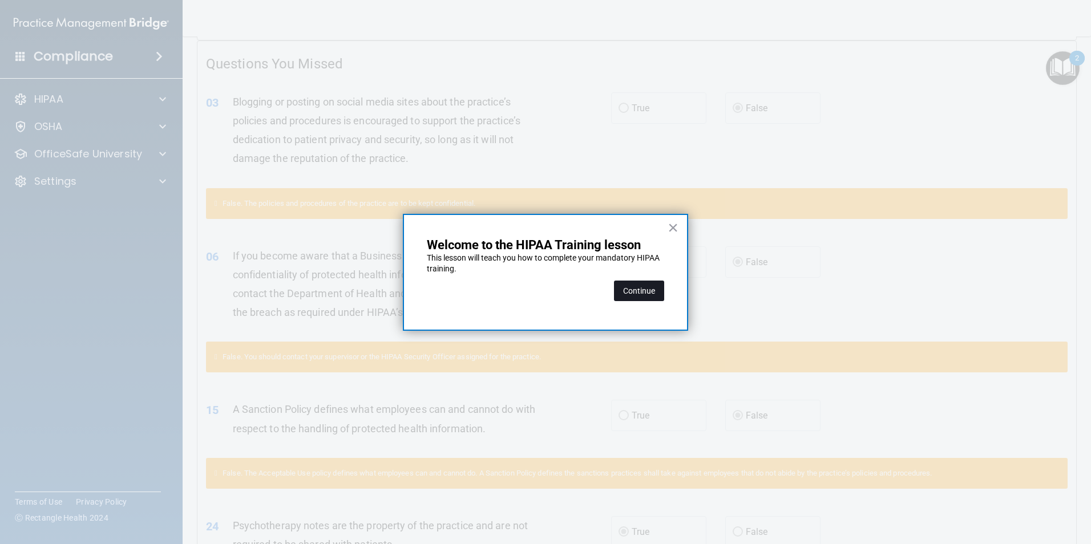
click at [643, 286] on button "Continue" at bounding box center [639, 291] width 50 height 21
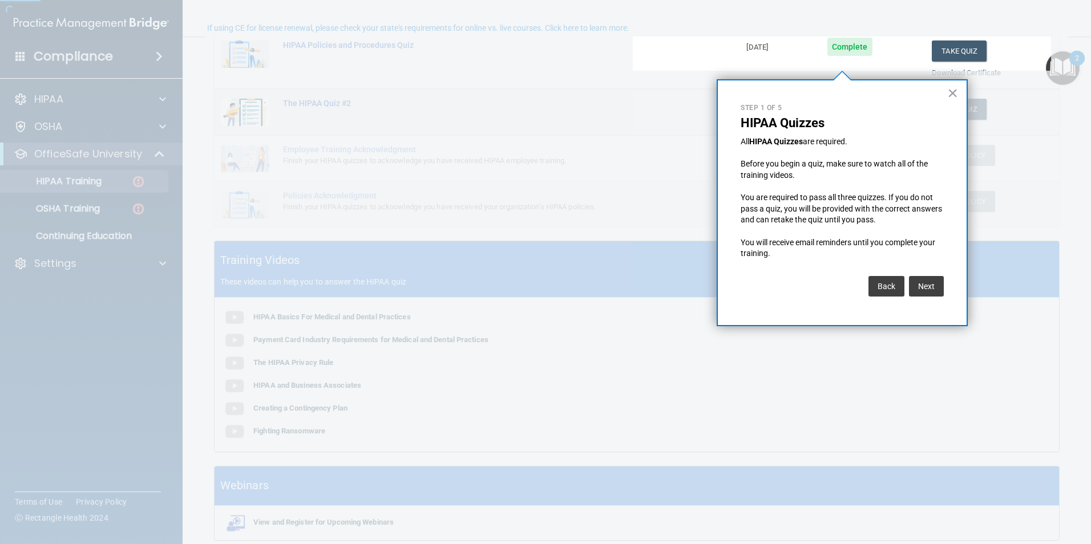
scroll to position [88, 0]
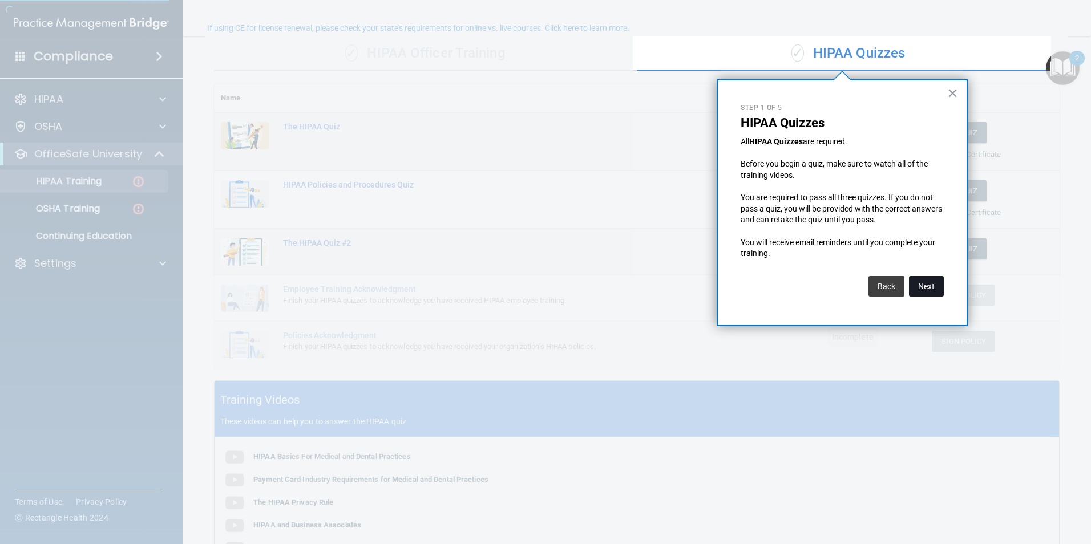
click at [927, 284] on button "Next" at bounding box center [926, 286] width 35 height 21
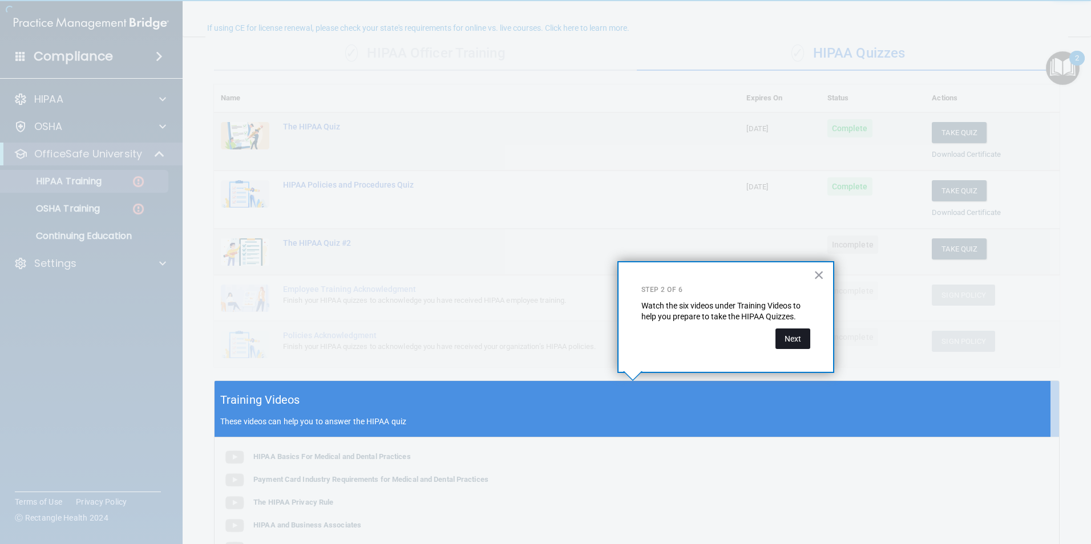
click at [797, 346] on button "Next" at bounding box center [793, 339] width 35 height 21
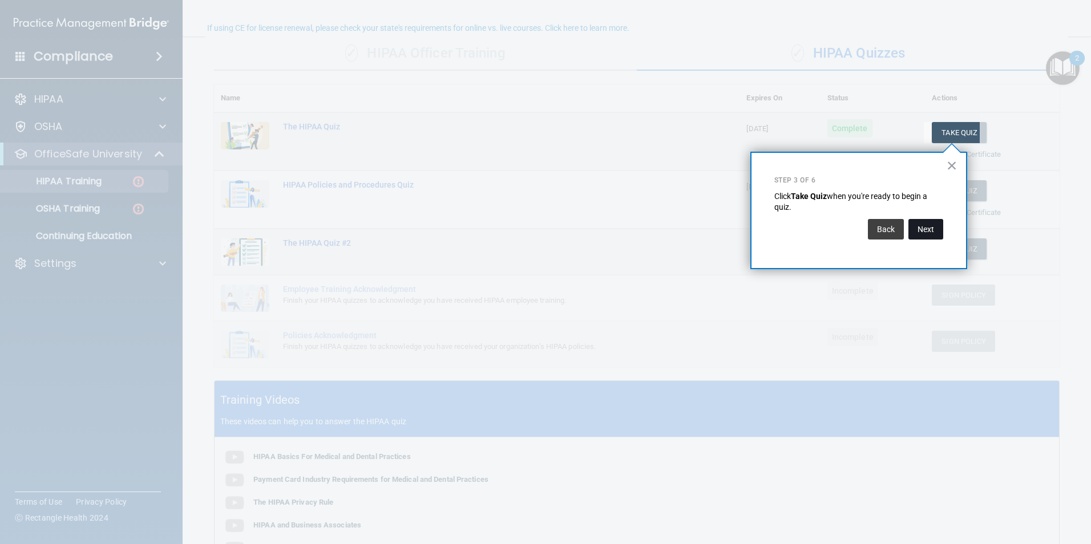
click at [921, 228] on button "Next" at bounding box center [926, 229] width 35 height 21
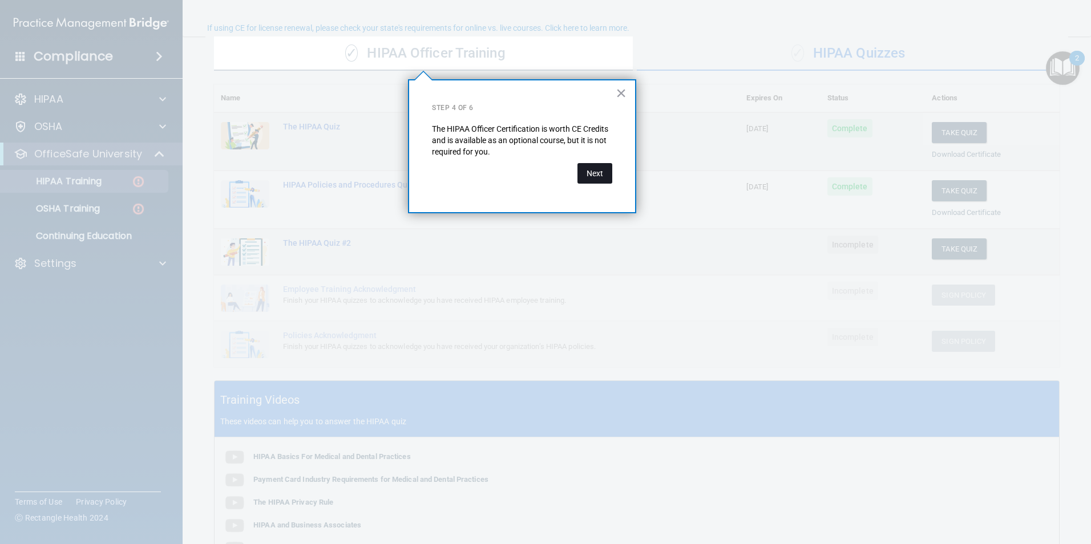
click at [582, 169] on button "Next" at bounding box center [595, 173] width 35 height 21
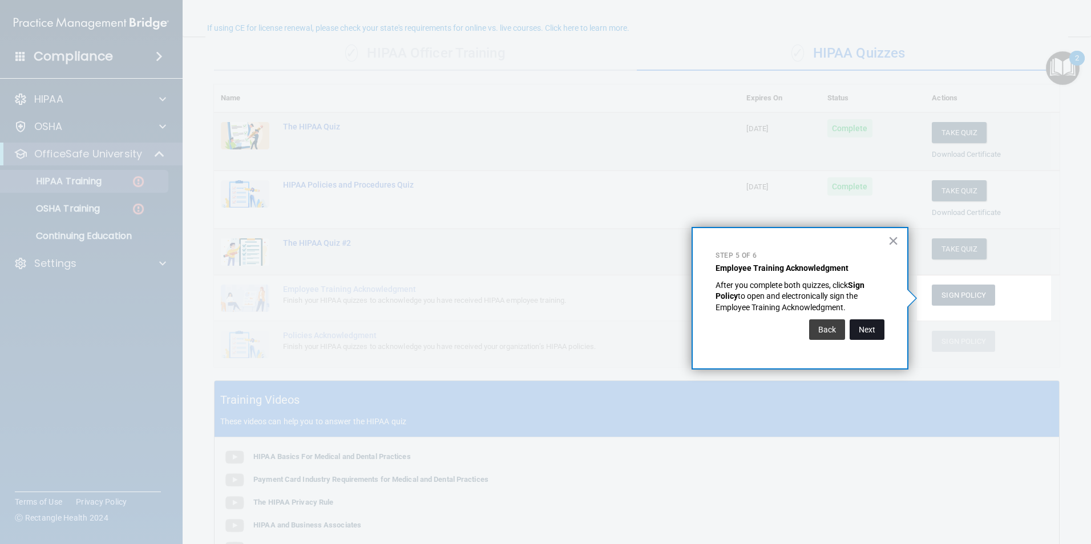
click at [861, 332] on button "Next" at bounding box center [867, 330] width 35 height 21
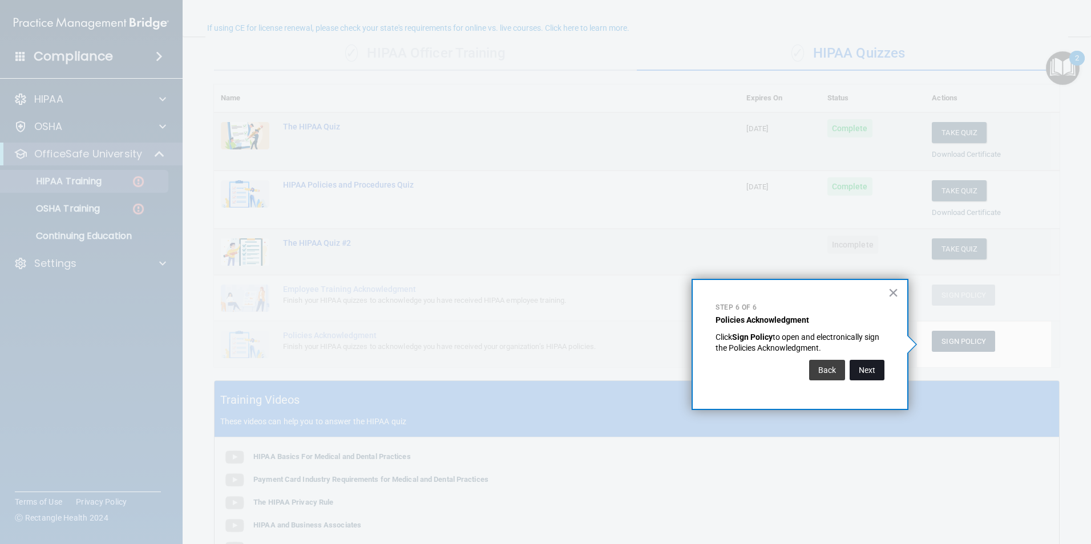
click at [866, 366] on button "Next" at bounding box center [867, 370] width 35 height 21
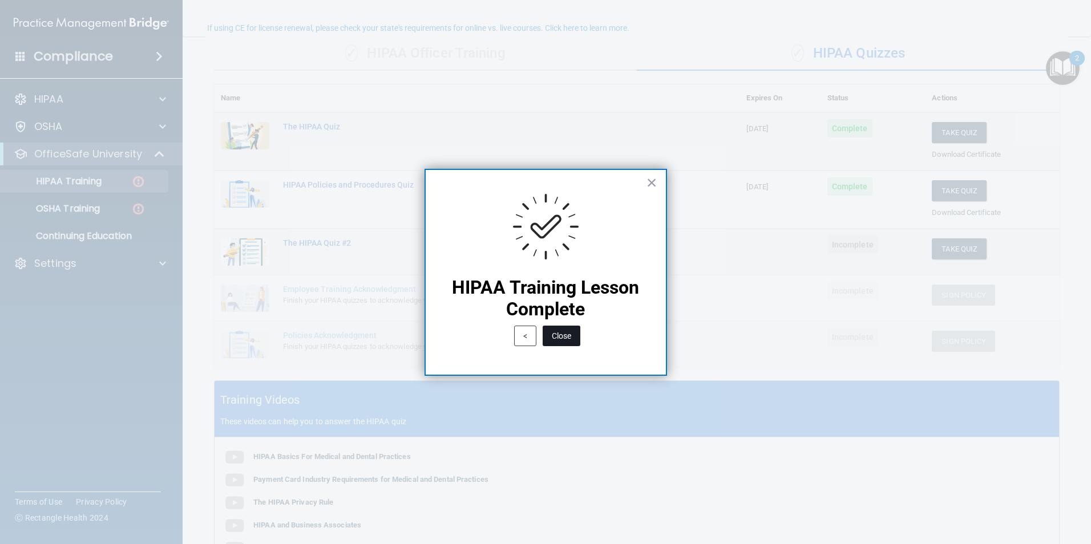
click at [558, 338] on button "Close" at bounding box center [562, 336] width 38 height 21
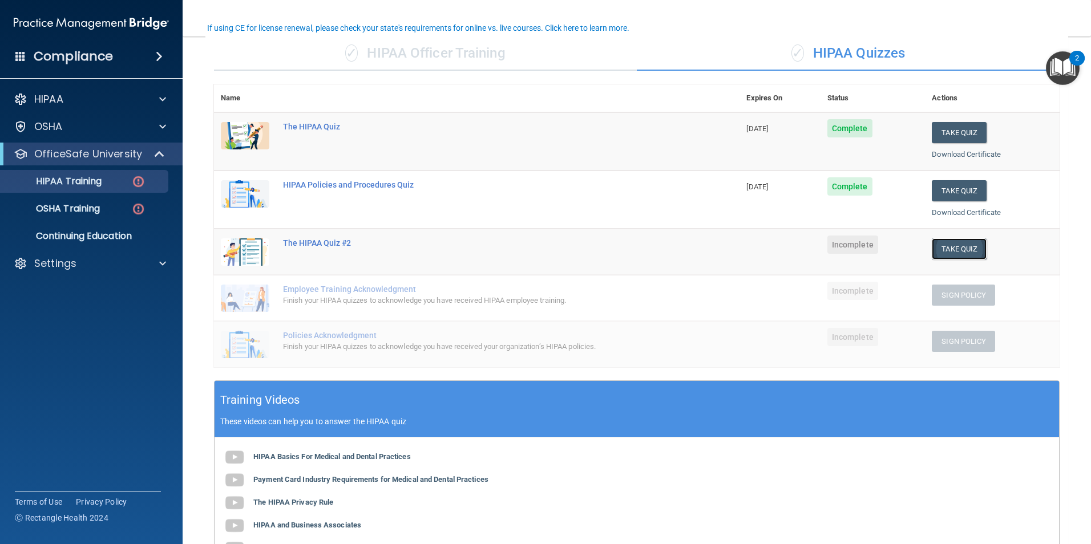
click at [947, 247] on button "Take Quiz" at bounding box center [959, 249] width 55 height 21
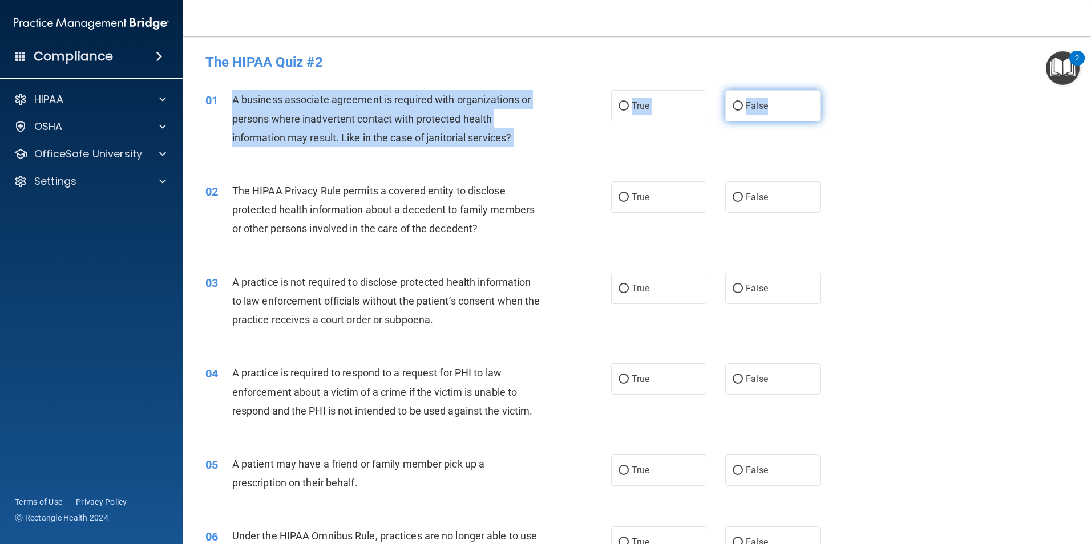
drag, startPoint x: 232, startPoint y: 95, endPoint x: 806, endPoint y: 116, distance: 574.5
click at [840, 90] on ng-form "01 A business associate agreement is required with organizations or persons whe…" at bounding box center [840, 90] width 0 height 0
click at [738, 104] on label "False" at bounding box center [772, 105] width 95 height 31
click at [738, 104] on input "False" at bounding box center [738, 106] width 10 height 9
radio input "true"
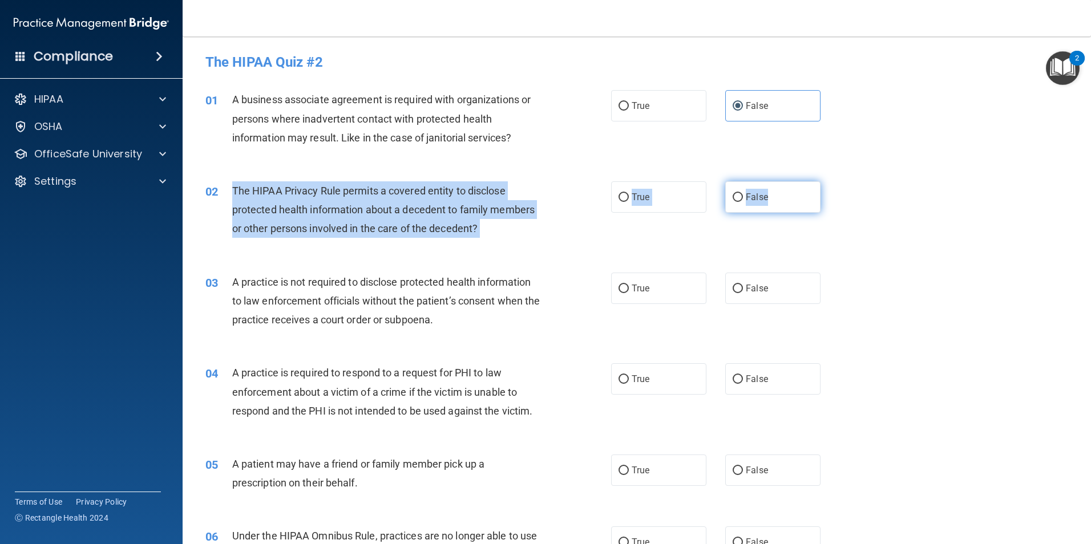
drag, startPoint x: 234, startPoint y: 188, endPoint x: 781, endPoint y: 206, distance: 547.6
click at [840, 181] on ng-form "02 The HIPAA Privacy Rule permits a covered entity to disclose protected health…" at bounding box center [840, 181] width 0 height 0
click at [626, 203] on label "True" at bounding box center [658, 196] width 95 height 31
click at [626, 202] on input "True" at bounding box center [624, 197] width 10 height 9
radio input "true"
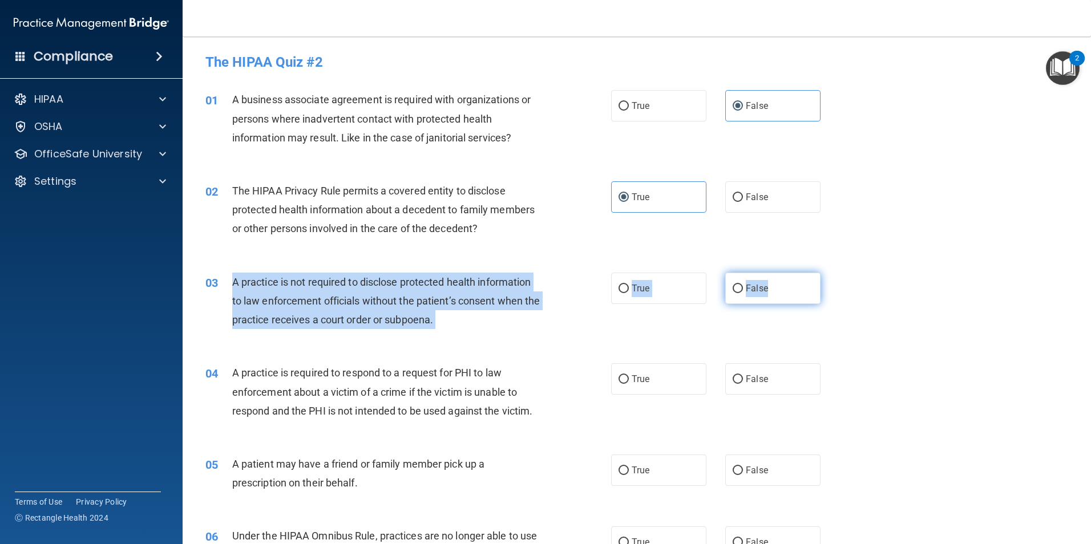
drag, startPoint x: 232, startPoint y: 280, endPoint x: 784, endPoint y: 297, distance: 551.5
click at [840, 273] on ng-form "03 A practice is not required to disclose protected health information to law e…" at bounding box center [840, 273] width 0 height 0
click at [737, 279] on label "False" at bounding box center [772, 288] width 95 height 31
click at [737, 285] on input "False" at bounding box center [738, 289] width 10 height 9
radio input "true"
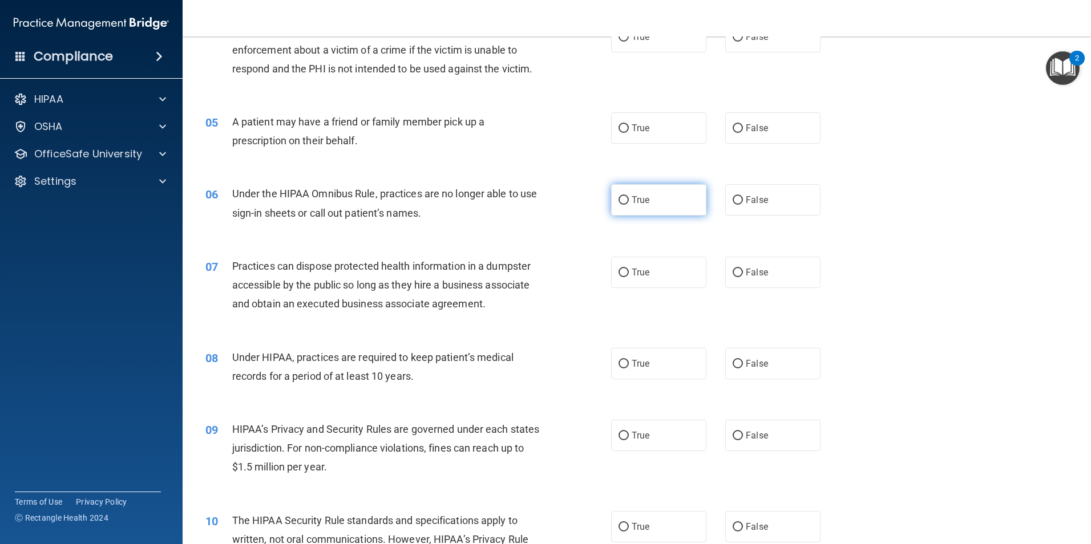
scroll to position [285, 0]
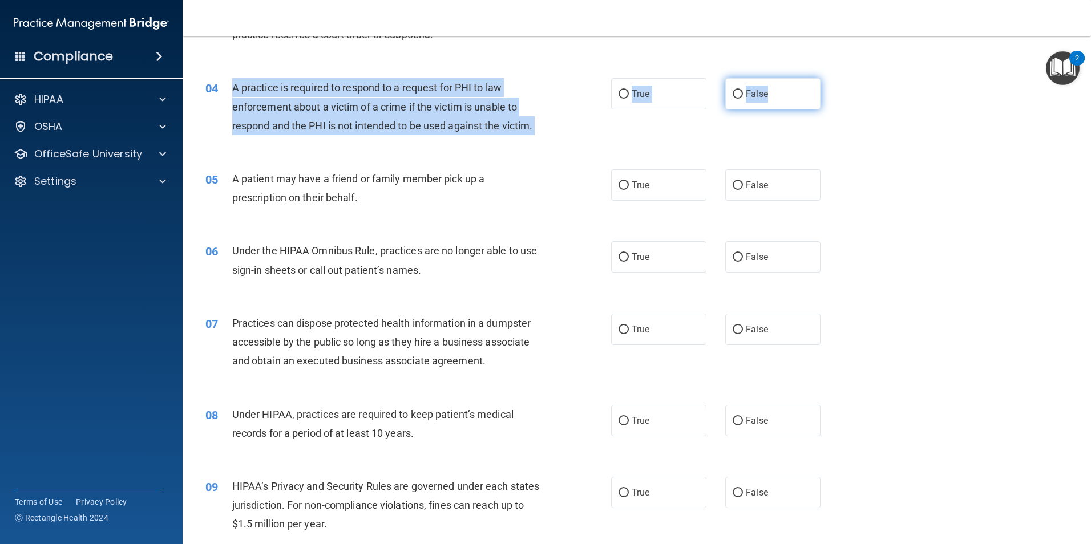
drag, startPoint x: 232, startPoint y: 84, endPoint x: 791, endPoint y: 98, distance: 559.4
click at [840, 78] on ng-form "04 A practice is required to respond to a request for PHI to law enforcement ab…" at bounding box center [840, 78] width 0 height 0
click at [737, 108] on label "False" at bounding box center [772, 93] width 95 height 31
click at [737, 99] on input "False" at bounding box center [738, 94] width 10 height 9
radio input "true"
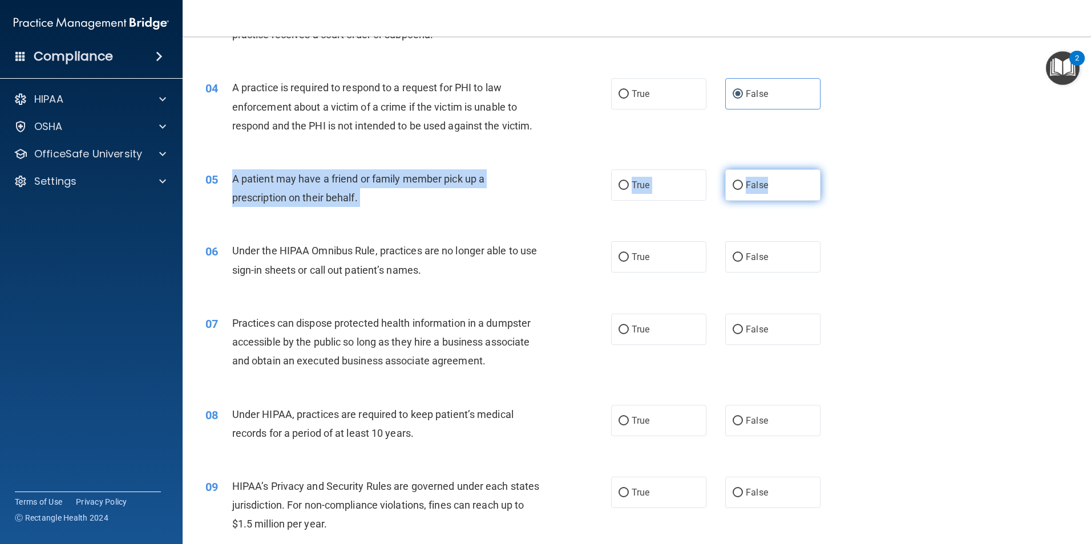
drag, startPoint x: 235, startPoint y: 177, endPoint x: 776, endPoint y: 188, distance: 540.6
click at [840, 169] on ng-form "05 A patient may have a friend or family member pick up a prescription on their…" at bounding box center [840, 169] width 0 height 0
click at [620, 176] on label "True" at bounding box center [658, 184] width 95 height 31
click at [620, 181] on input "True" at bounding box center [624, 185] width 10 height 9
radio input "true"
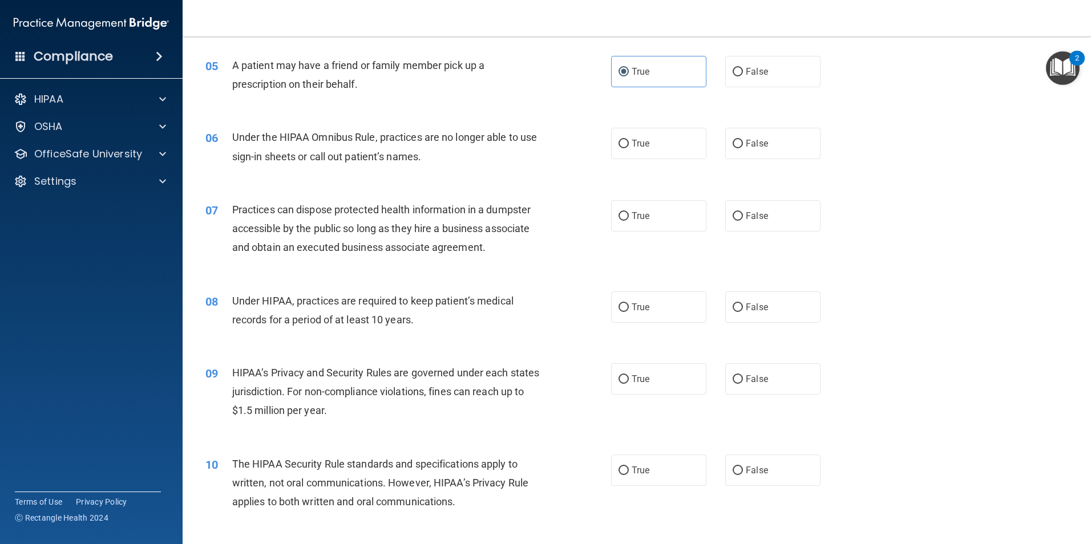
scroll to position [399, 0]
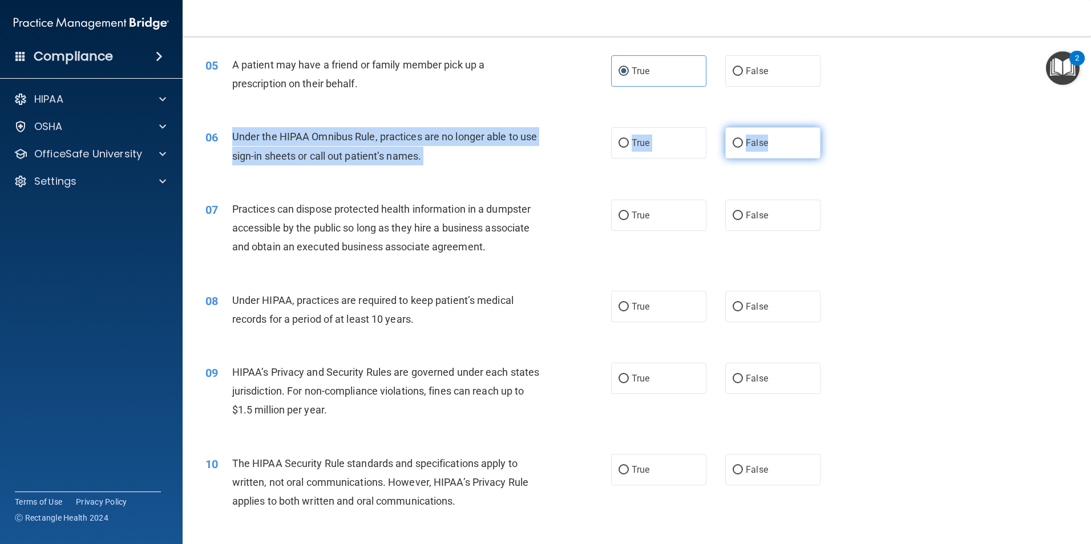
drag, startPoint x: 232, startPoint y: 138, endPoint x: 784, endPoint y: 142, distance: 551.3
click at [840, 127] on ng-form "06 Under the HIPAA Omnibus Rule, practices are no longer able to use sign-in sh…" at bounding box center [840, 127] width 0 height 0
click at [728, 148] on label "False" at bounding box center [772, 142] width 95 height 31
click at [733, 148] on input "False" at bounding box center [738, 143] width 10 height 9
radio input "true"
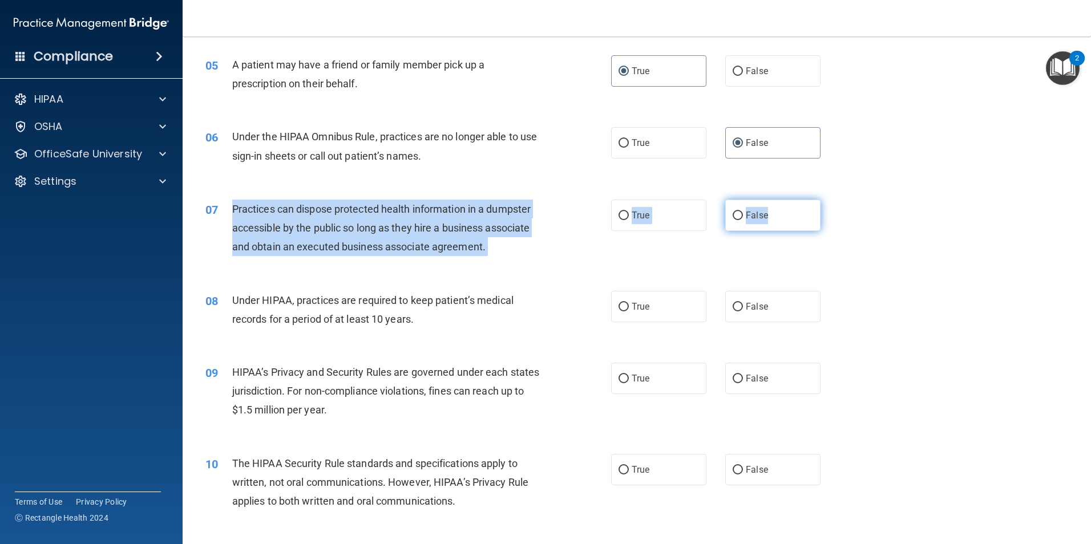
drag, startPoint x: 233, startPoint y: 207, endPoint x: 778, endPoint y: 219, distance: 545.1
click at [840, 200] on ng-form "07 Practices can dispose protected health information in a dumpster accessible …" at bounding box center [840, 200] width 0 height 0
click at [735, 222] on label "False" at bounding box center [772, 215] width 95 height 31
click at [735, 220] on input "False" at bounding box center [738, 216] width 10 height 9
radio input "true"
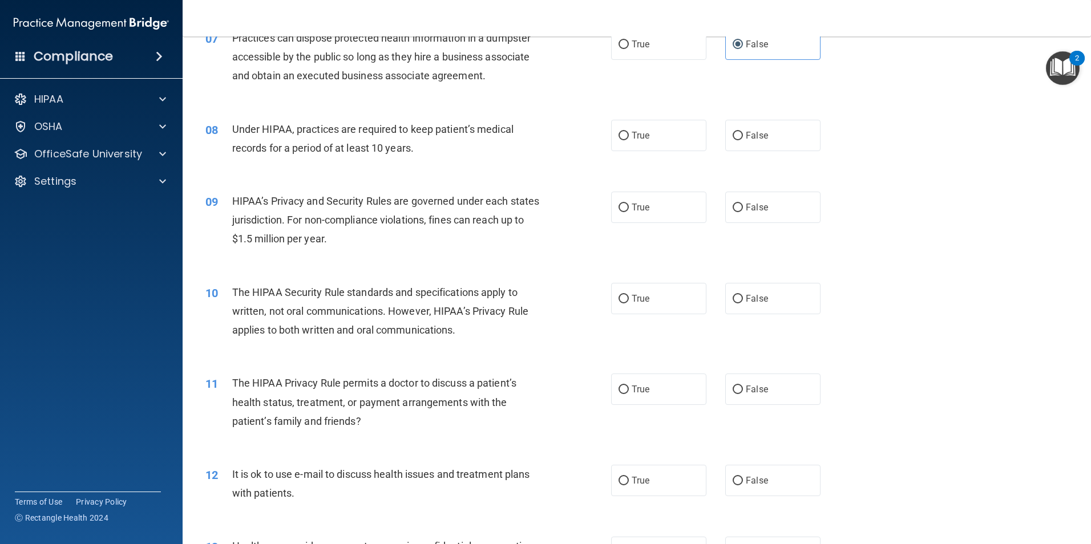
scroll to position [628, 0]
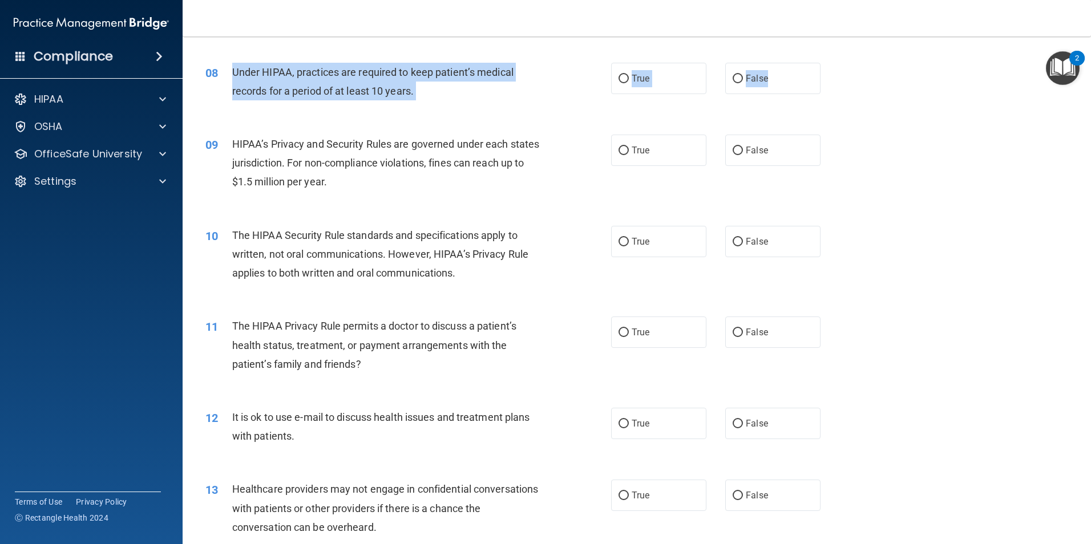
drag, startPoint x: 233, startPoint y: 72, endPoint x: 825, endPoint y: 74, distance: 591.3
click at [840, 63] on ng-form "08 Under HIPAA, practices are required to keep patient’s medical records for a …" at bounding box center [840, 63] width 0 height 0
click at [717, 77] on div "True False" at bounding box center [725, 78] width 229 height 31
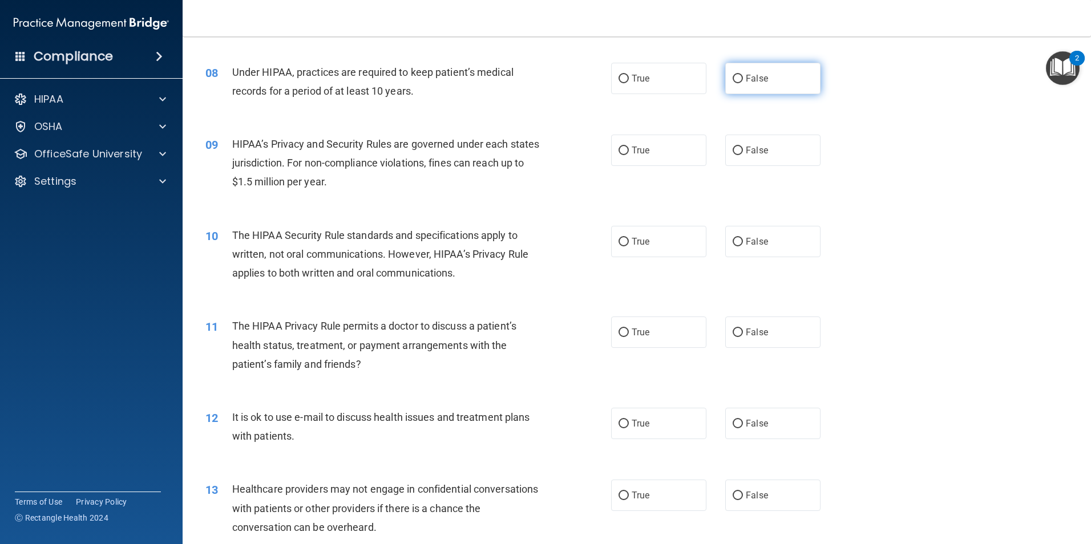
click at [725, 81] on label "False" at bounding box center [772, 78] width 95 height 31
click at [733, 81] on input "False" at bounding box center [738, 79] width 10 height 9
radio input "true"
click at [231, 139] on div "09" at bounding box center [214, 145] width 35 height 21
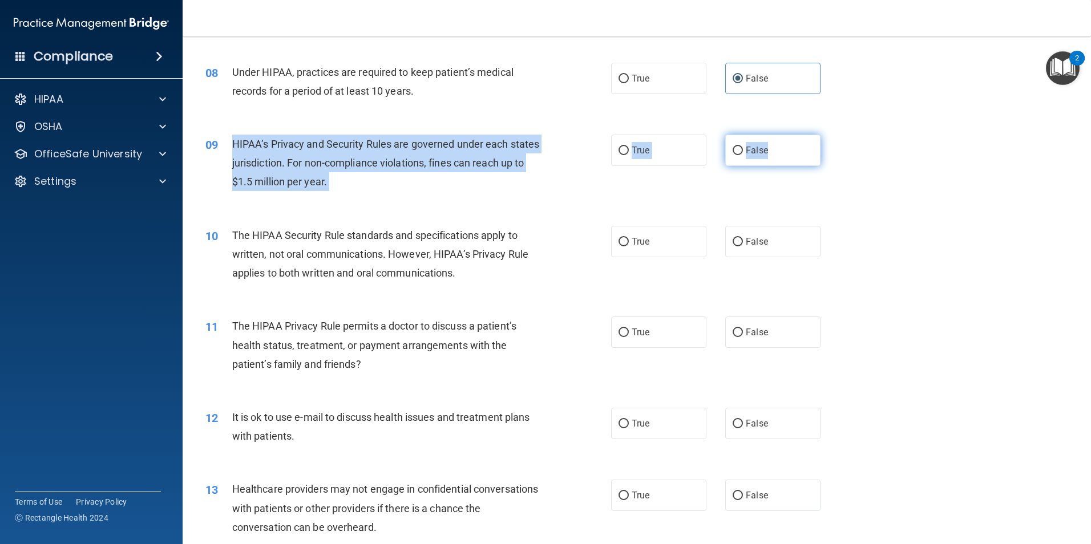
drag, startPoint x: 232, startPoint y: 143, endPoint x: 787, endPoint y: 152, distance: 555.4
click at [840, 135] on ng-form "09 HIPAA’s Privacy and Security Rules are governed under each states jurisdicti…" at bounding box center [840, 135] width 0 height 0
click at [735, 154] on input "False" at bounding box center [738, 151] width 10 height 9
radio input "true"
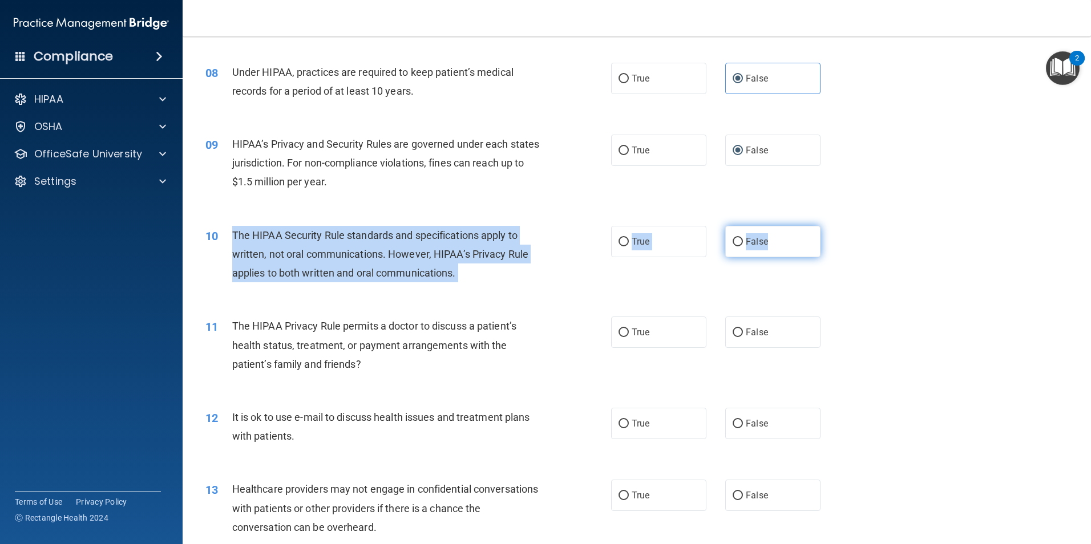
drag, startPoint x: 234, startPoint y: 232, endPoint x: 775, endPoint y: 247, distance: 541.2
click at [840, 226] on ng-form "10 The HIPAA Security Rule standards and specifications apply to written, not o…" at bounding box center [840, 226] width 0 height 0
click at [614, 240] on label "True" at bounding box center [658, 241] width 95 height 31
click at [619, 240] on input "True" at bounding box center [624, 242] width 10 height 9
radio input "true"
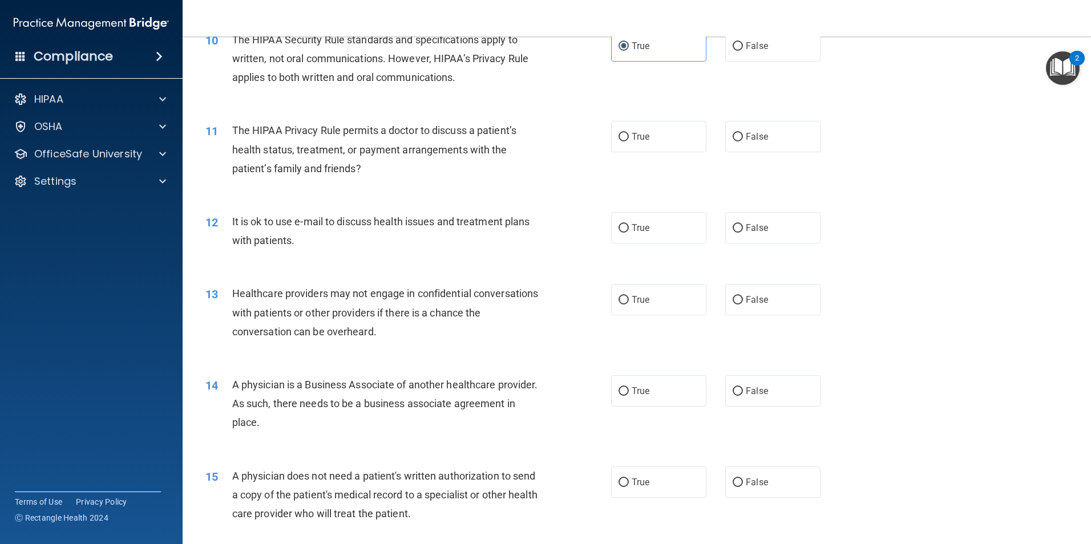
scroll to position [856, 0]
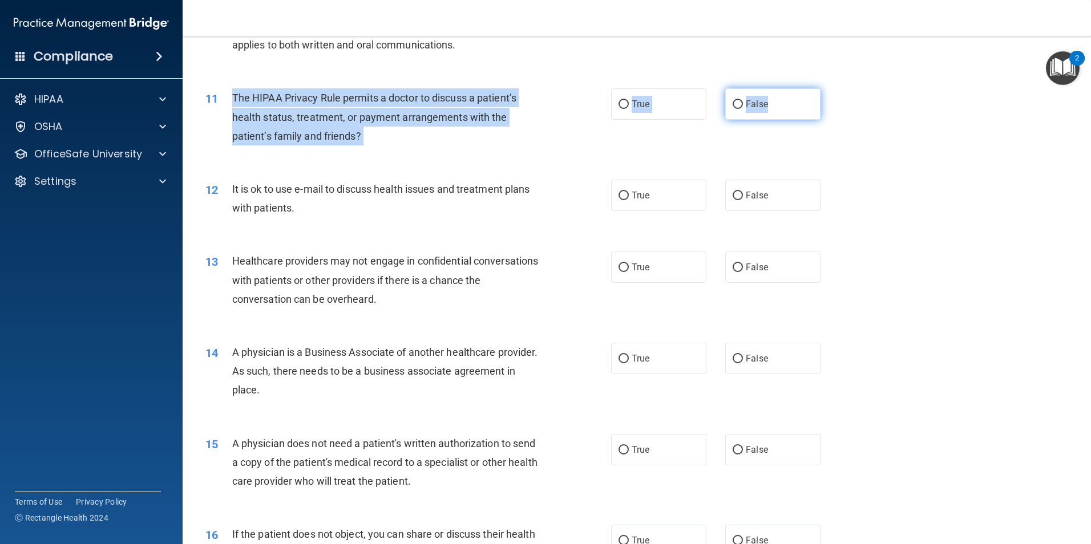
drag, startPoint x: 232, startPoint y: 98, endPoint x: 786, endPoint y: 115, distance: 554.4
click at [840, 88] on ng-form "11 The HIPAA Privacy Rule permits a doctor to discuss a patient’s health status…" at bounding box center [840, 88] width 0 height 0
click at [619, 102] on input "True" at bounding box center [624, 104] width 10 height 9
radio input "true"
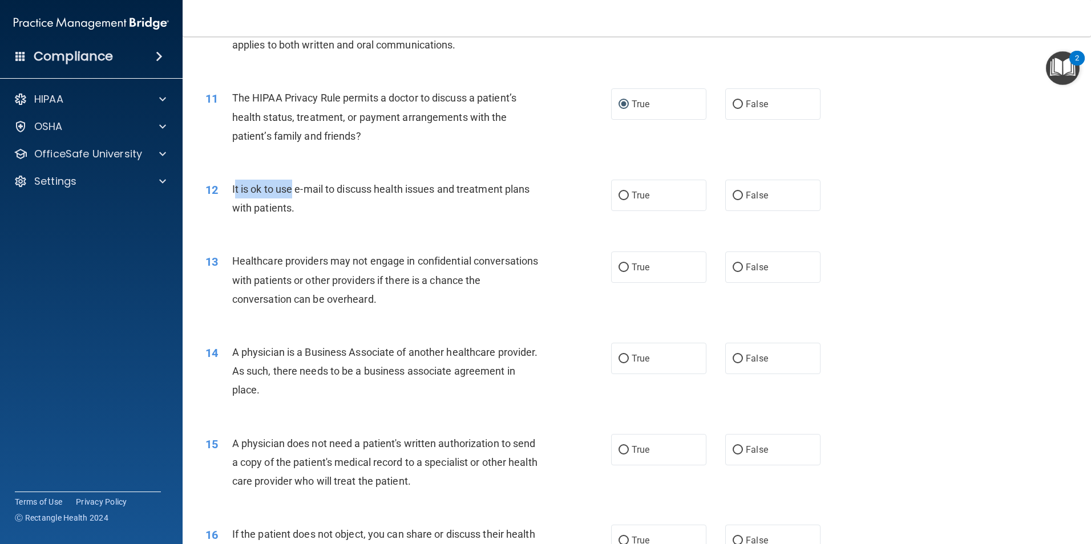
drag, startPoint x: 233, startPoint y: 189, endPoint x: 292, endPoint y: 192, distance: 58.3
click at [292, 192] on span "It is ok to use e-mail to discuss health issues and treatment plans with patien…" at bounding box center [381, 198] width 298 height 31
drag, startPoint x: 292, startPoint y: 192, endPoint x: 233, endPoint y: 184, distance: 59.3
click at [233, 184] on span "It is ok to use e-mail to discuss health issues and treatment plans with patien…" at bounding box center [381, 198] width 298 height 31
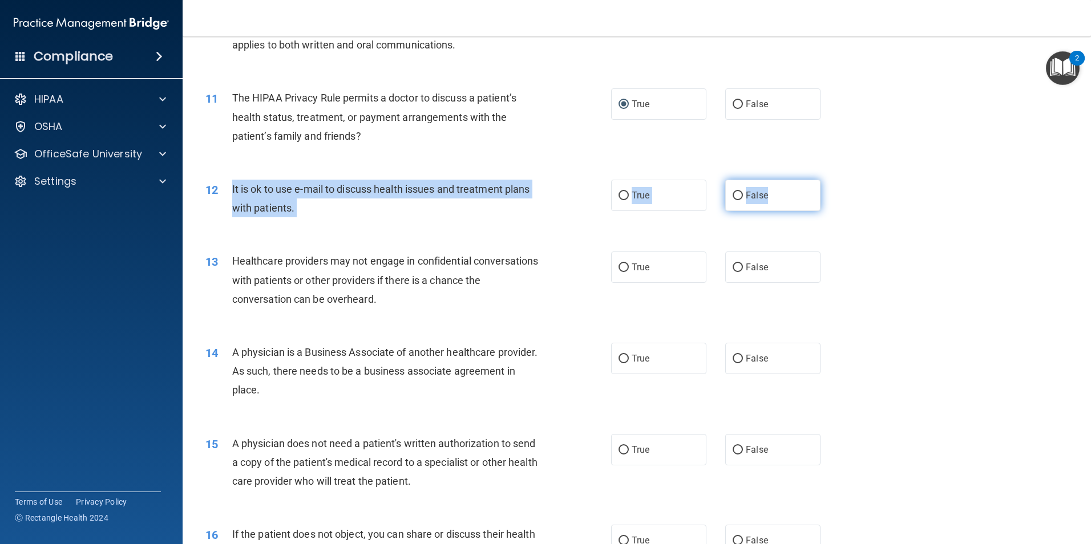
drag, startPoint x: 232, startPoint y: 187, endPoint x: 809, endPoint y: 207, distance: 577.3
click at [840, 180] on ng-form "12 It is ok to use e-mail to discuss health issues and treatment plans with pat…" at bounding box center [840, 180] width 0 height 0
click at [738, 198] on label "False" at bounding box center [772, 195] width 95 height 31
click at [738, 198] on input "False" at bounding box center [738, 196] width 10 height 9
radio input "true"
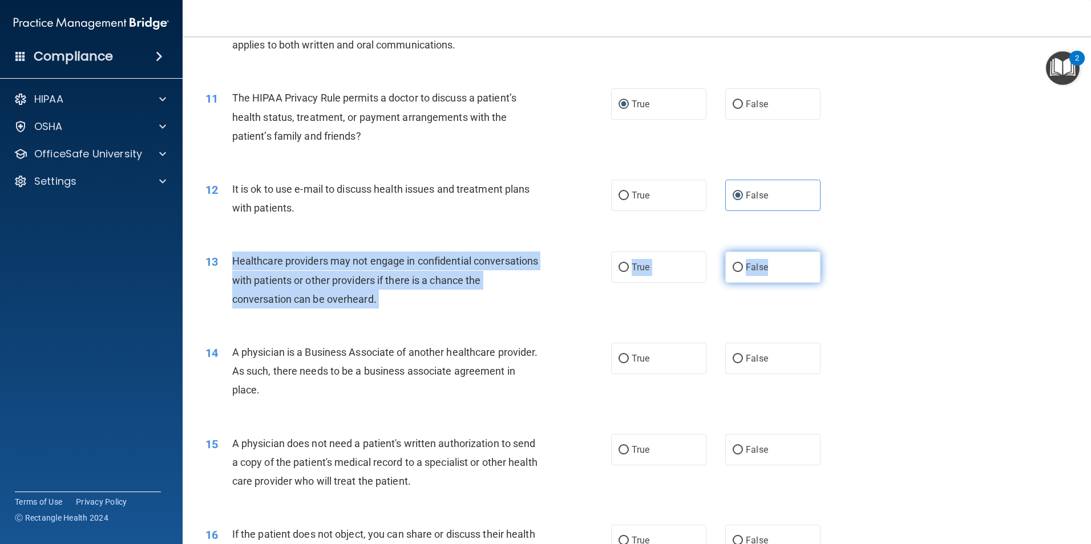
drag, startPoint x: 232, startPoint y: 261, endPoint x: 777, endPoint y: 276, distance: 545.2
click at [840, 252] on ng-form "13 Healthcare providers may not engage in confidential conversations with patie…" at bounding box center [840, 252] width 0 height 0
click at [739, 278] on label "False" at bounding box center [772, 267] width 95 height 31
click at [739, 272] on input "False" at bounding box center [738, 268] width 10 height 9
radio input "true"
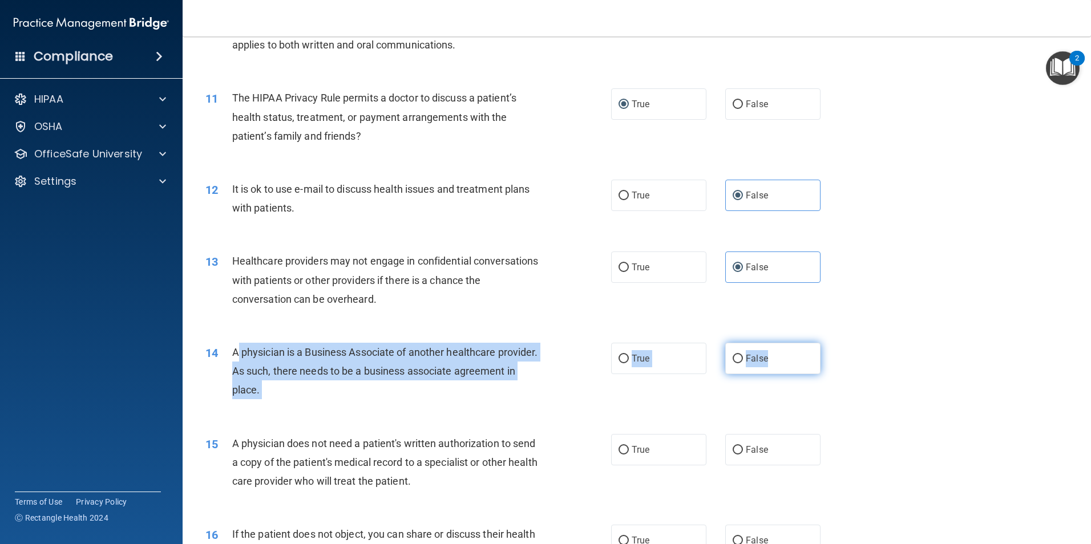
drag, startPoint x: 232, startPoint y: 353, endPoint x: 782, endPoint y: 363, distance: 549.7
click at [840, 343] on ng-form "14 A physician is a Business Associate of another healthcare provider. As such,…" at bounding box center [840, 343] width 0 height 0
click at [737, 349] on label "False" at bounding box center [772, 358] width 95 height 31
click at [737, 355] on input "False" at bounding box center [738, 359] width 10 height 9
radio input "true"
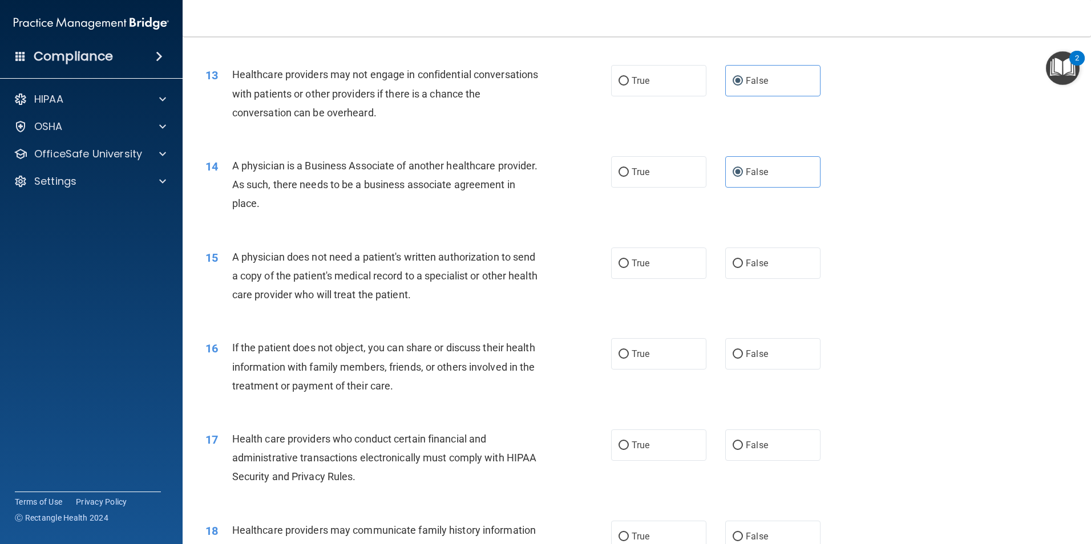
scroll to position [1141, 0]
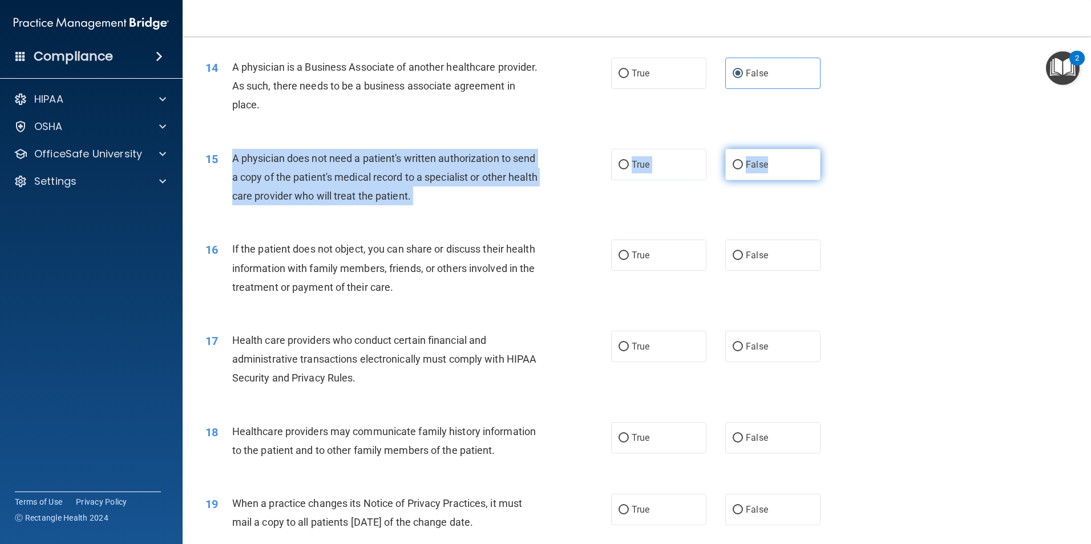
drag, startPoint x: 233, startPoint y: 157, endPoint x: 796, endPoint y: 160, distance: 562.2
click at [840, 149] on ng-form "15 A physician does not need a patient's written authorization to send a copy o…" at bounding box center [840, 149] width 0 height 0
click at [603, 167] on div "15 A physician does not need a patient's written authorization to send a copy o…" at bounding box center [408, 180] width 440 height 63
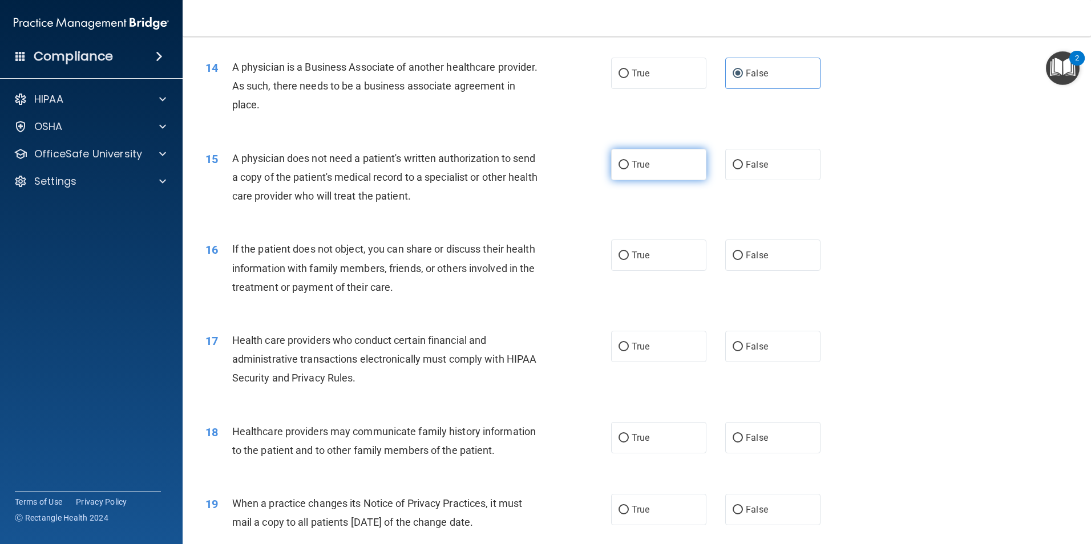
click at [619, 168] on input "True" at bounding box center [624, 165] width 10 height 9
radio input "true"
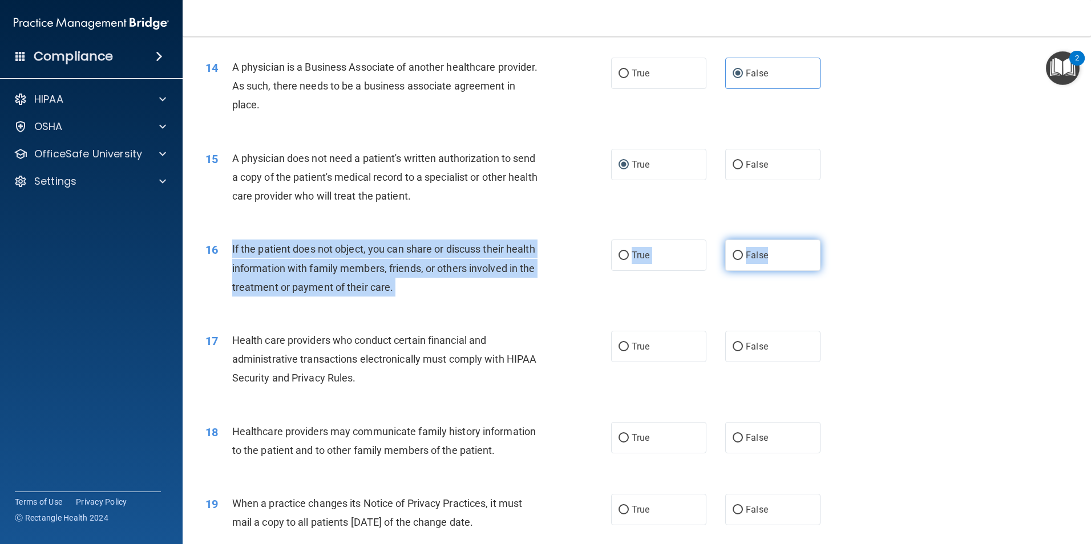
drag, startPoint x: 232, startPoint y: 247, endPoint x: 813, endPoint y: 253, distance: 580.4
click at [840, 240] on ng-form "16 If the patient does not object, you can share or discuss their health inform…" at bounding box center [840, 240] width 0 height 0
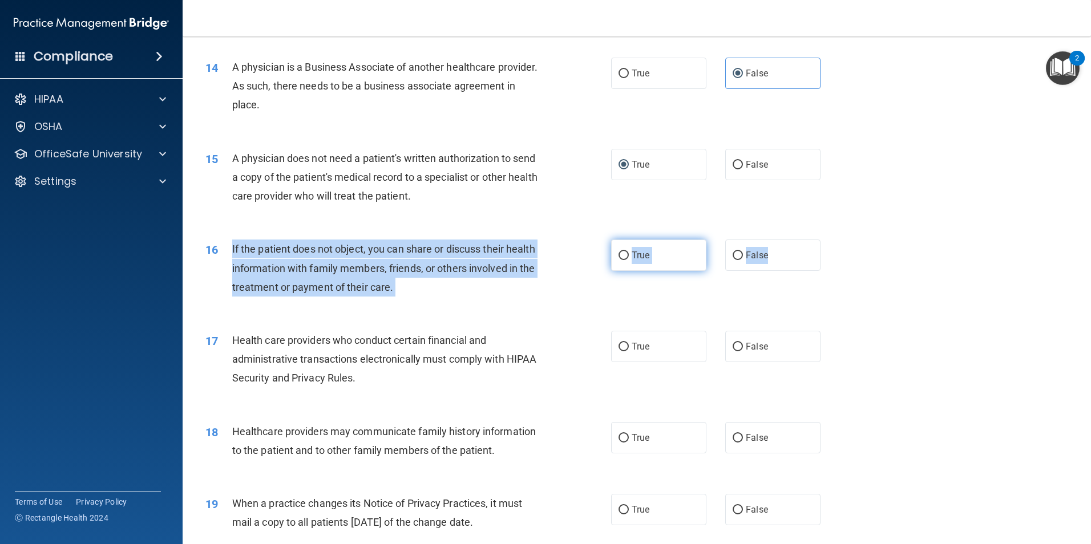
click at [635, 259] on span "True" at bounding box center [641, 255] width 18 height 11
click at [629, 259] on input "True" at bounding box center [624, 256] width 10 height 9
radio input "true"
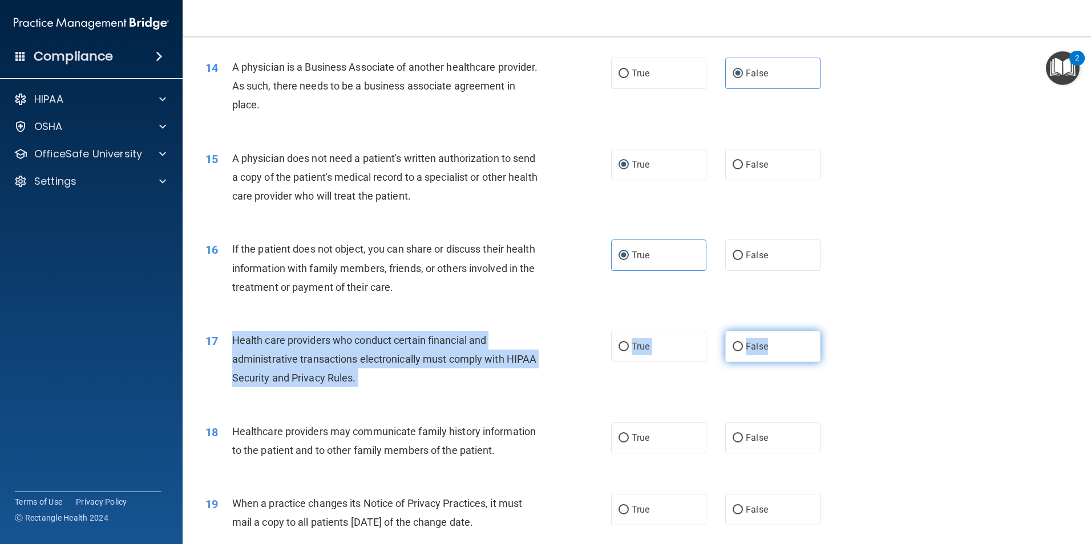
drag, startPoint x: 232, startPoint y: 341, endPoint x: 781, endPoint y: 346, distance: 549.0
click at [840, 331] on ng-form "17 Health care providers who conduct certain financial and administrative trans…" at bounding box center [840, 331] width 0 height 0
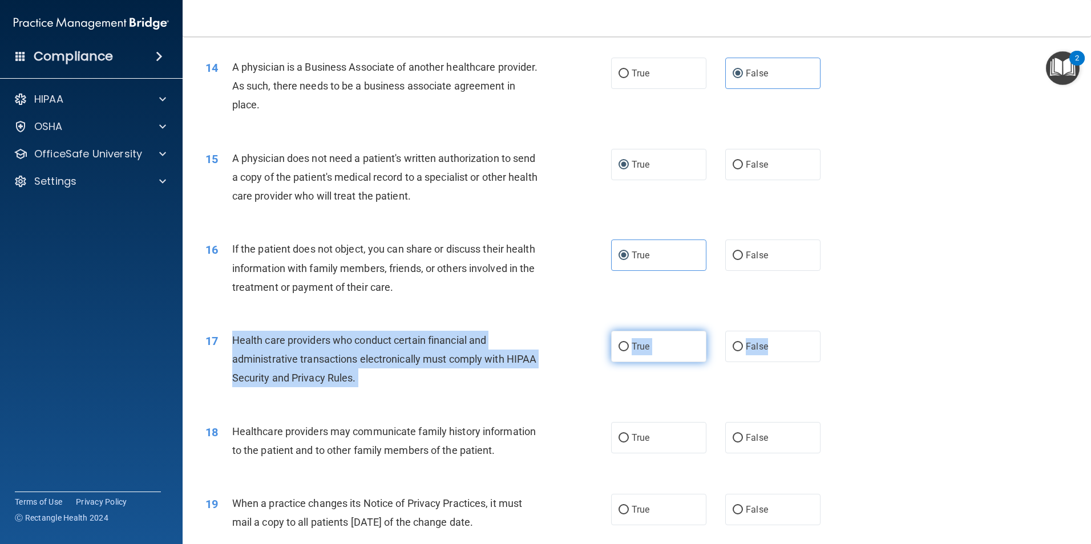
click at [625, 345] on label "True" at bounding box center [658, 346] width 95 height 31
click at [625, 345] on input "True" at bounding box center [624, 347] width 10 height 9
radio input "true"
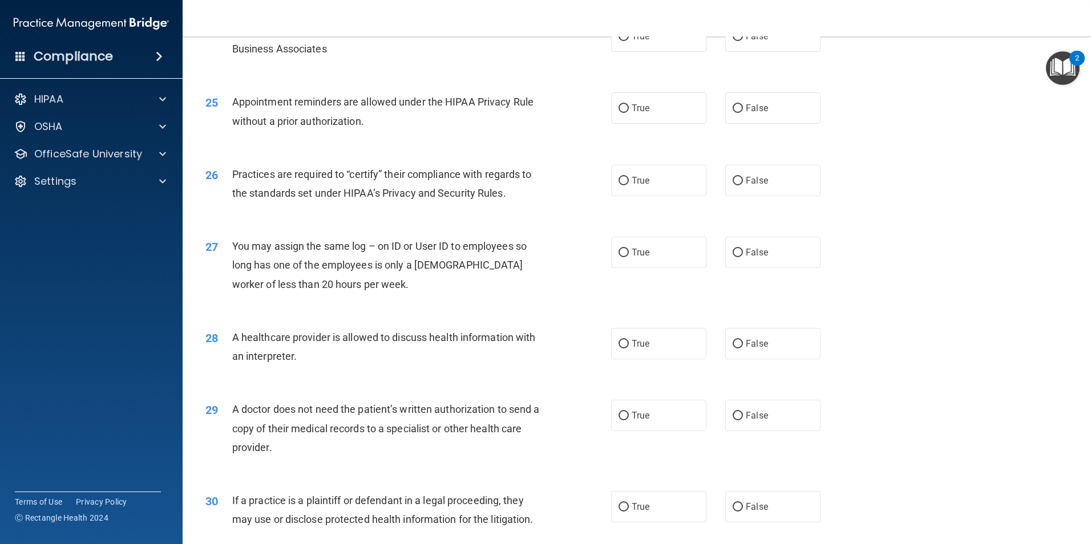
scroll to position [2112, 0]
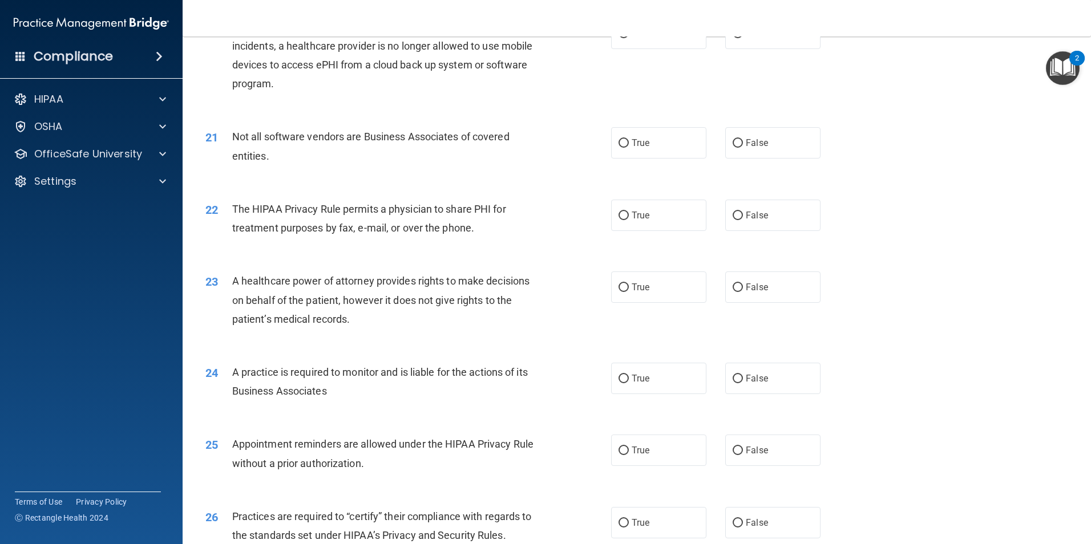
drag, startPoint x: 499, startPoint y: 202, endPoint x: 555, endPoint y: 228, distance: 61.0
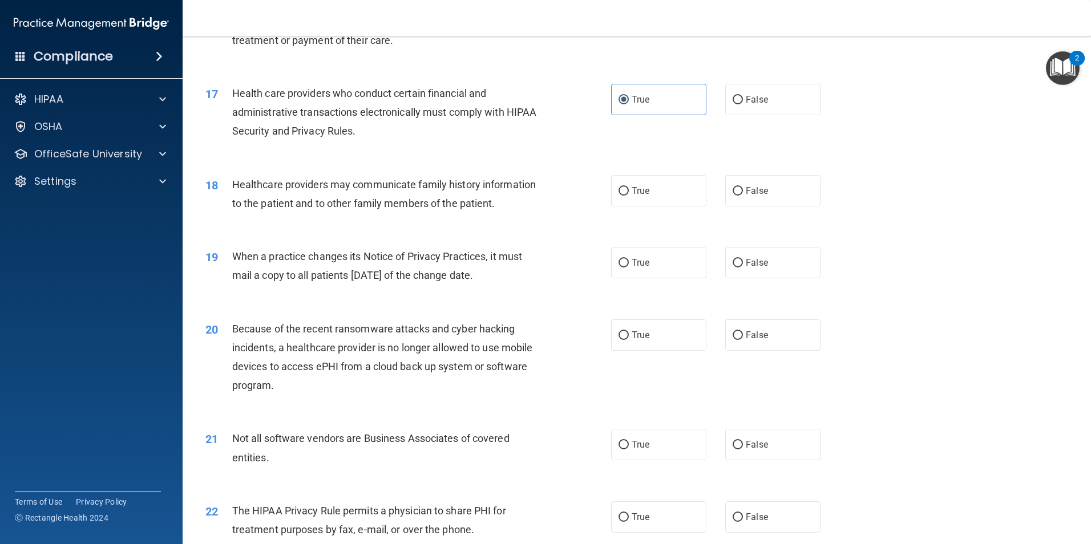
scroll to position [1353, 0]
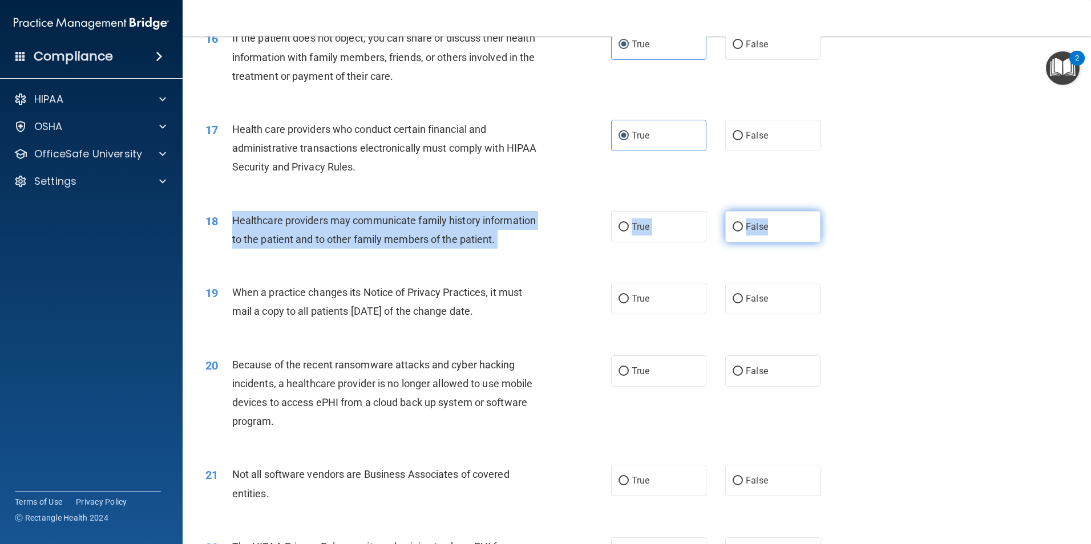
drag, startPoint x: 232, startPoint y: 220, endPoint x: 793, endPoint y: 227, distance: 561.0
click at [840, 211] on ng-form "18 Healthcare providers may communicate family history information to the patie…" at bounding box center [840, 211] width 0 height 0
click at [622, 231] on input "True" at bounding box center [624, 227] width 10 height 9
radio input "true"
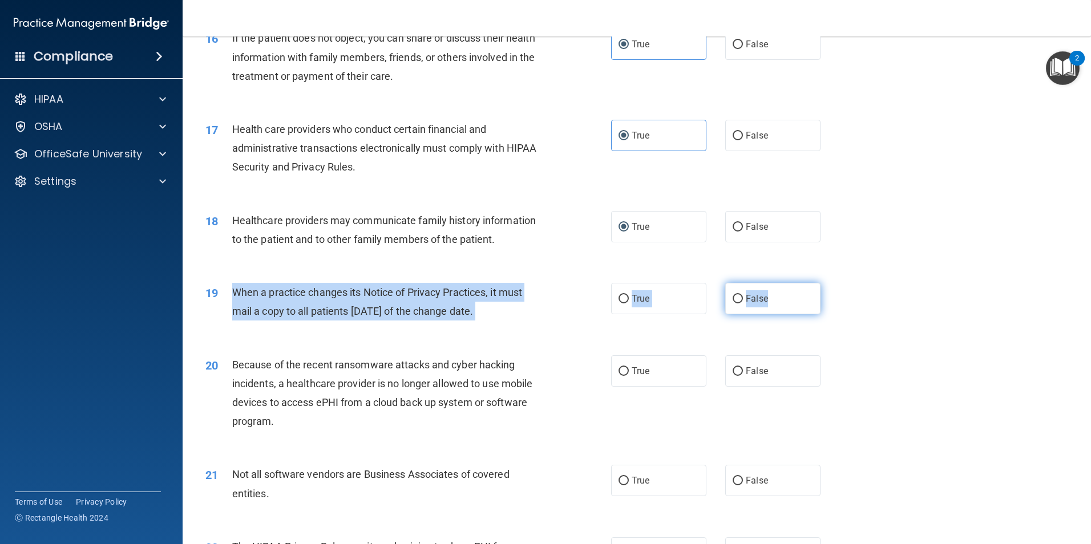
drag, startPoint x: 233, startPoint y: 289, endPoint x: 808, endPoint y: 310, distance: 575.1
click at [840, 283] on ng-form "19 When a practice changes its Notice of Privacy Practices, it must mail a copy…" at bounding box center [840, 283] width 0 height 0
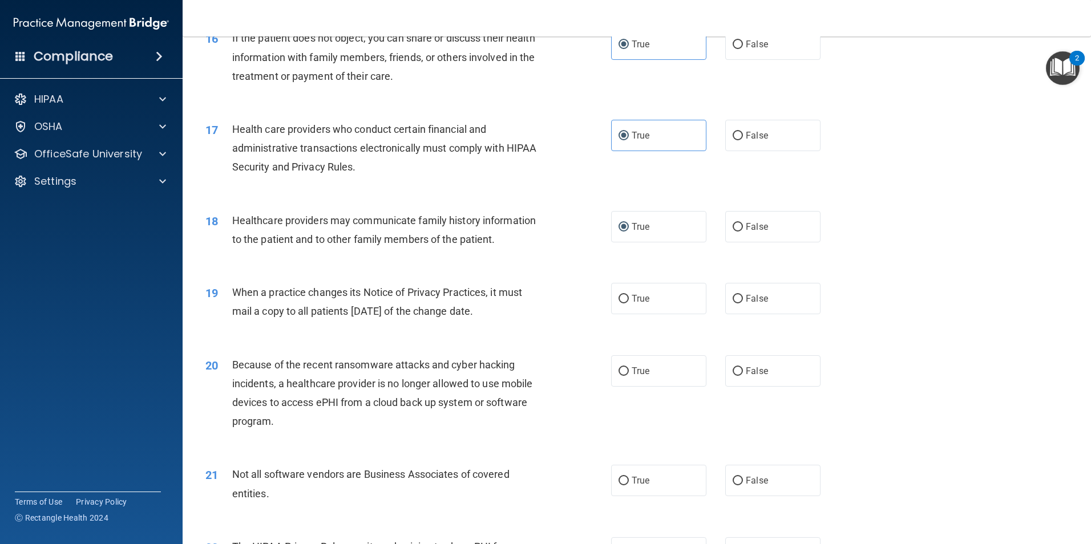
drag, startPoint x: 519, startPoint y: 280, endPoint x: 233, endPoint y: 292, distance: 285.6
click at [234, 292] on span "When a practice changes its Notice of Privacy Practices, it must mail a copy to…" at bounding box center [377, 301] width 290 height 31
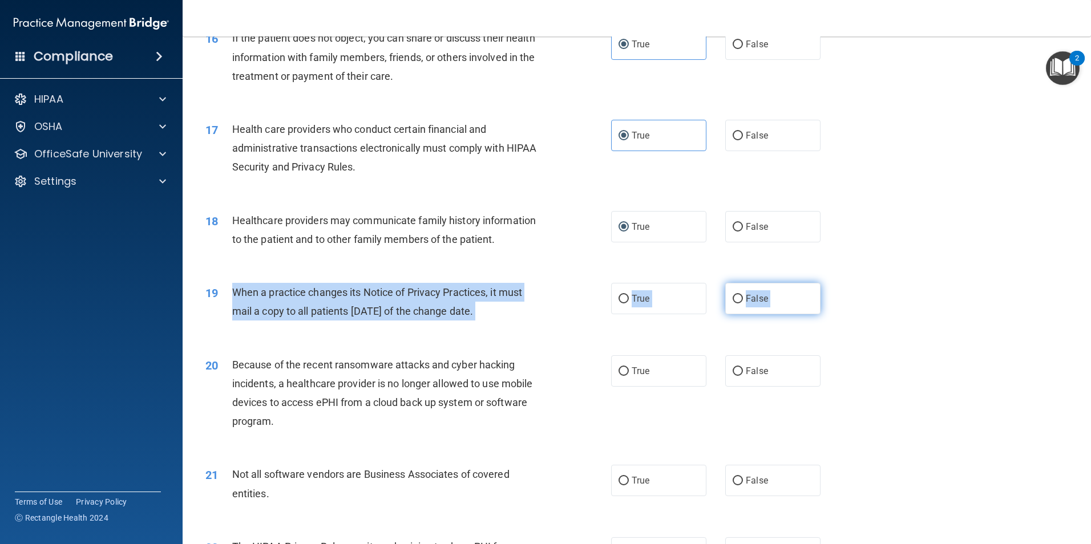
drag, startPoint x: 233, startPoint y: 292, endPoint x: 770, endPoint y: 308, distance: 537.3
click at [840, 283] on ng-form "19 When a practice changes its Notice of Privacy Practices, it must mail a copy…" at bounding box center [840, 283] width 0 height 0
click at [725, 300] on label "False" at bounding box center [772, 298] width 95 height 31
click at [733, 300] on input "False" at bounding box center [738, 299] width 10 height 9
radio input "true"
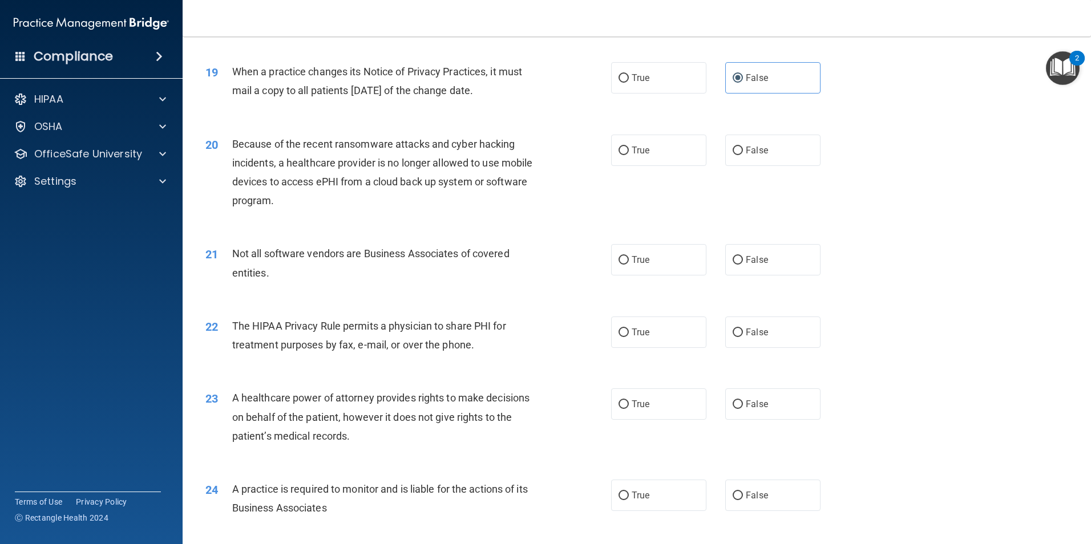
scroll to position [1581, 0]
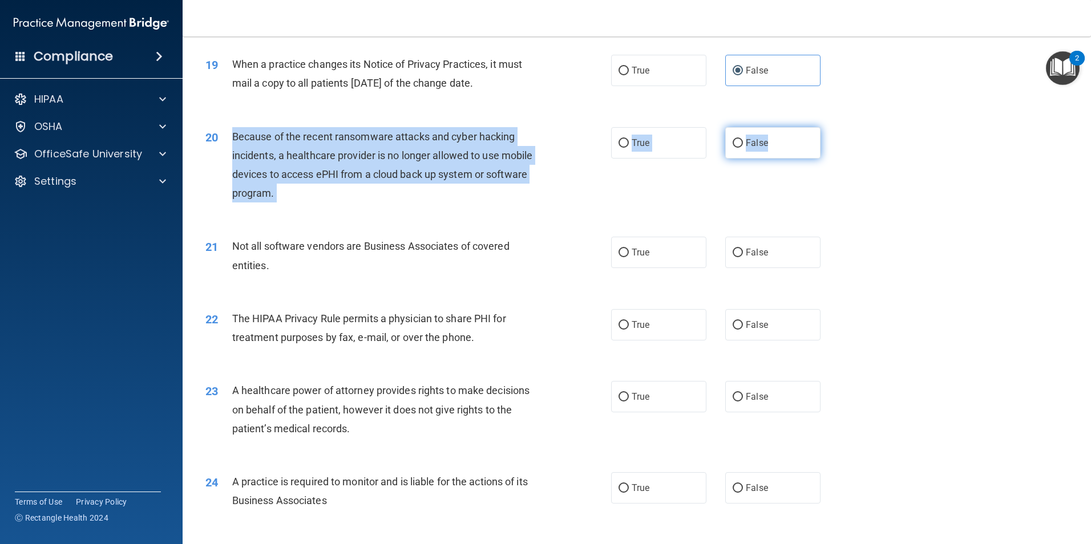
drag, startPoint x: 234, startPoint y: 136, endPoint x: 800, endPoint y: 154, distance: 565.8
click at [840, 127] on ng-form "20 Because of the recent ransomware attacks and cyber hacking incidents, a heal…" at bounding box center [840, 127] width 0 height 0
click at [735, 145] on input "False" at bounding box center [738, 143] width 10 height 9
radio input "true"
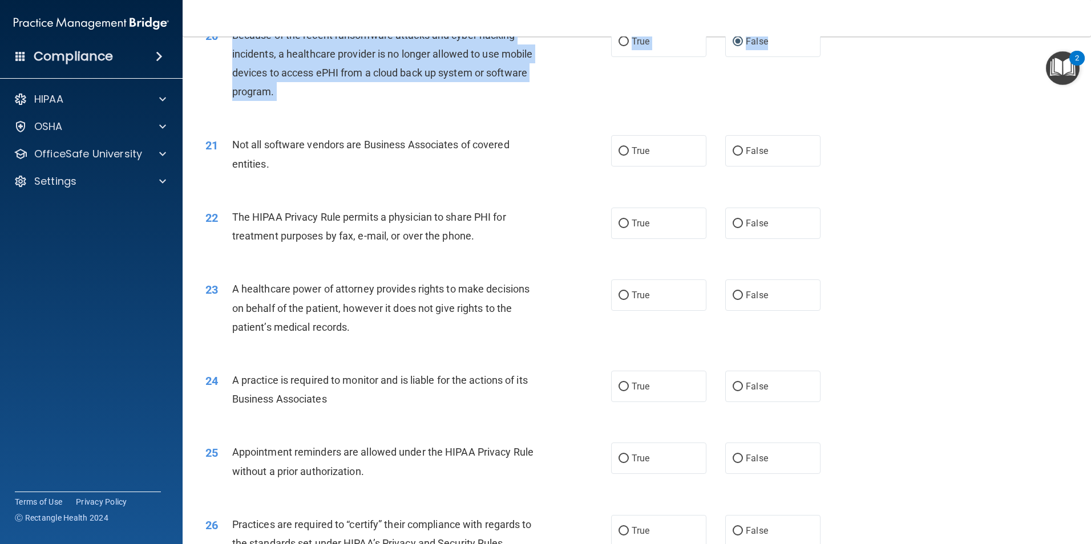
scroll to position [1695, 0]
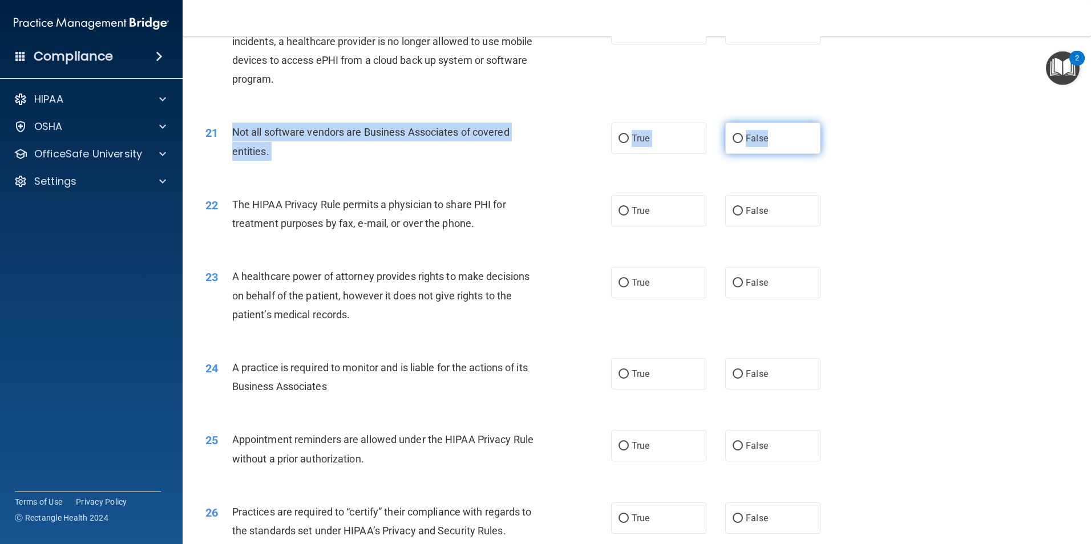
drag, startPoint x: 232, startPoint y: 130, endPoint x: 812, endPoint y: 152, distance: 580.3
click at [840, 123] on ng-form "21 Not all software vendors are Business Associates of covered entities. True F…" at bounding box center [840, 123] width 0 height 0
click at [620, 138] on input "True" at bounding box center [624, 139] width 10 height 9
radio input "true"
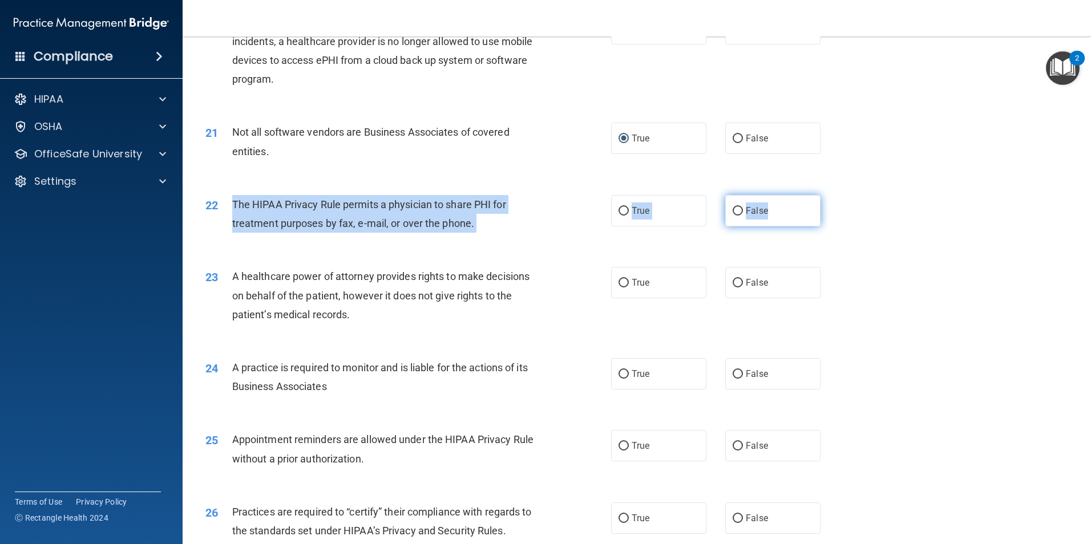
drag, startPoint x: 232, startPoint y: 203, endPoint x: 772, endPoint y: 212, distance: 540.5
click at [840, 195] on ng-form "22 The HIPAA Privacy Rule permits a physician to share PHI for treatment purpos…" at bounding box center [840, 195] width 0 height 0
click at [618, 204] on label "True" at bounding box center [658, 210] width 95 height 31
click at [619, 207] on input "True" at bounding box center [624, 211] width 10 height 9
radio input "true"
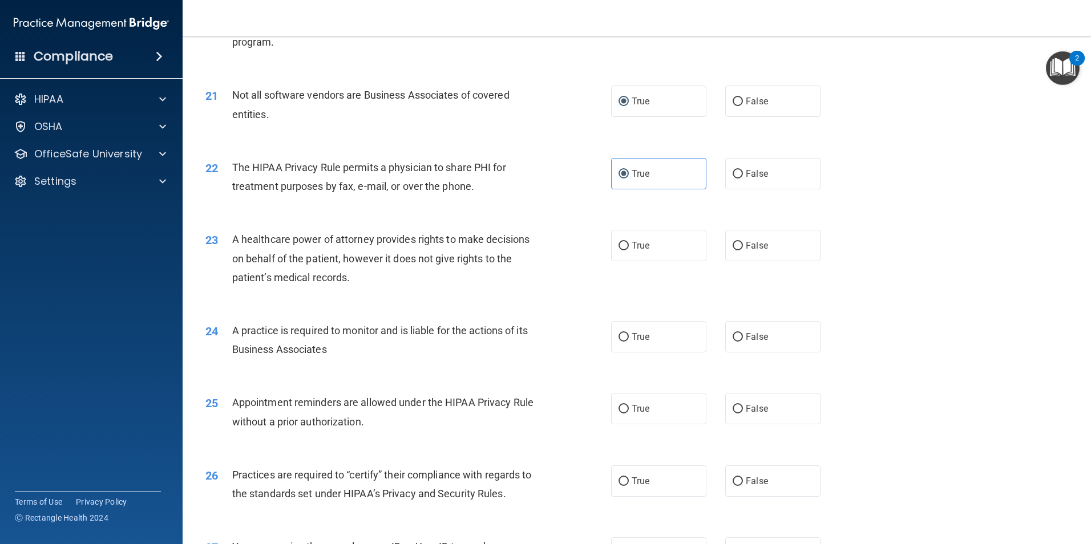
scroll to position [1752, 0]
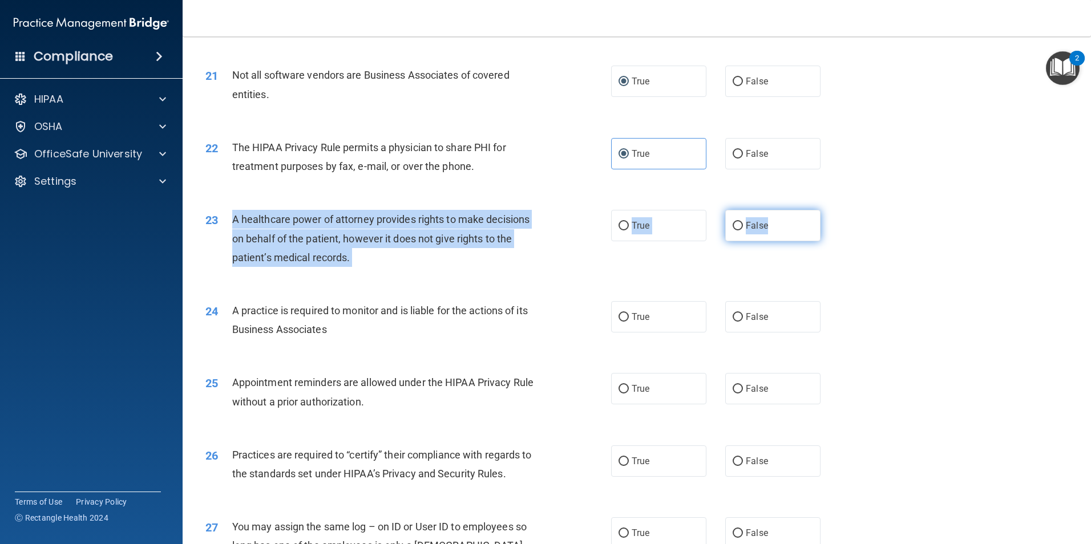
drag, startPoint x: 232, startPoint y: 219, endPoint x: 786, endPoint y: 230, distance: 554.8
click at [840, 210] on ng-form "23 A healthcare power of attorney provides rights to make decisions on behalf o…" at bounding box center [840, 210] width 0 height 0
click at [733, 229] on input "False" at bounding box center [738, 226] width 10 height 9
radio input "true"
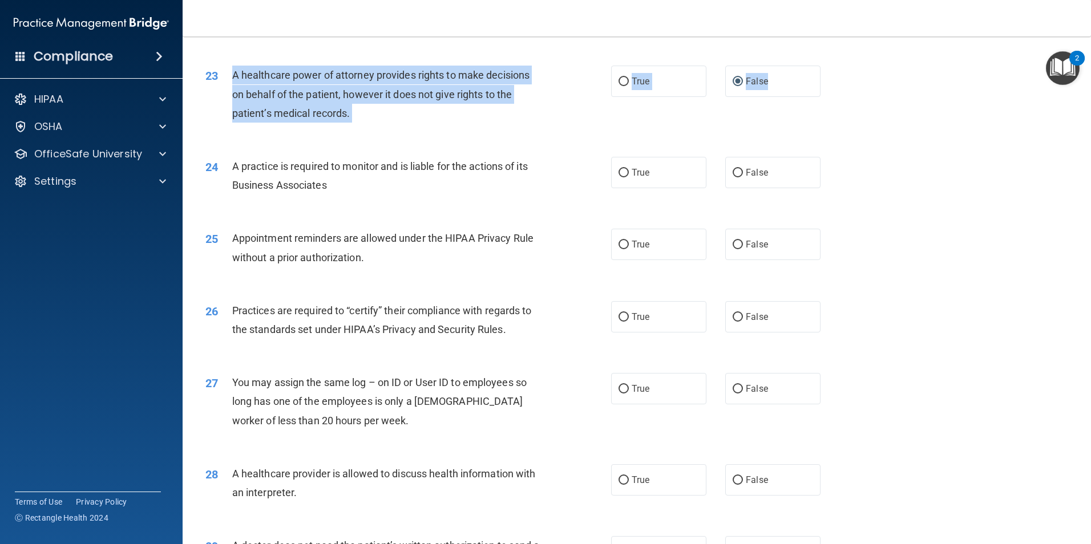
scroll to position [1923, 0]
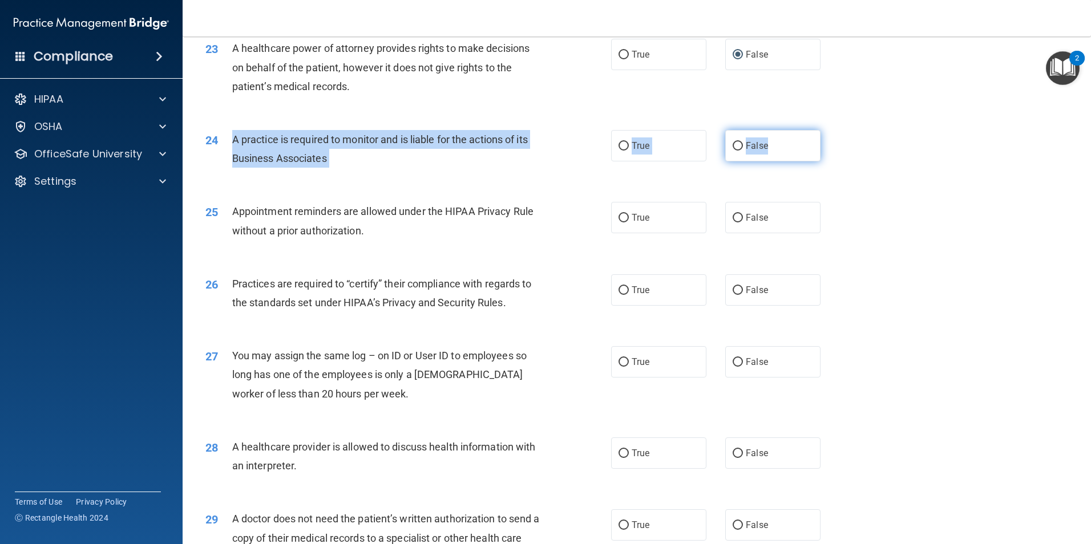
drag, startPoint x: 233, startPoint y: 138, endPoint x: 801, endPoint y: 155, distance: 567.5
click at [840, 130] on ng-form "24 A practice is required to monitor and is liable for the actions of its Busin…" at bounding box center [840, 130] width 0 height 0
click at [733, 149] on input "False" at bounding box center [738, 146] width 10 height 9
radio input "true"
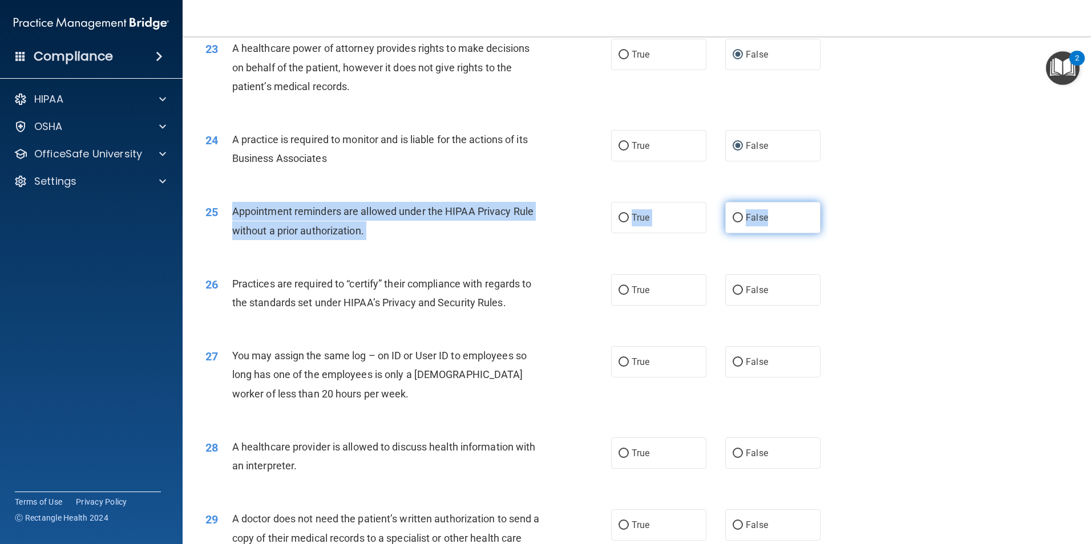
drag, startPoint x: 233, startPoint y: 212, endPoint x: 792, endPoint y: 231, distance: 559.0
click at [840, 202] on ng-form "25 Appointment reminders are allowed under the HIPAA Privacy Rule without a pri…" at bounding box center [840, 202] width 0 height 0
click at [623, 147] on input "True" at bounding box center [624, 146] width 10 height 9
radio input "true"
radio input "false"
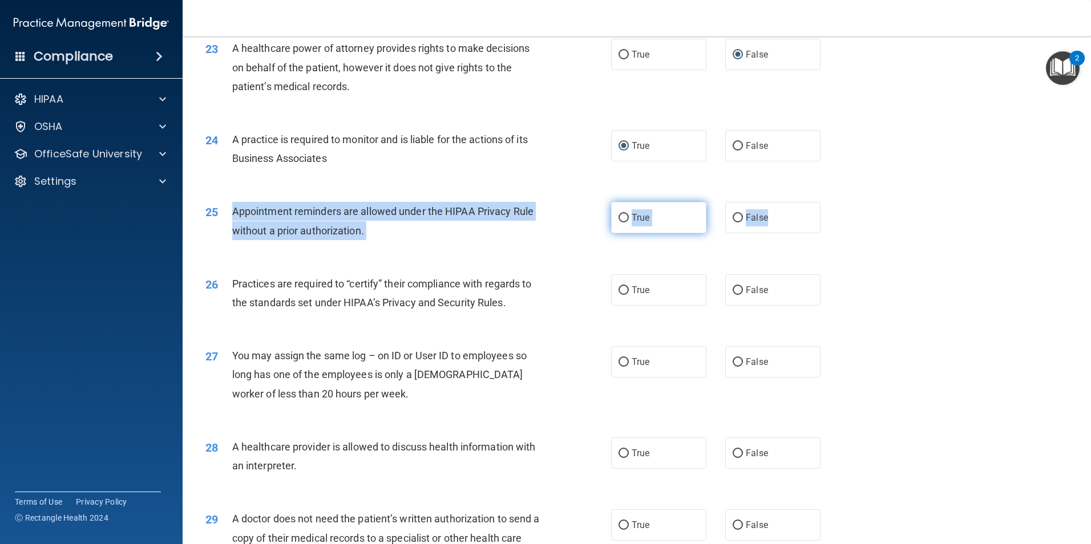
click at [619, 220] on input "True" at bounding box center [624, 218] width 10 height 9
radio input "true"
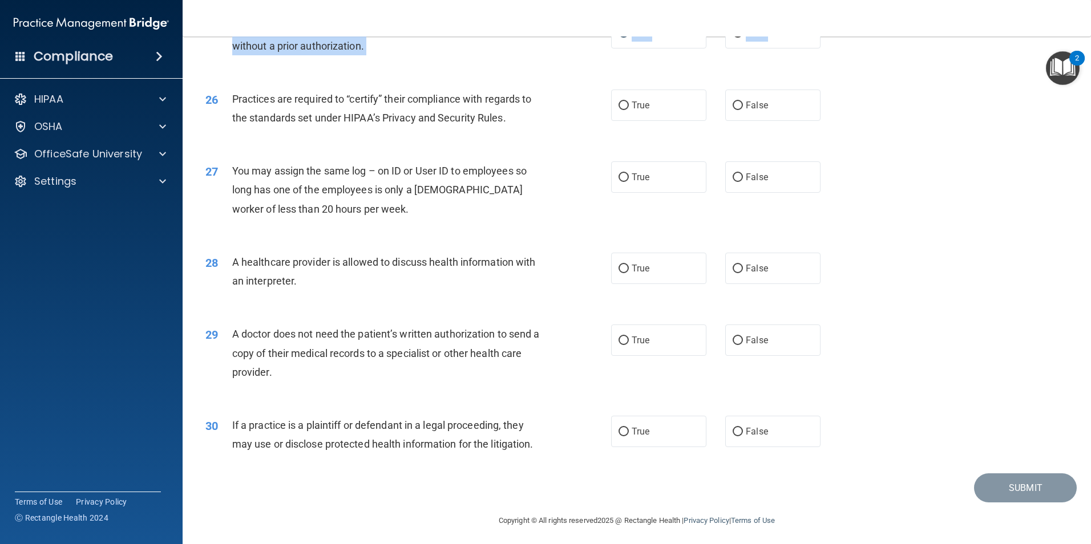
scroll to position [2112, 0]
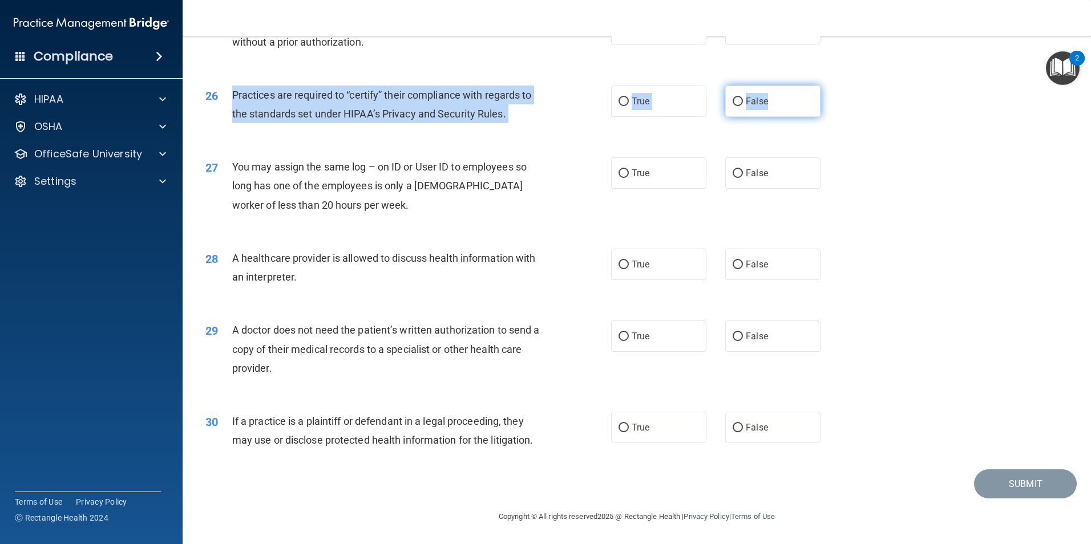
drag, startPoint x: 232, startPoint y: 92, endPoint x: 813, endPoint y: 102, distance: 581.6
click at [840, 86] on ng-form "26 Practices are required to “certify” their compliance with regards to the sta…" at bounding box center [840, 86] width 0 height 0
drag, startPoint x: 813, startPoint y: 102, endPoint x: 799, endPoint y: 107, distance: 15.2
click at [746, 100] on span "False" at bounding box center [757, 101] width 22 height 11
click at [742, 100] on input "False" at bounding box center [738, 102] width 10 height 9
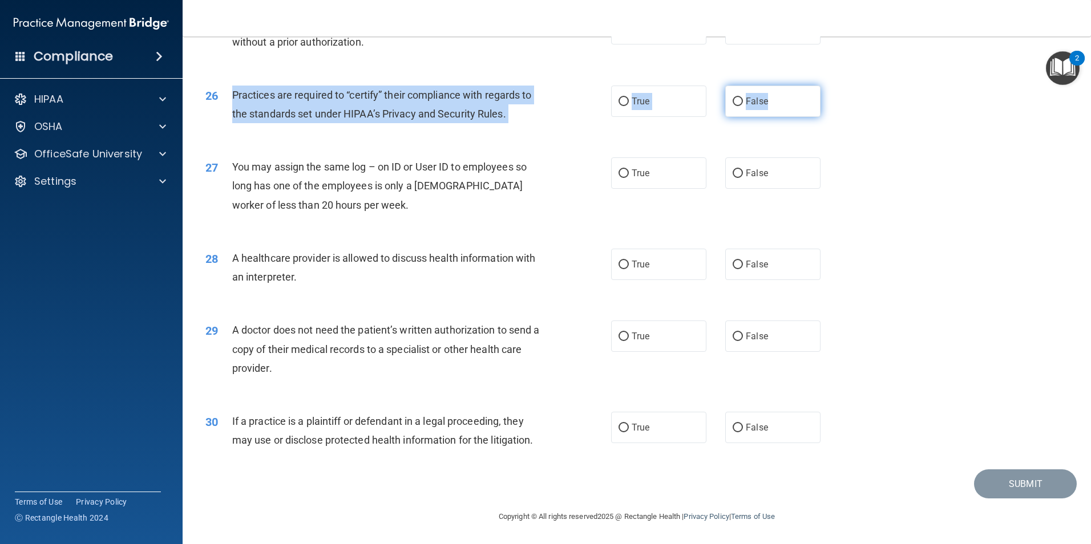
radio input "true"
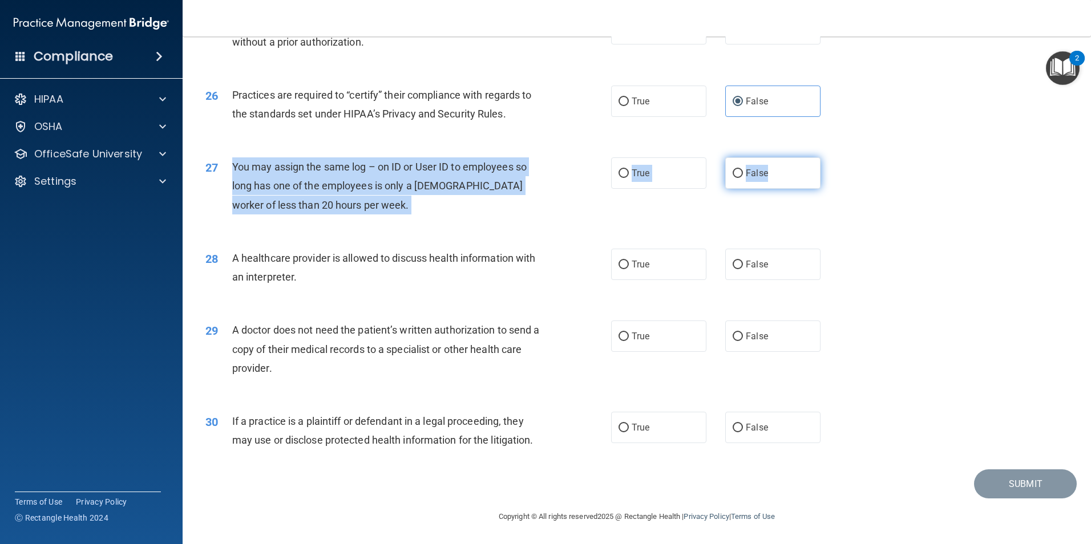
drag, startPoint x: 234, startPoint y: 168, endPoint x: 814, endPoint y: 184, distance: 580.6
click at [840, 158] on ng-form "27 You may assign the same log – on ID or User ID to employees so long has one …" at bounding box center [840, 158] width 0 height 0
click at [761, 169] on span "False" at bounding box center [757, 173] width 22 height 11
click at [743, 169] on input "False" at bounding box center [738, 173] width 10 height 9
radio input "true"
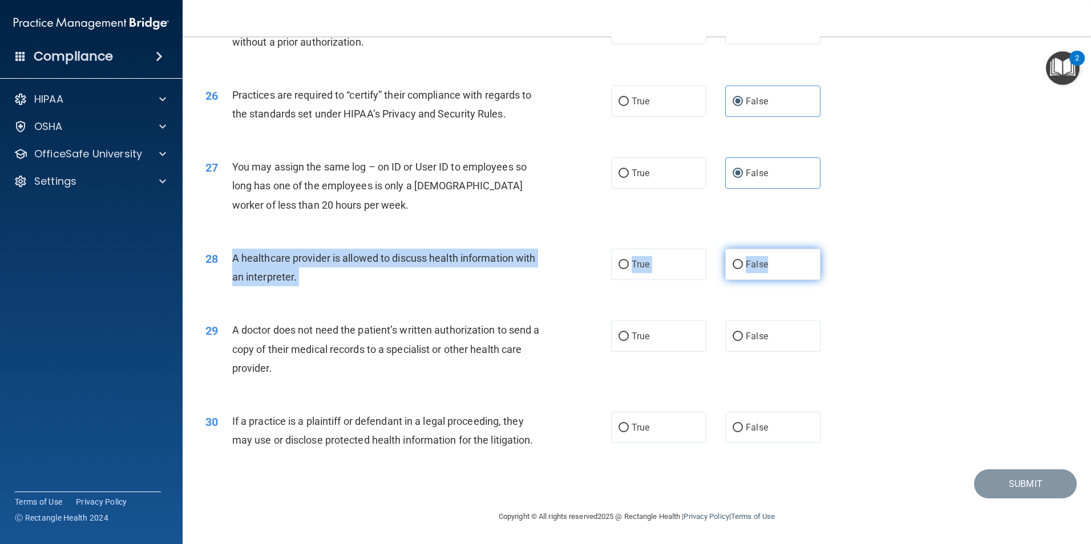
drag, startPoint x: 232, startPoint y: 256, endPoint x: 790, endPoint y: 276, distance: 558.5
click at [840, 249] on ng-form "28 A healthcare provider is allowed to discuss health information with an inter…" at bounding box center [840, 249] width 0 height 0
click at [632, 263] on span "True" at bounding box center [641, 264] width 18 height 11
click at [629, 263] on input "True" at bounding box center [624, 265] width 10 height 9
radio input "true"
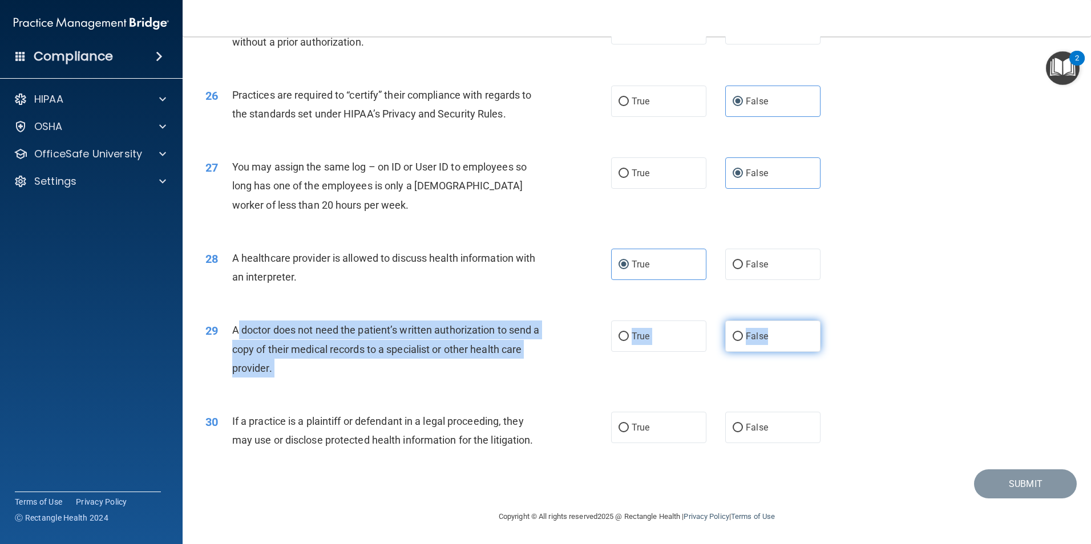
drag, startPoint x: 232, startPoint y: 329, endPoint x: 769, endPoint y: 335, distance: 536.5
click at [840, 321] on ng-form "29 A doctor does not need the patient’s written authorization to send a copy of…" at bounding box center [840, 321] width 0 height 0
click at [769, 344] on label "False" at bounding box center [772, 336] width 95 height 31
click at [743, 341] on input "False" at bounding box center [738, 337] width 10 height 9
radio input "true"
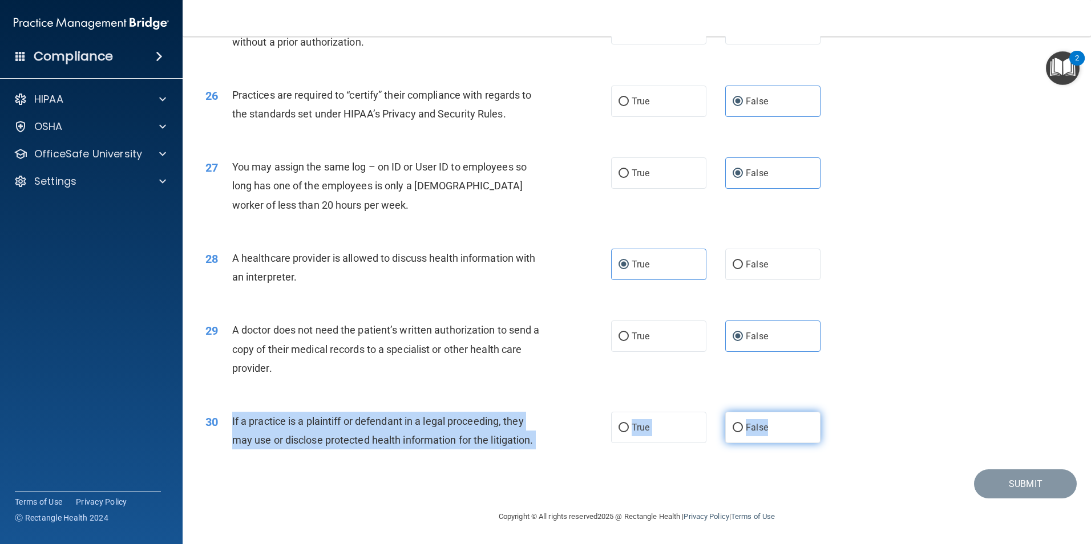
drag, startPoint x: 233, startPoint y: 420, endPoint x: 766, endPoint y: 429, distance: 533.1
click at [840, 412] on ng-form "30 If a practice is a plaintiff or defendant in a legal proceeding, they may us…" at bounding box center [840, 412] width 0 height 0
click at [620, 418] on label "True" at bounding box center [658, 427] width 95 height 31
click at [620, 424] on input "True" at bounding box center [624, 428] width 10 height 9
radio input "true"
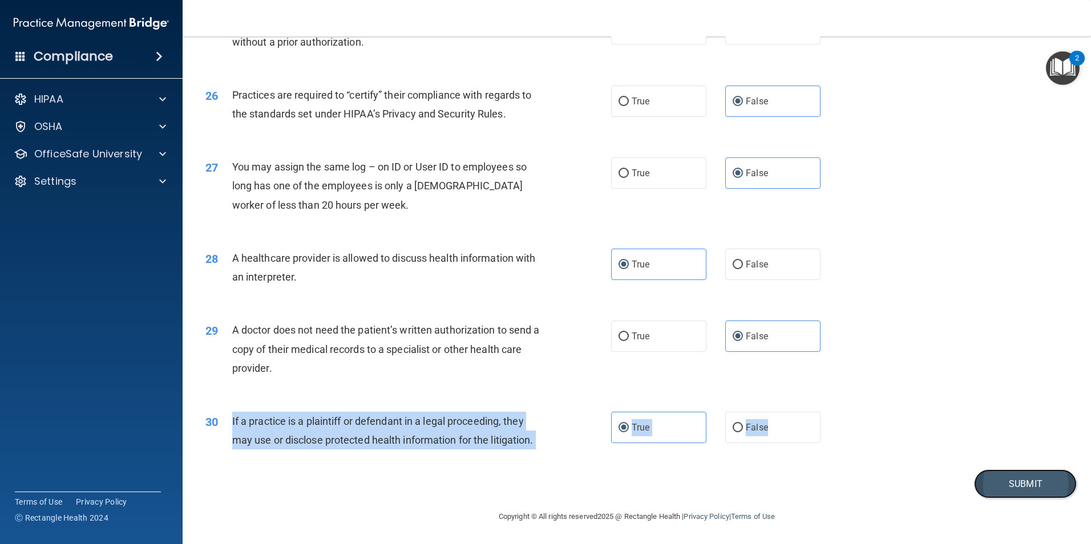
click at [1016, 481] on button "Submit" at bounding box center [1025, 484] width 103 height 29
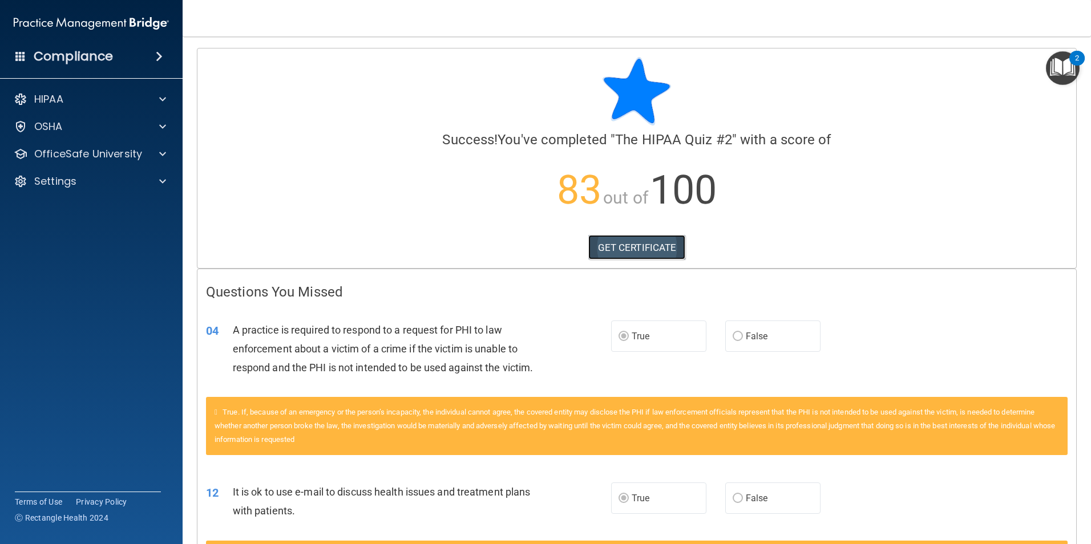
click at [656, 248] on link "GET CERTIFICATE" at bounding box center [637, 247] width 98 height 25
click at [1075, 70] on img "Open Resource Center, 2 new notifications" at bounding box center [1063, 68] width 34 height 34
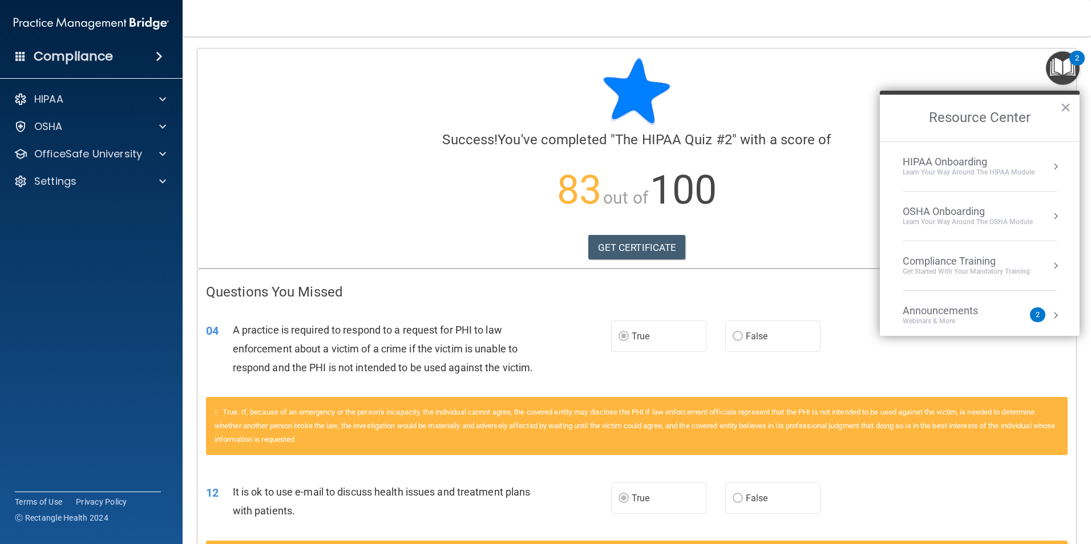
click at [980, 171] on div "Learn Your Way around the HIPAA module" at bounding box center [969, 173] width 132 height 10
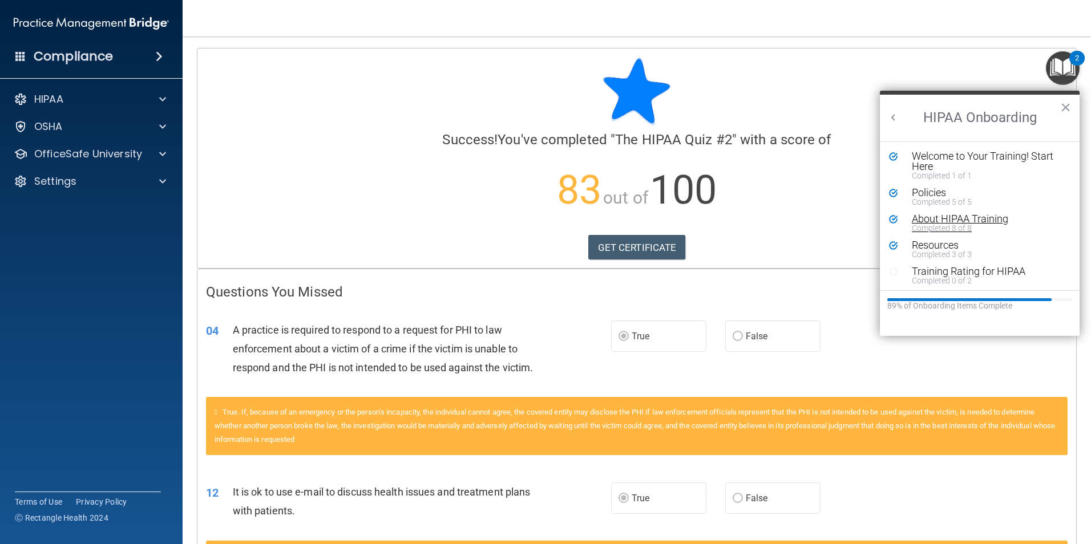
click at [942, 224] on div "Completed 8 of 8" at bounding box center [984, 228] width 144 height 8
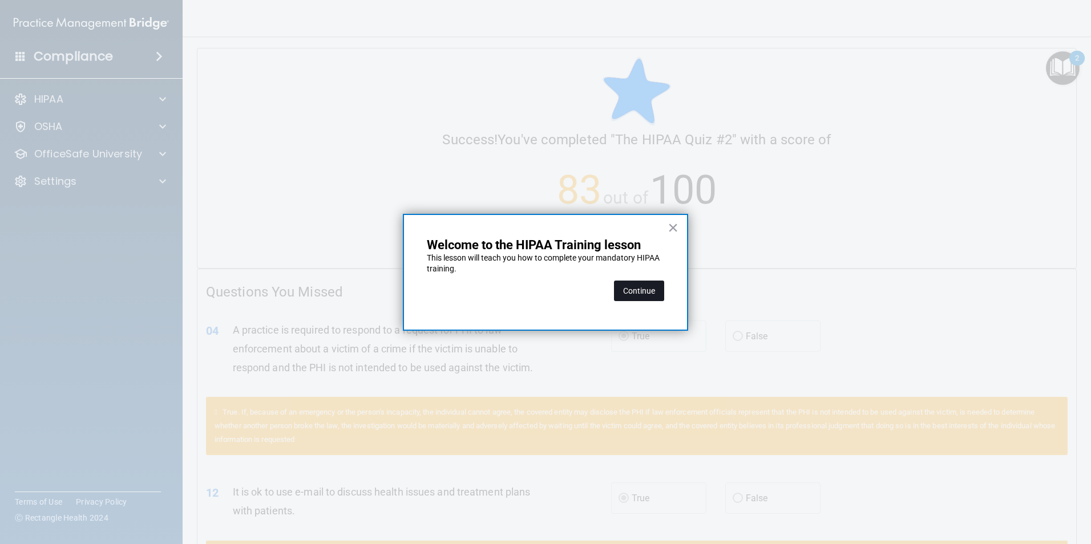
click at [635, 295] on button "Continue" at bounding box center [639, 291] width 50 height 21
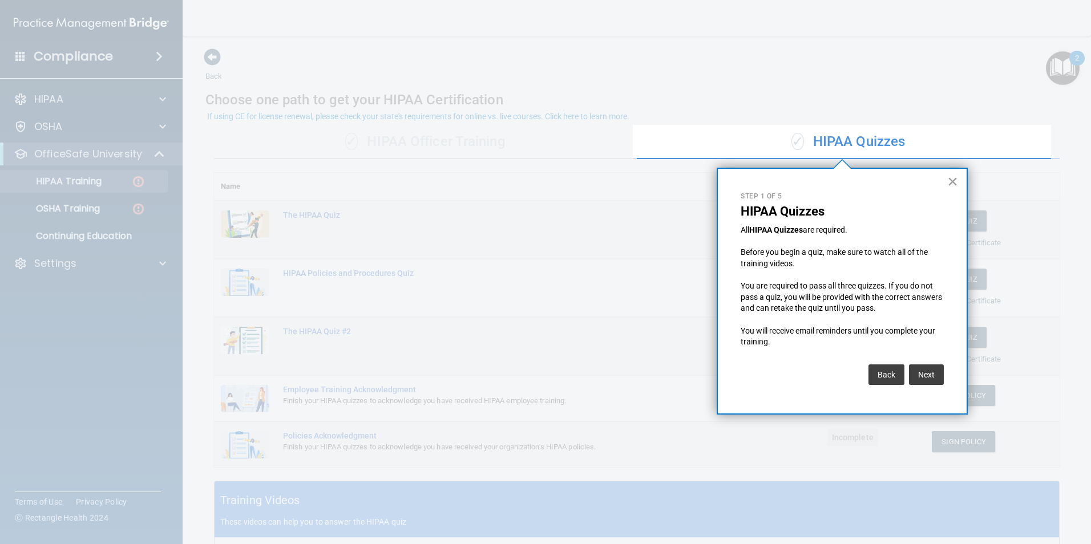
click at [955, 177] on button "×" at bounding box center [952, 181] width 11 height 18
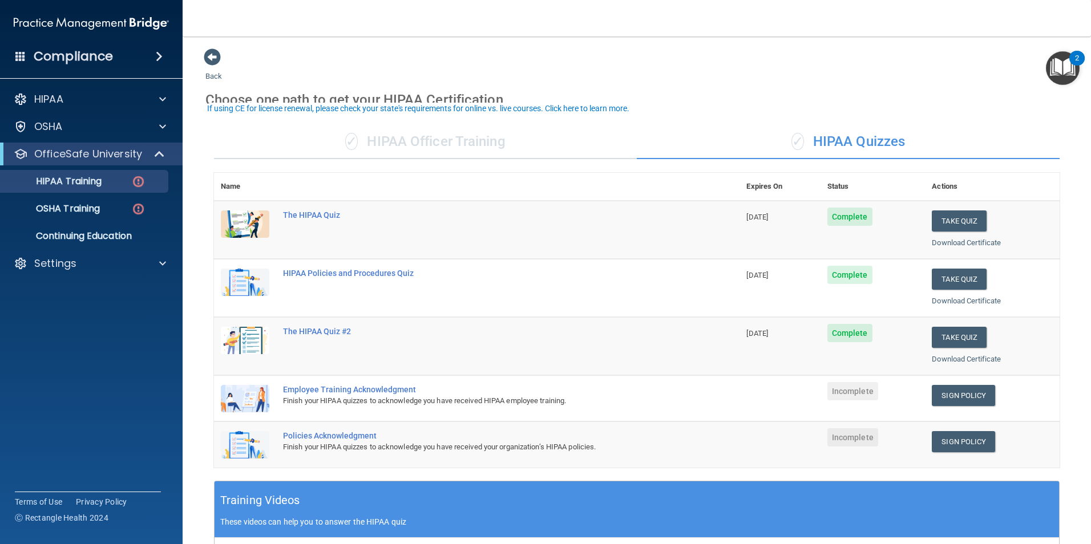
scroll to position [57, 0]
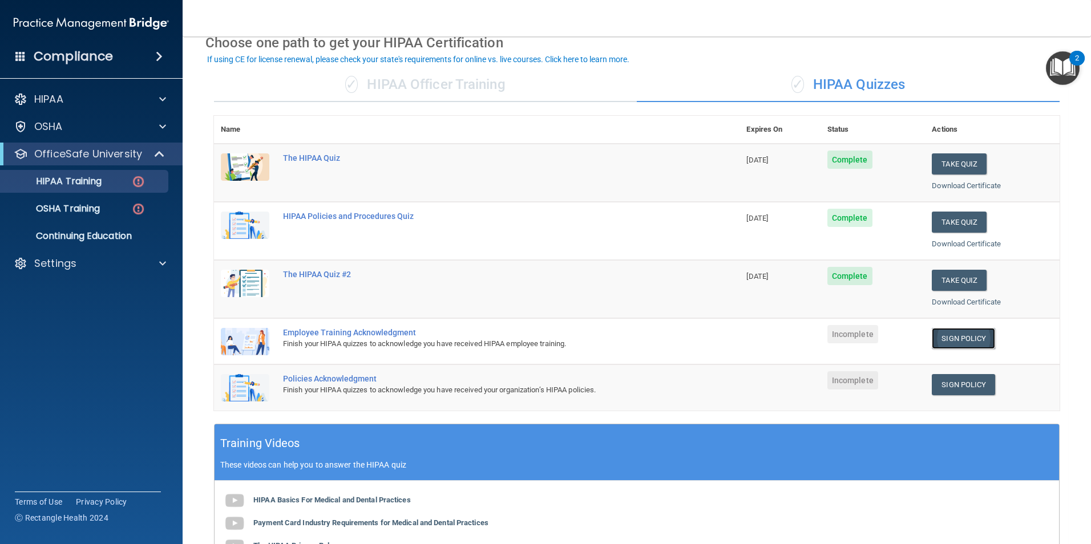
click at [932, 336] on link "Sign Policy" at bounding box center [963, 338] width 63 height 21
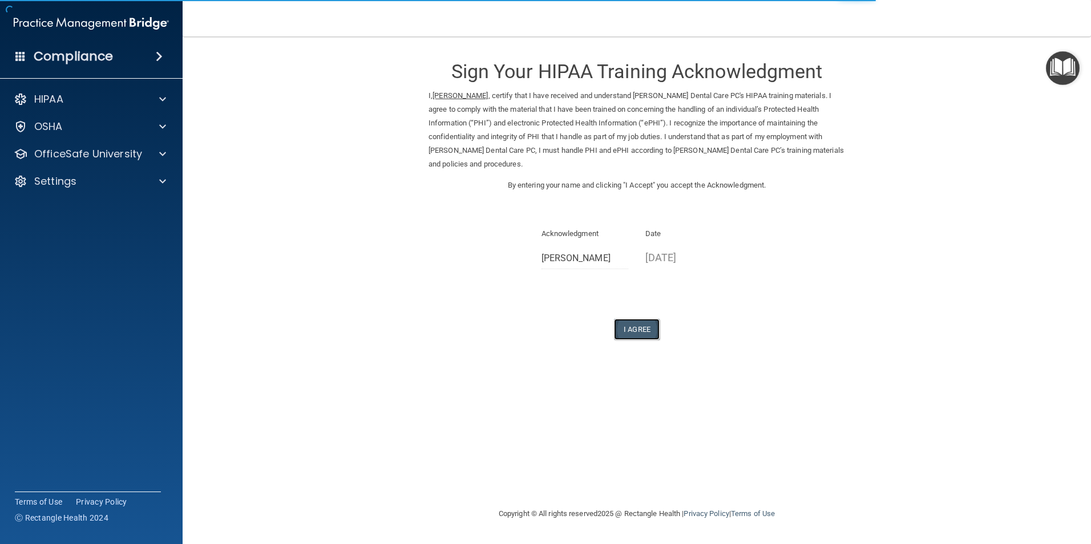
click at [648, 319] on button "I Agree" at bounding box center [637, 329] width 46 height 21
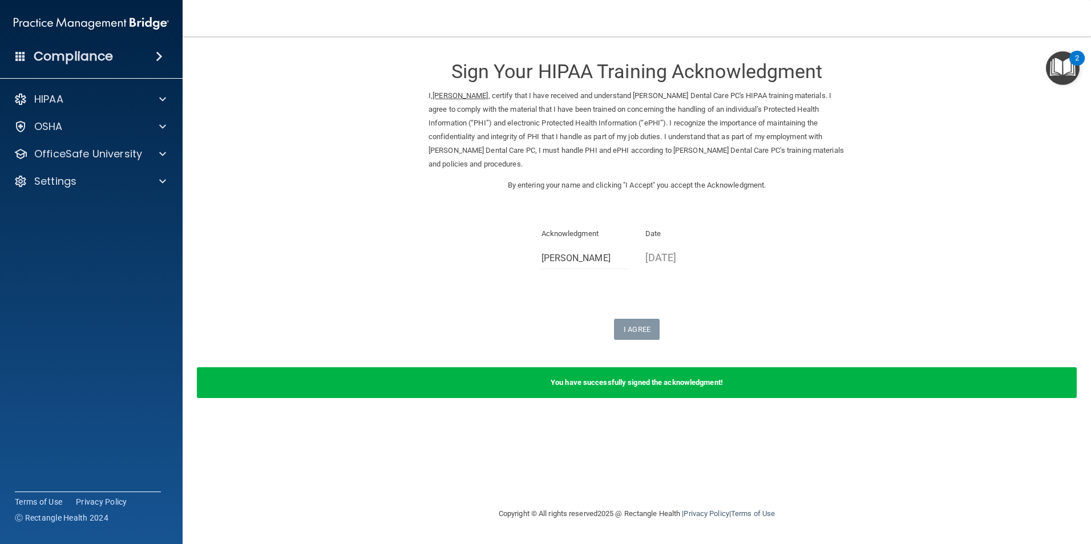
click at [652, 228] on div "Date [DATE]" at bounding box center [688, 247] width 87 height 40
click at [828, 259] on div "Acknowledgment [PERSON_NAME] Date [DATE]" at bounding box center [637, 252] width 417 height 51
click at [1054, 64] on img "Open Resource Center, 2 new notifications" at bounding box center [1063, 68] width 34 height 34
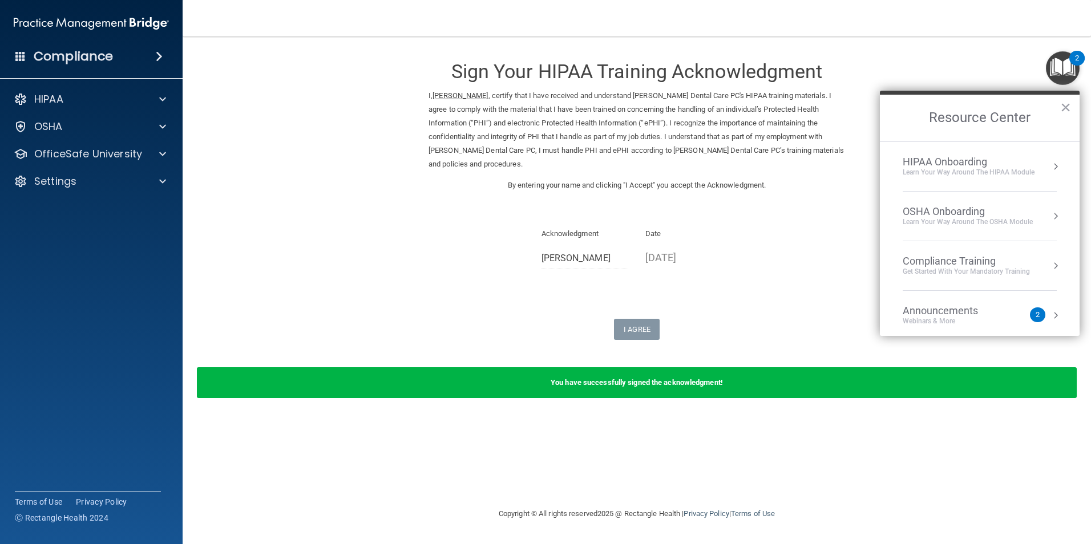
click at [720, 263] on div "Acknowledgment [PERSON_NAME] Date [DATE]" at bounding box center [637, 252] width 417 height 51
click at [625, 378] on b "You have successfully signed the acknowledgment!" at bounding box center [637, 382] width 172 height 9
click at [813, 439] on div "Sign Your HIPAA Training Acknowledgment I, [PERSON_NAME] , certify that I have …" at bounding box center [636, 272] width 863 height 448
click at [1028, 167] on div "HIPAA Onboarding" at bounding box center [969, 162] width 132 height 13
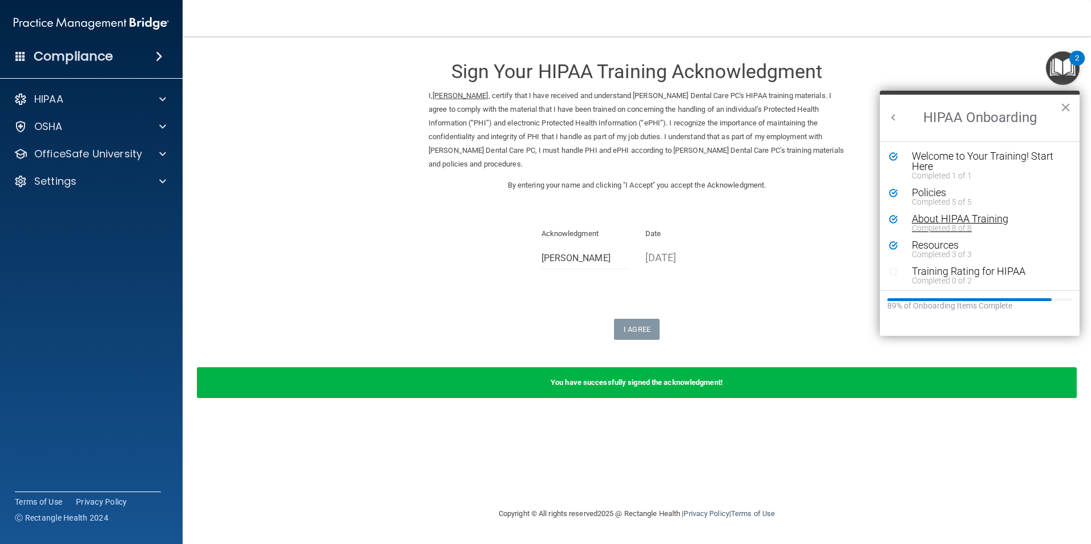
click at [953, 221] on div "About HIPAA Training" at bounding box center [984, 219] width 144 height 10
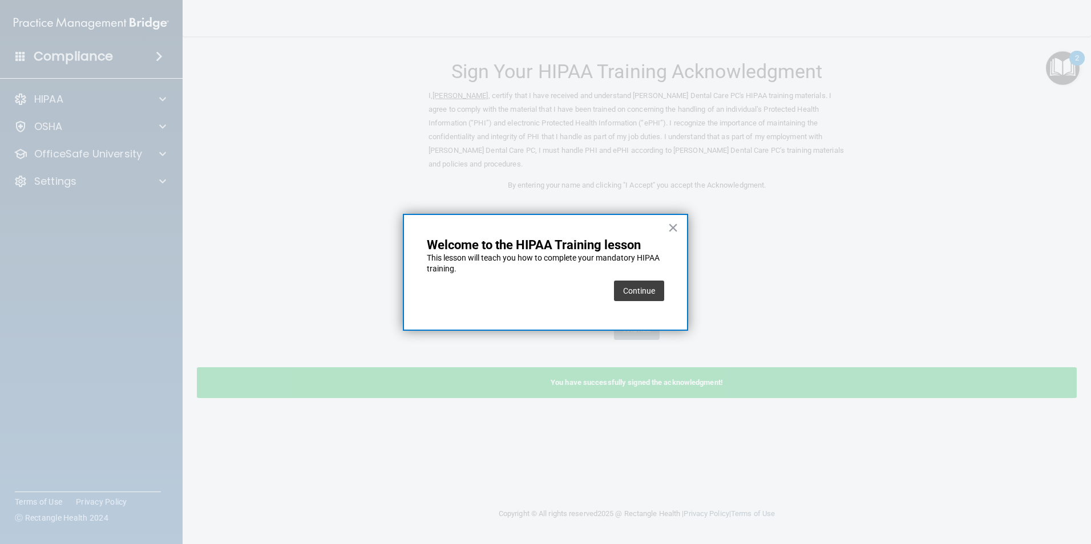
click at [655, 306] on div "Continue" at bounding box center [639, 291] width 50 height 32
click at [655, 284] on button "Continue" at bounding box center [639, 291] width 50 height 21
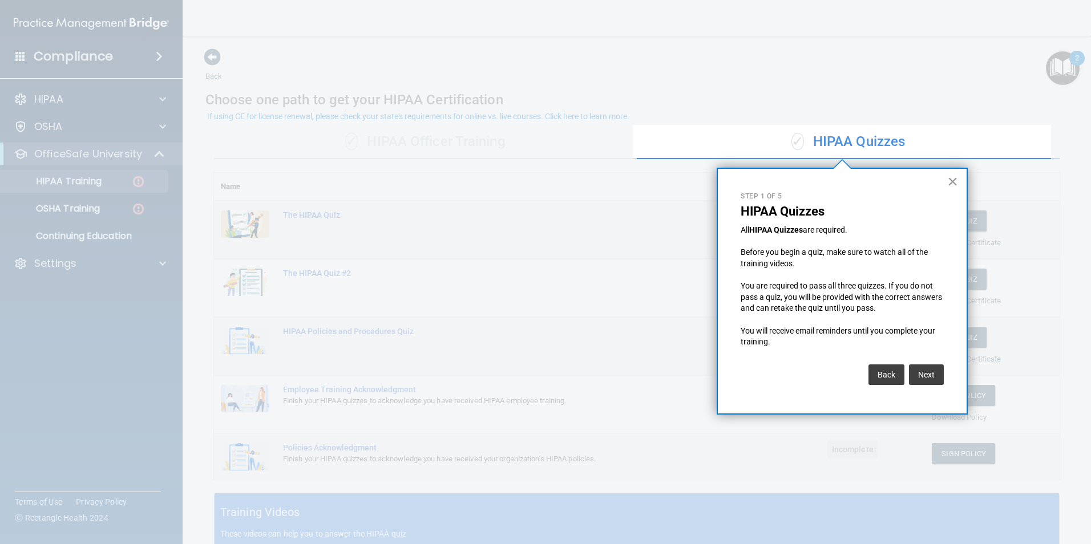
click at [955, 184] on button "×" at bounding box center [952, 181] width 11 height 18
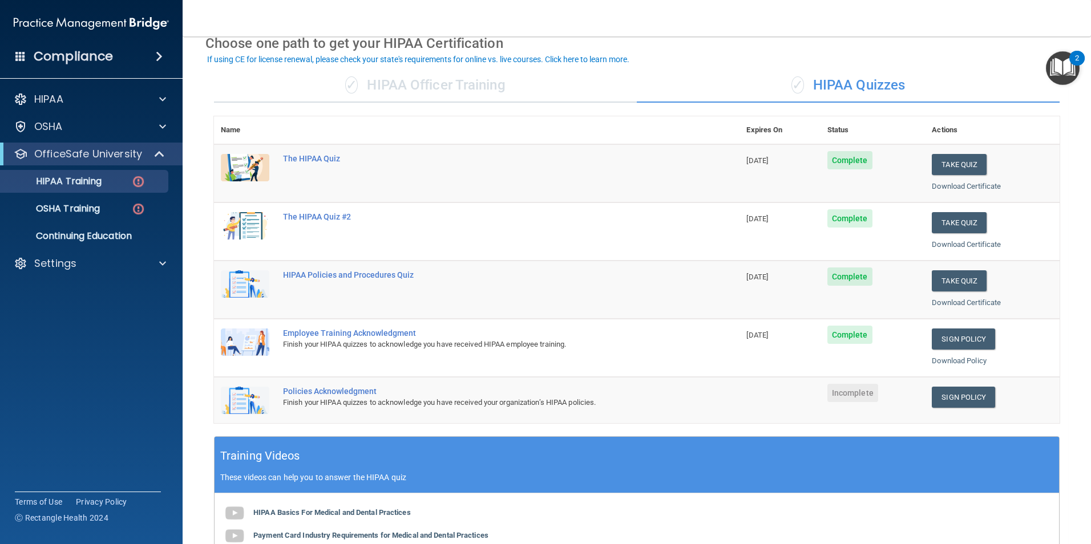
scroll to position [57, 0]
click at [953, 359] on link "Download Policy" at bounding box center [959, 360] width 55 height 9
click at [963, 397] on link "Sign Policy" at bounding box center [963, 396] width 63 height 21
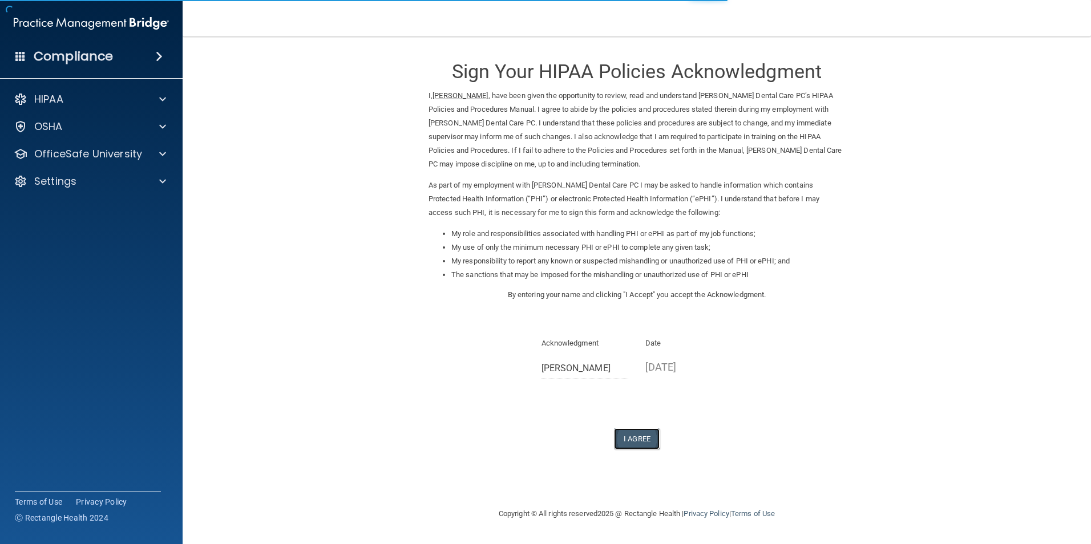
click at [651, 437] on button "I Agree" at bounding box center [637, 439] width 46 height 21
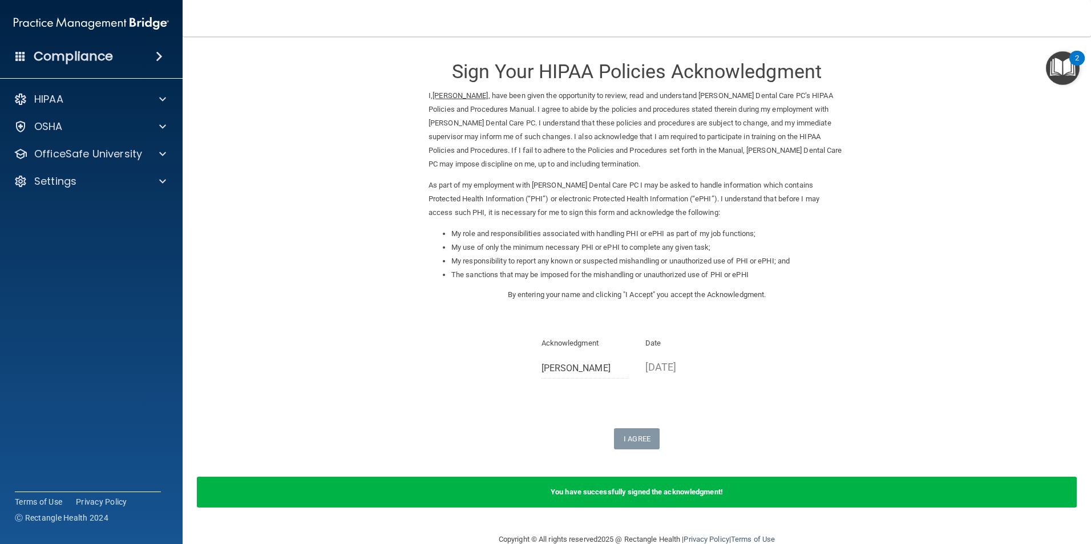
click at [1060, 79] on img "Open Resource Center, 2 new notifications" at bounding box center [1063, 68] width 34 height 34
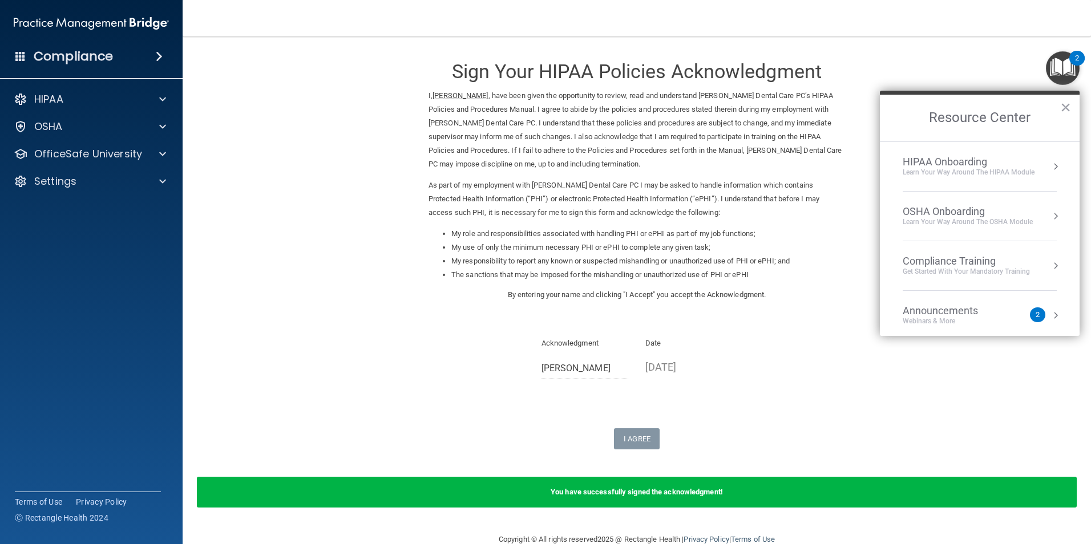
click at [992, 172] on div "Learn Your Way around the HIPAA module" at bounding box center [969, 173] width 132 height 10
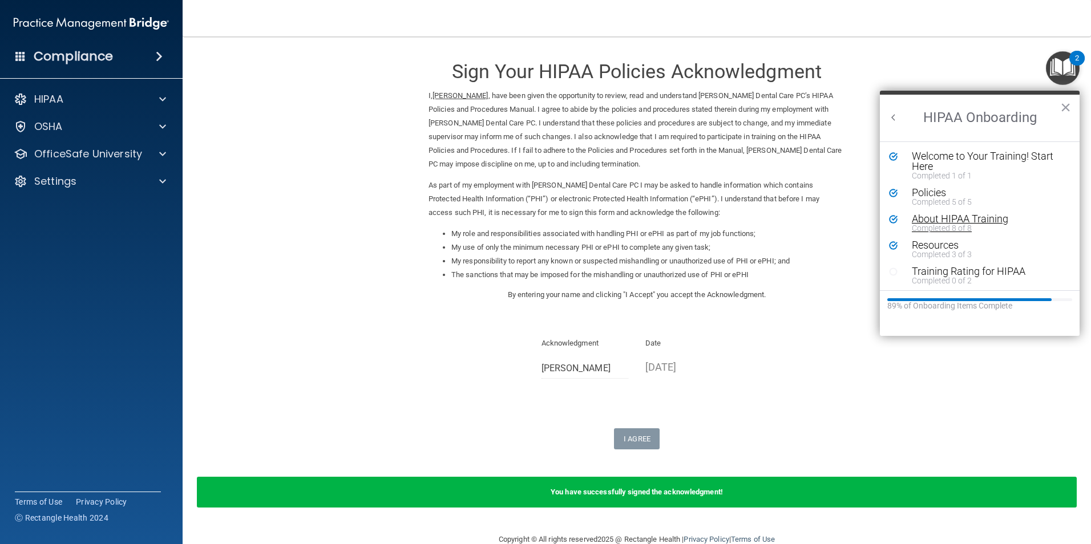
click at [941, 228] on div "Completed 8 of 8" at bounding box center [984, 228] width 144 height 8
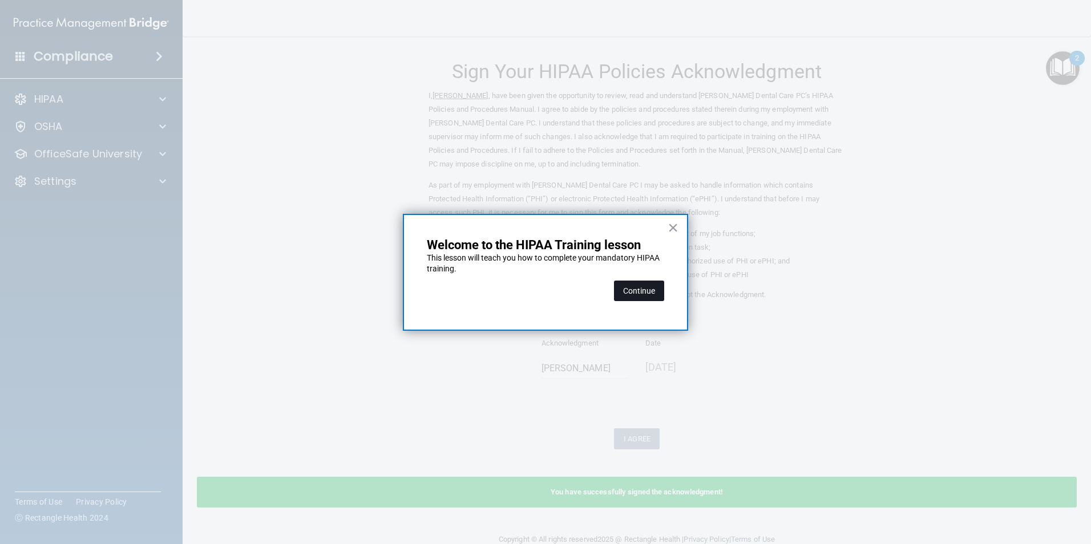
click at [663, 294] on button "Continue" at bounding box center [639, 291] width 50 height 21
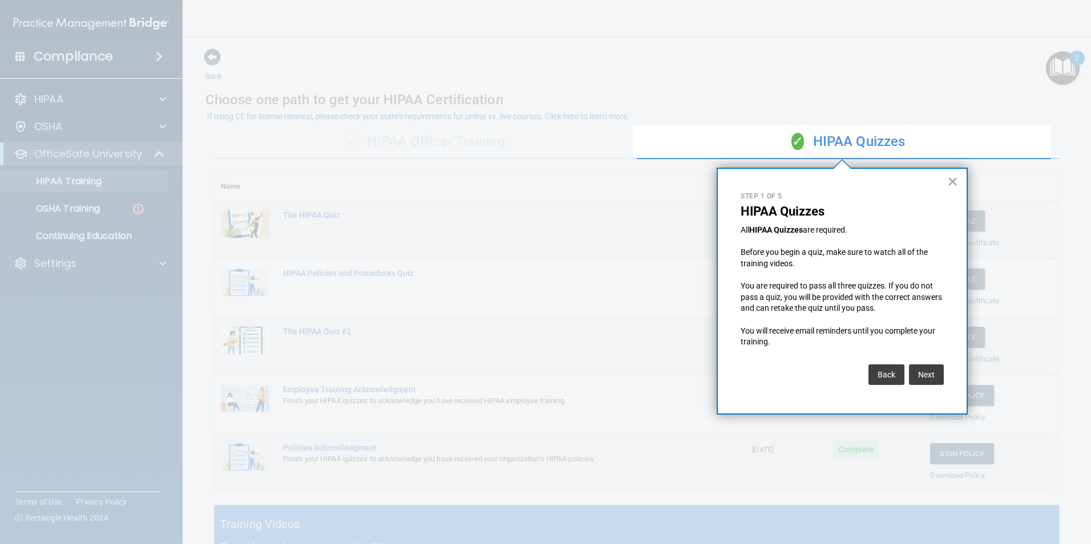
click at [946, 180] on div "× Step 1 of 5 HIPAA Quizzes All HIPAA Quizzes are required. Before you begin a …" at bounding box center [842, 291] width 251 height 247
click at [953, 180] on button "×" at bounding box center [952, 181] width 11 height 18
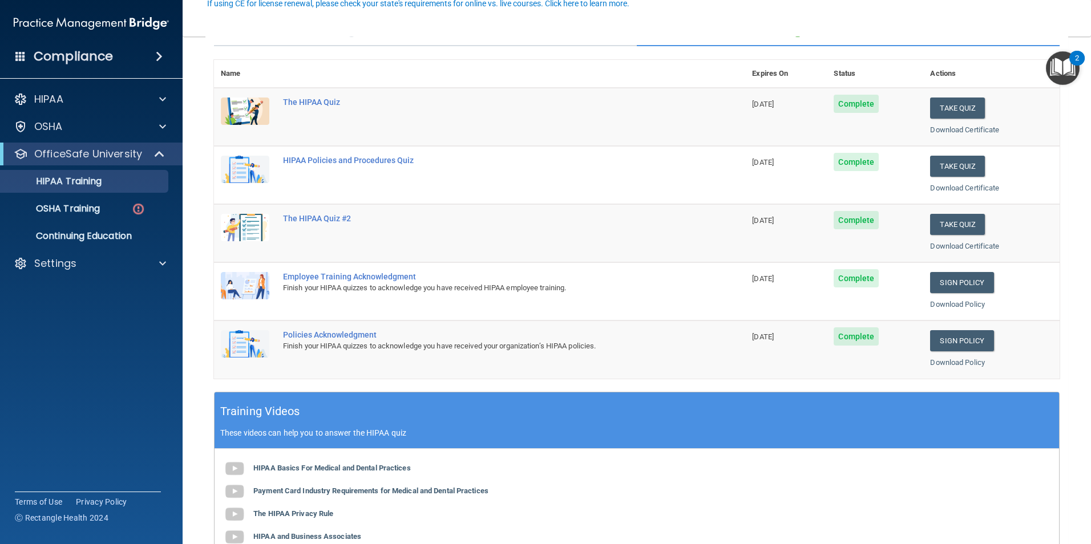
scroll to position [114, 0]
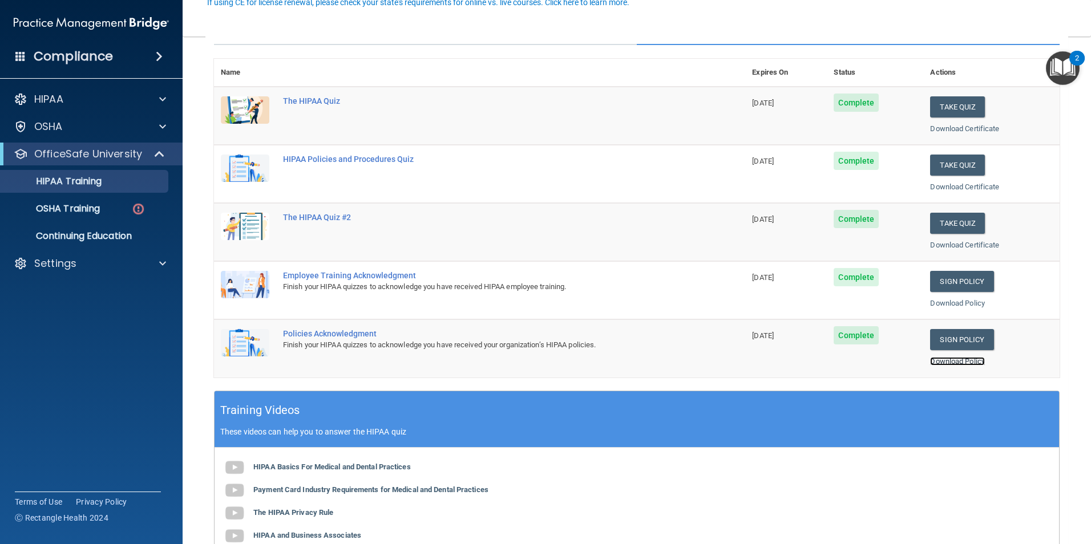
click at [960, 361] on link "Download Policy" at bounding box center [957, 361] width 55 height 9
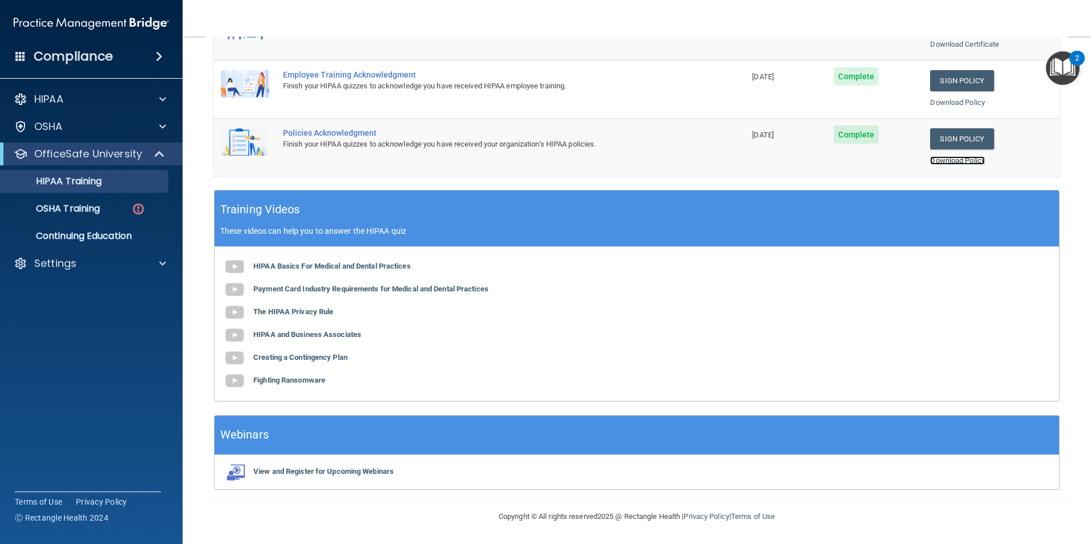
scroll to position [0, 0]
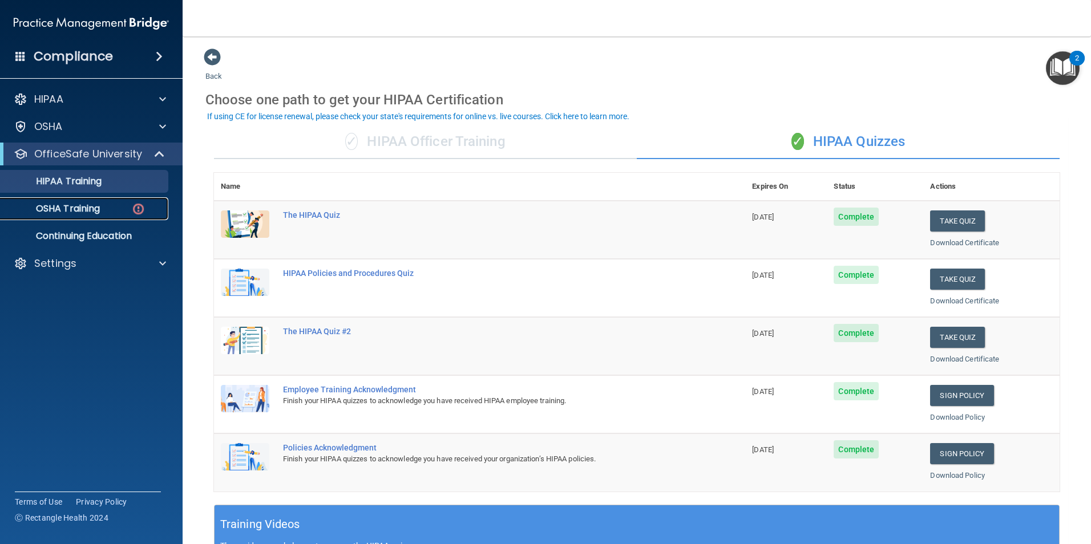
click at [78, 212] on p "OSHA Training" at bounding box center [53, 208] width 92 height 11
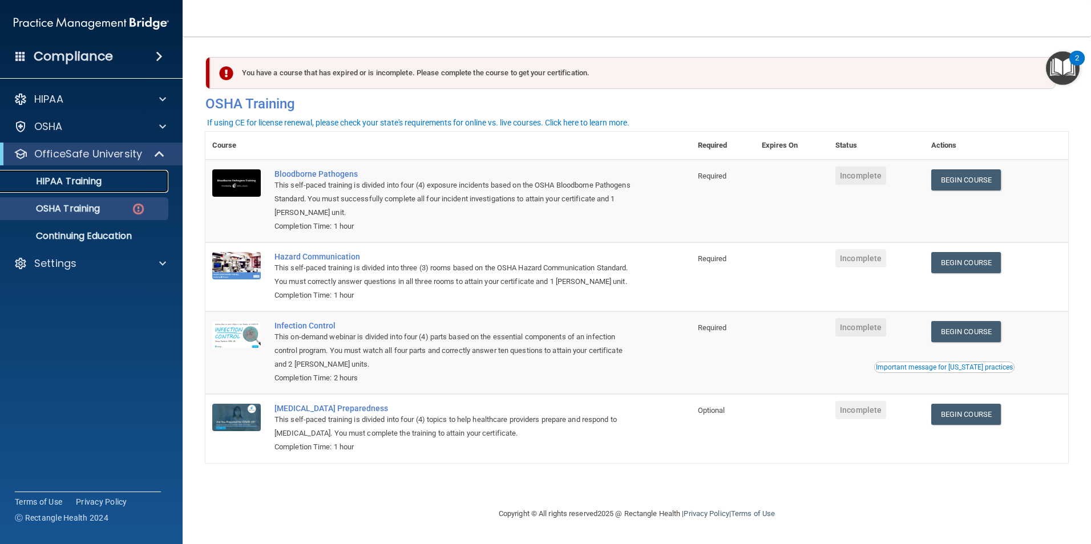
click at [82, 178] on p "HIPAA Training" at bounding box center [54, 181] width 94 height 11
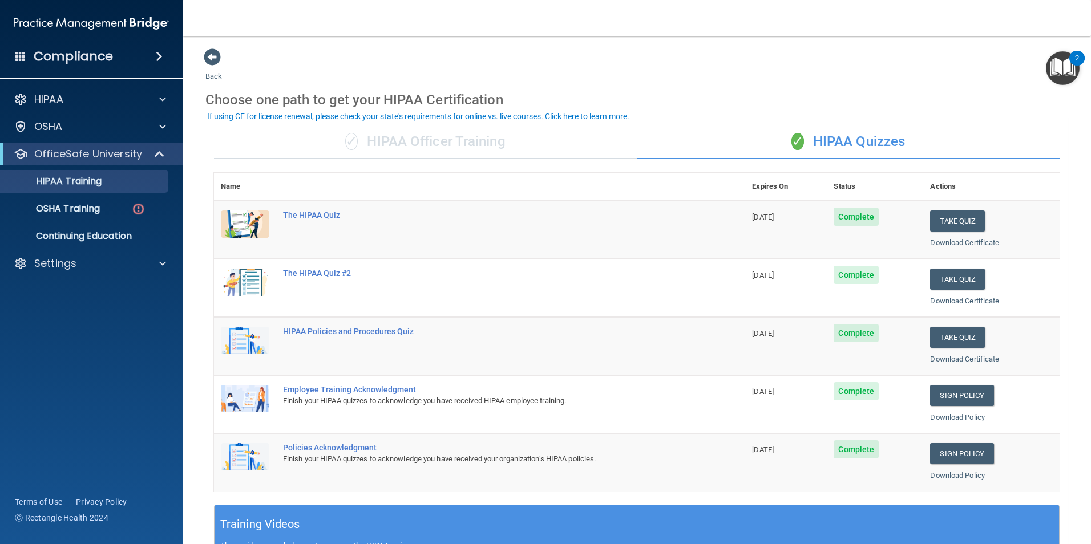
click at [1052, 64] on img "Open Resource Center, 2 new notifications" at bounding box center [1063, 68] width 34 height 34
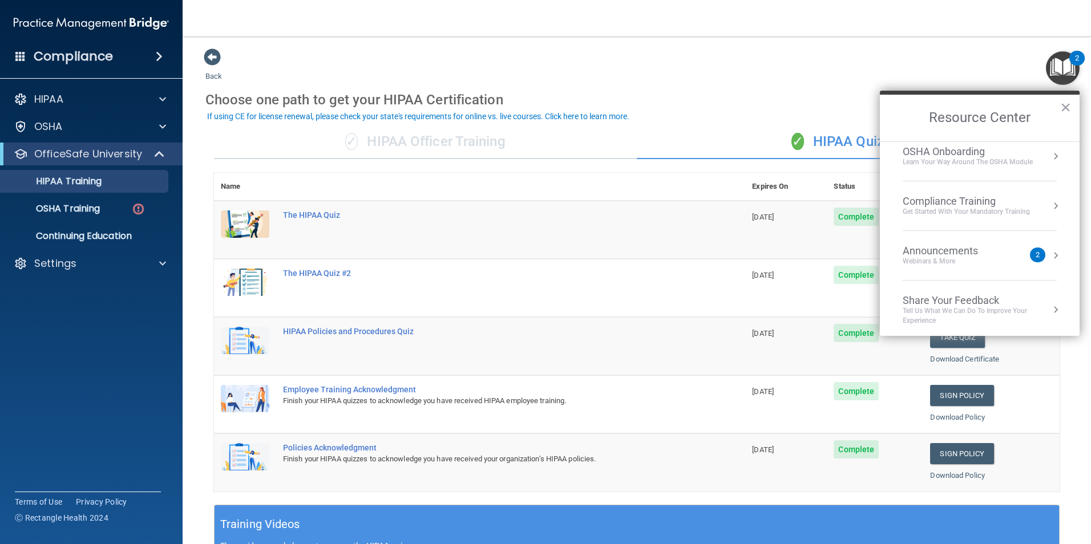
scroll to position [64, 0]
click at [924, 55] on div "Back Choose one path to get your HIPAA Certification ✓ HIPAA Officer Training ✓…" at bounding box center [636, 431] width 863 height 766
click at [1064, 112] on button "×" at bounding box center [1065, 107] width 11 height 18
